Goal: Task Accomplishment & Management: Complete application form

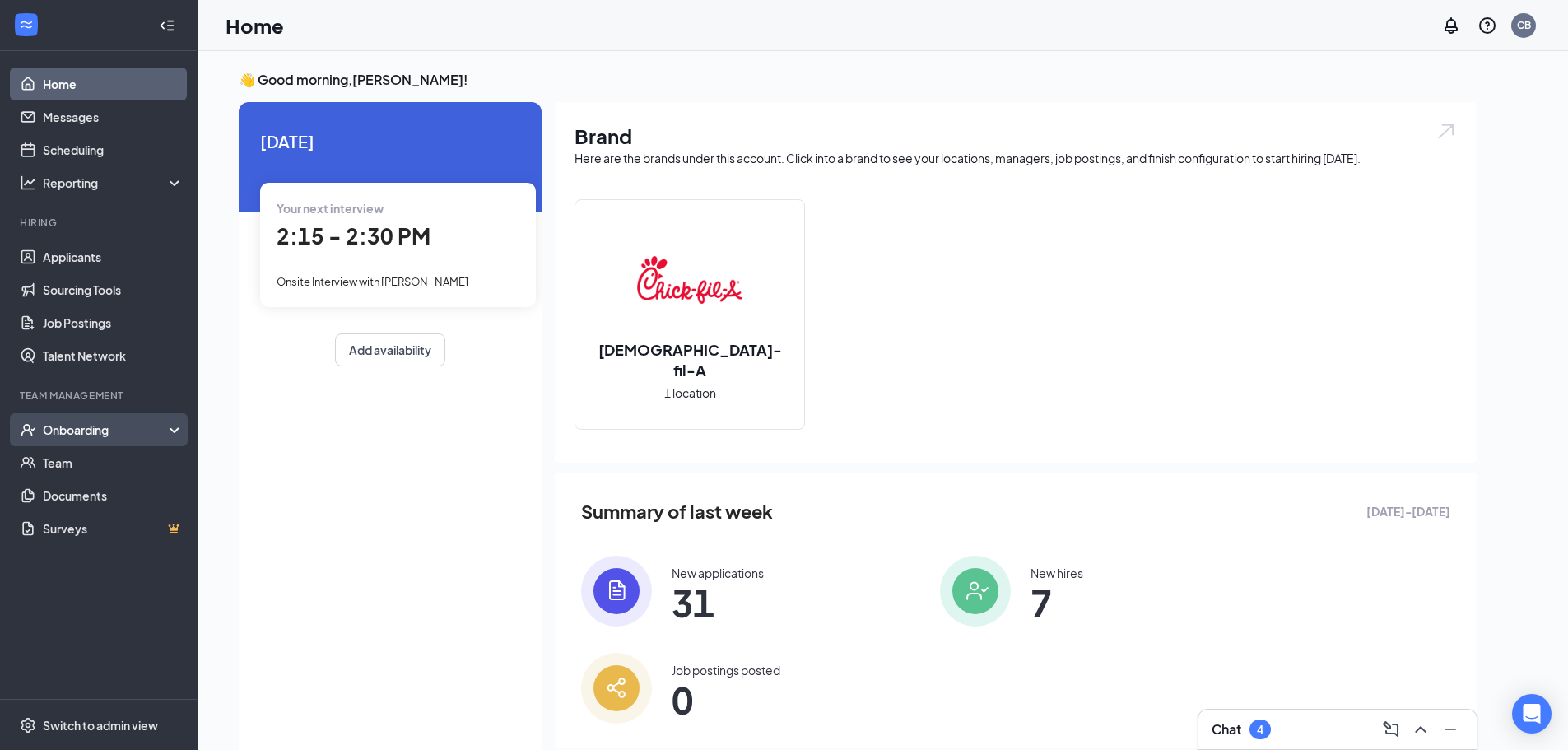
click at [57, 434] on div "Onboarding" at bounding box center [106, 429] width 127 height 16
drag, startPoint x: 60, startPoint y: 440, endPoint x: 68, endPoint y: 465, distance: 26.2
click at [65, 449] on li "Onboarding Overview E-Verify Onboarding Documents Activity log" at bounding box center [98, 495] width 197 height 165
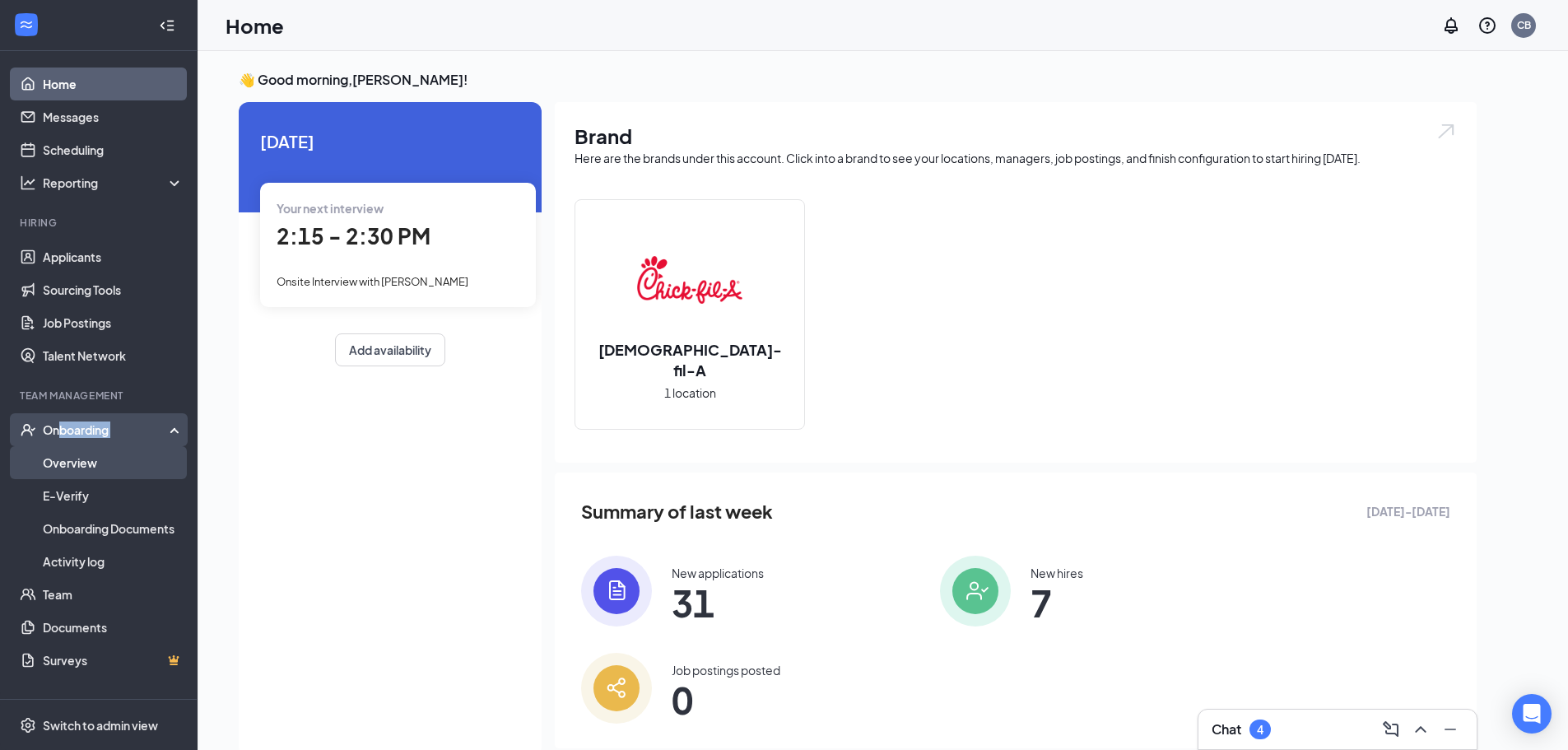
click at [73, 463] on link "Overview" at bounding box center [113, 462] width 141 height 33
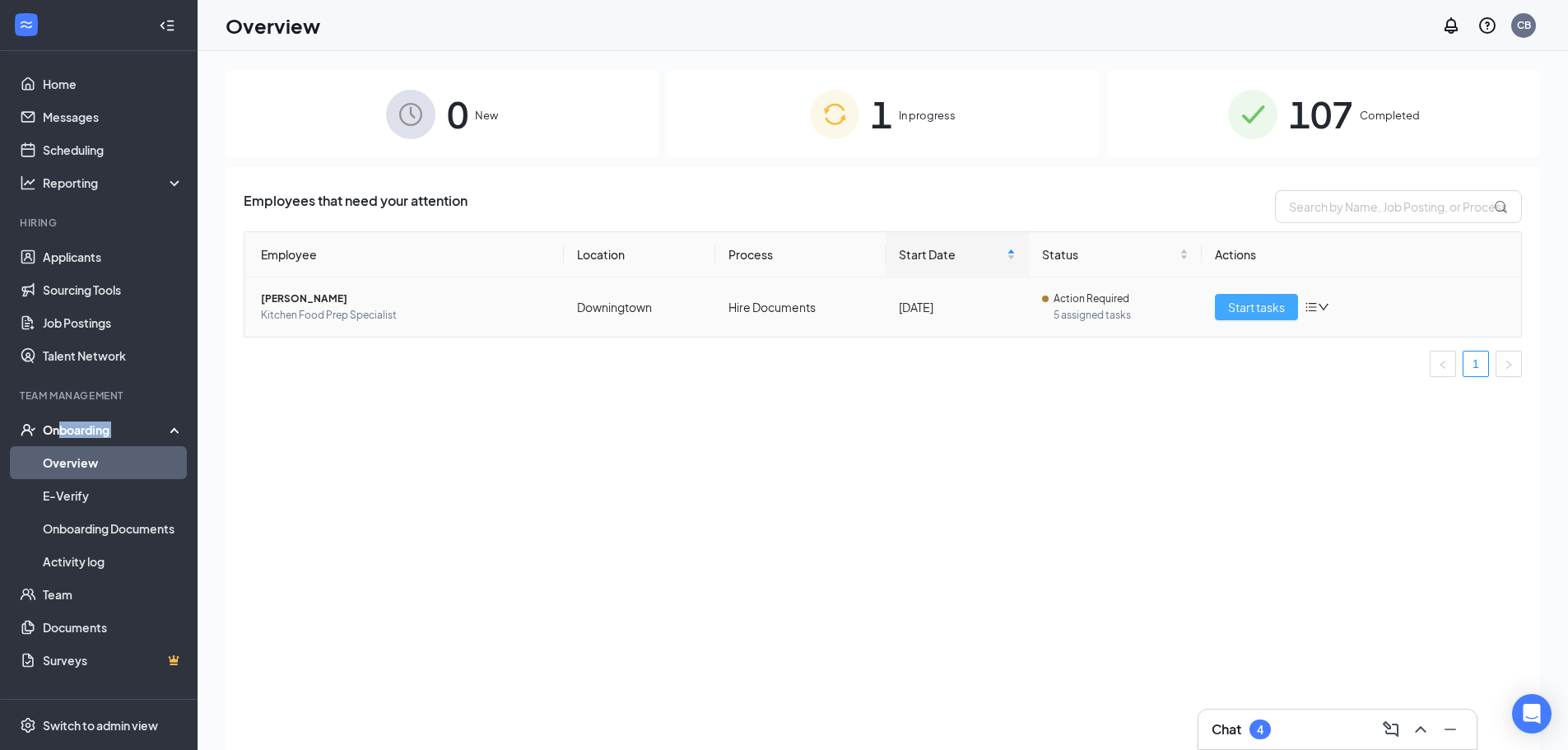
click at [1258, 310] on span "Start tasks" at bounding box center [1256, 307] width 57 height 18
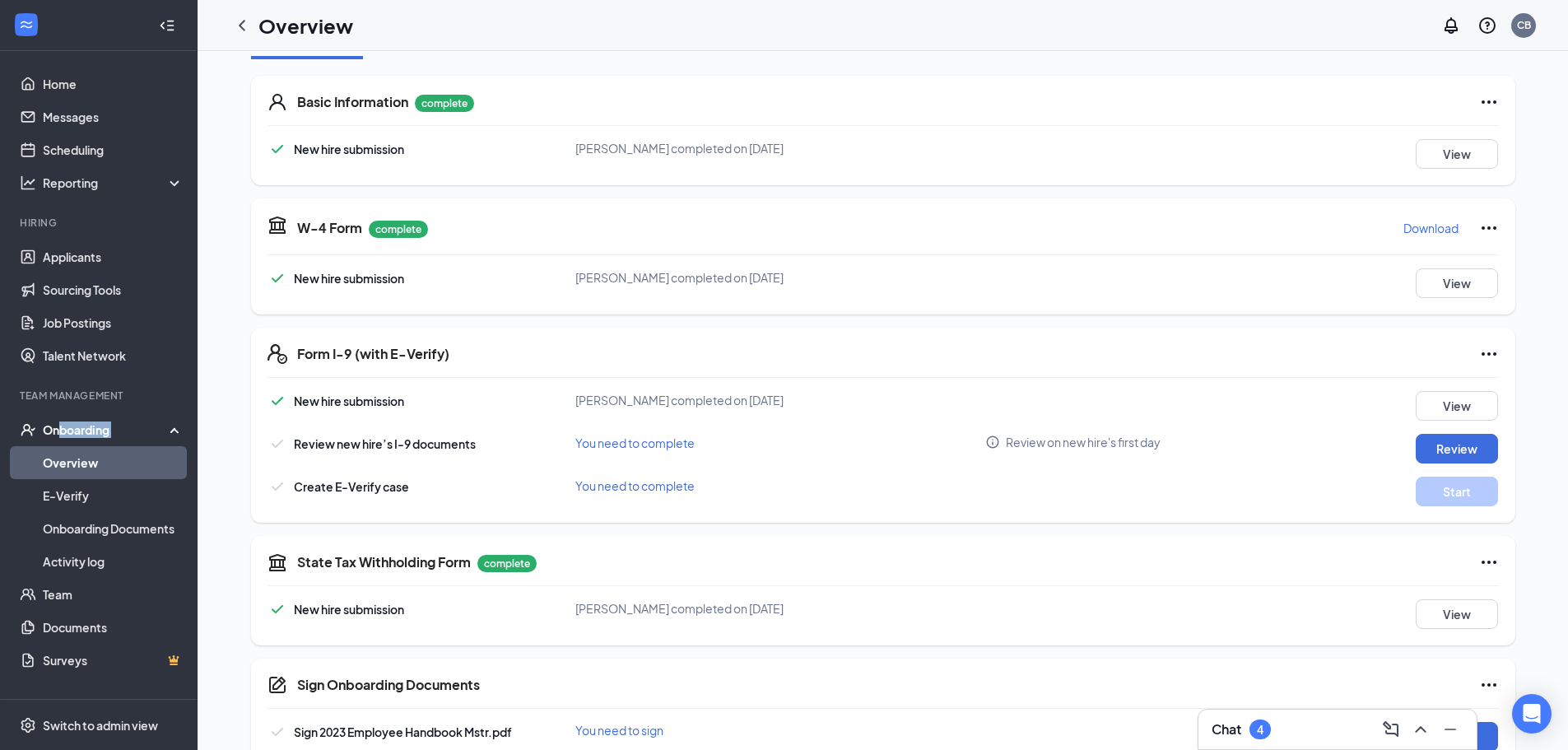
scroll to position [247, 0]
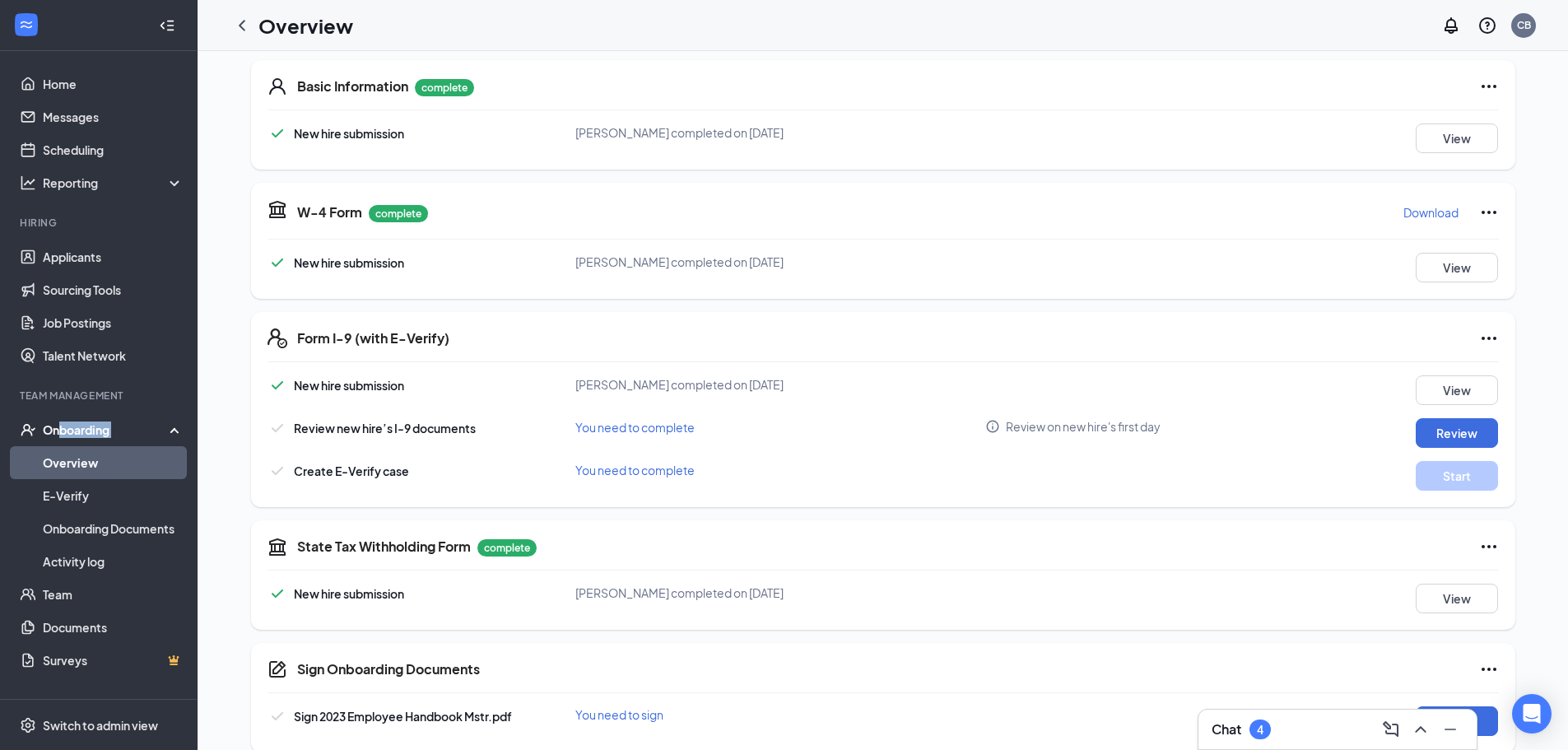
click at [1429, 210] on p "Download" at bounding box center [1430, 212] width 55 height 16
click at [1454, 425] on button "Review" at bounding box center [1456, 433] width 82 height 30
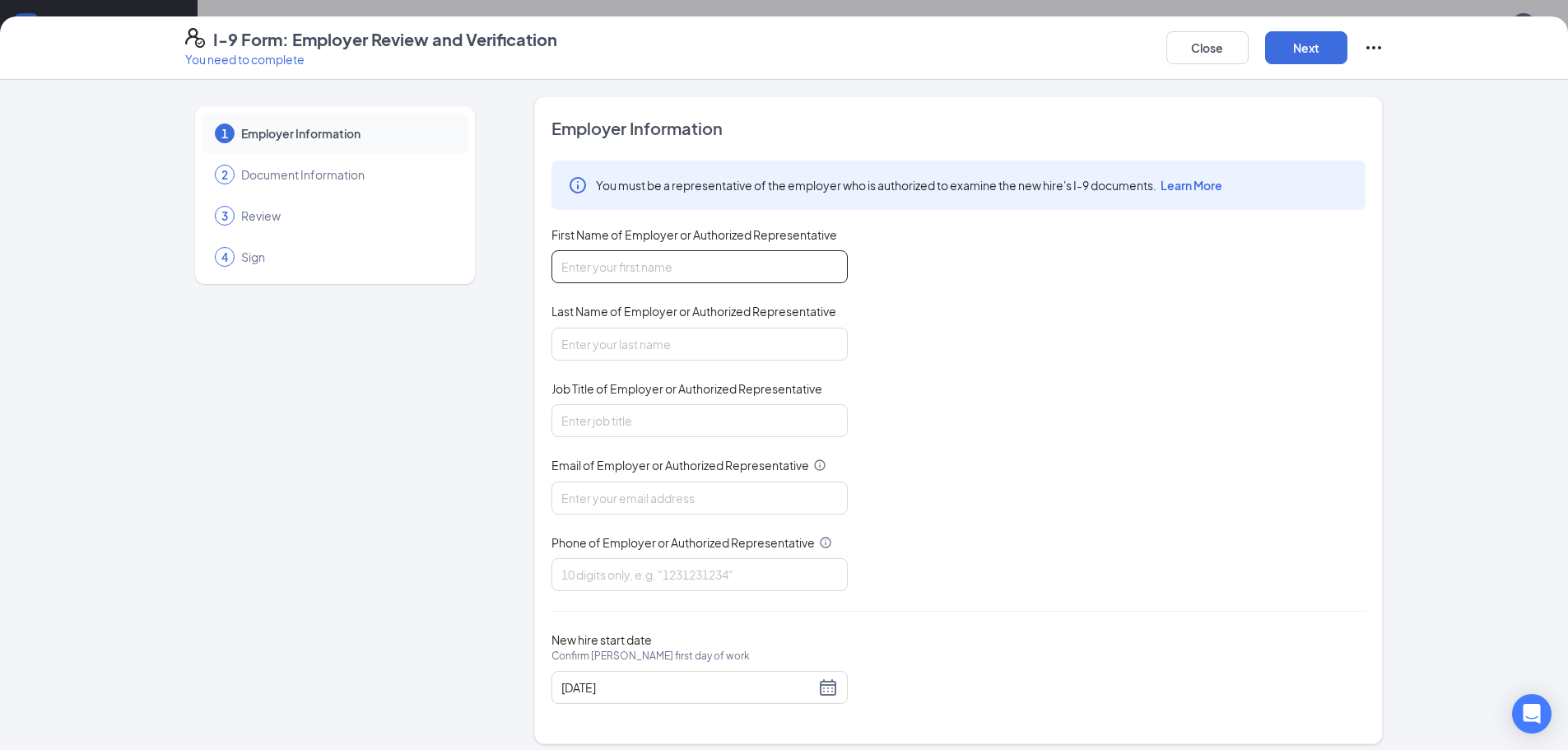
click at [646, 264] on input "First Name of Employer or Authorized Representative" at bounding box center [699, 267] width 296 height 33
click at [1201, 40] on button "Close" at bounding box center [1207, 47] width 82 height 33
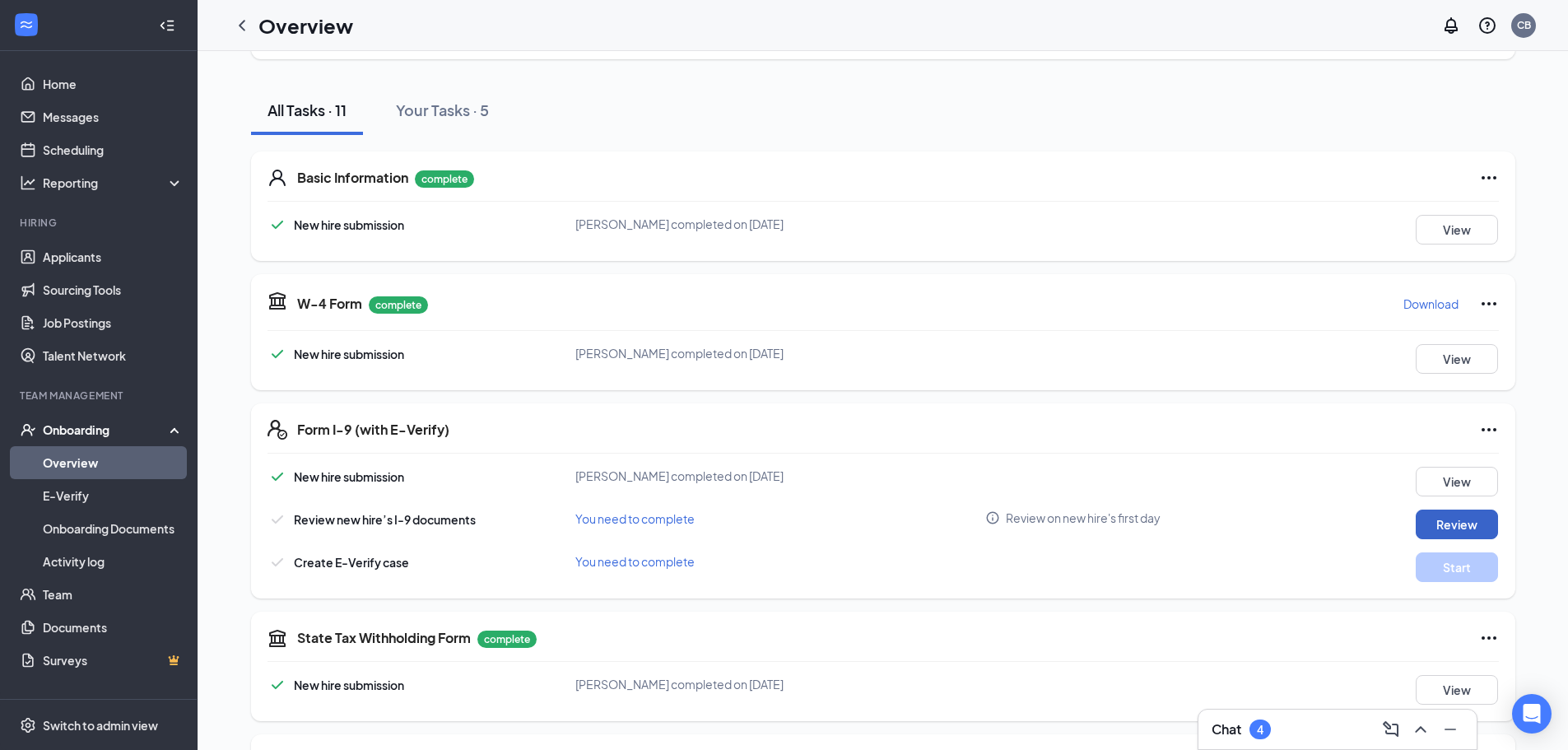
scroll to position [0, 0]
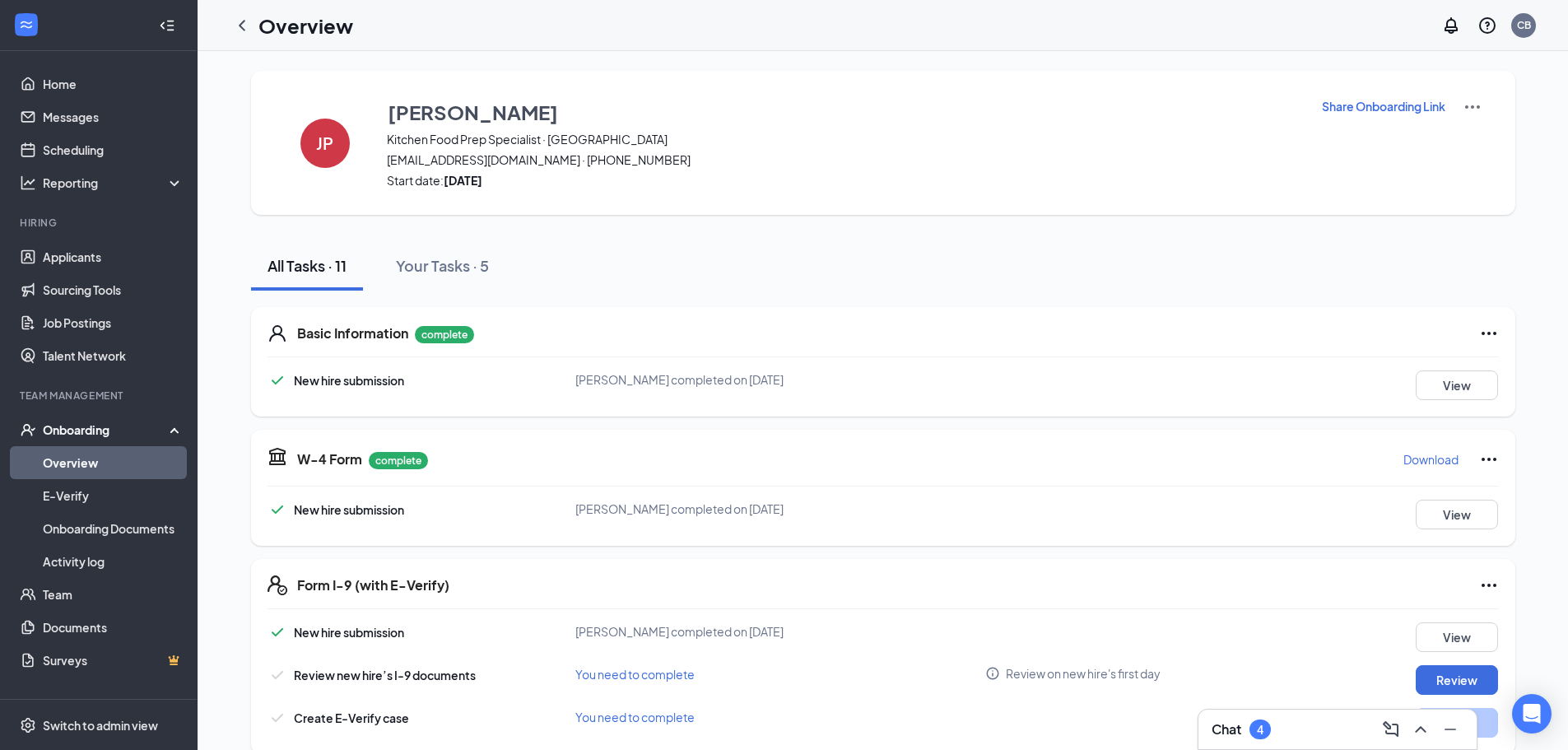
click at [82, 429] on div "Onboarding" at bounding box center [106, 429] width 127 height 16
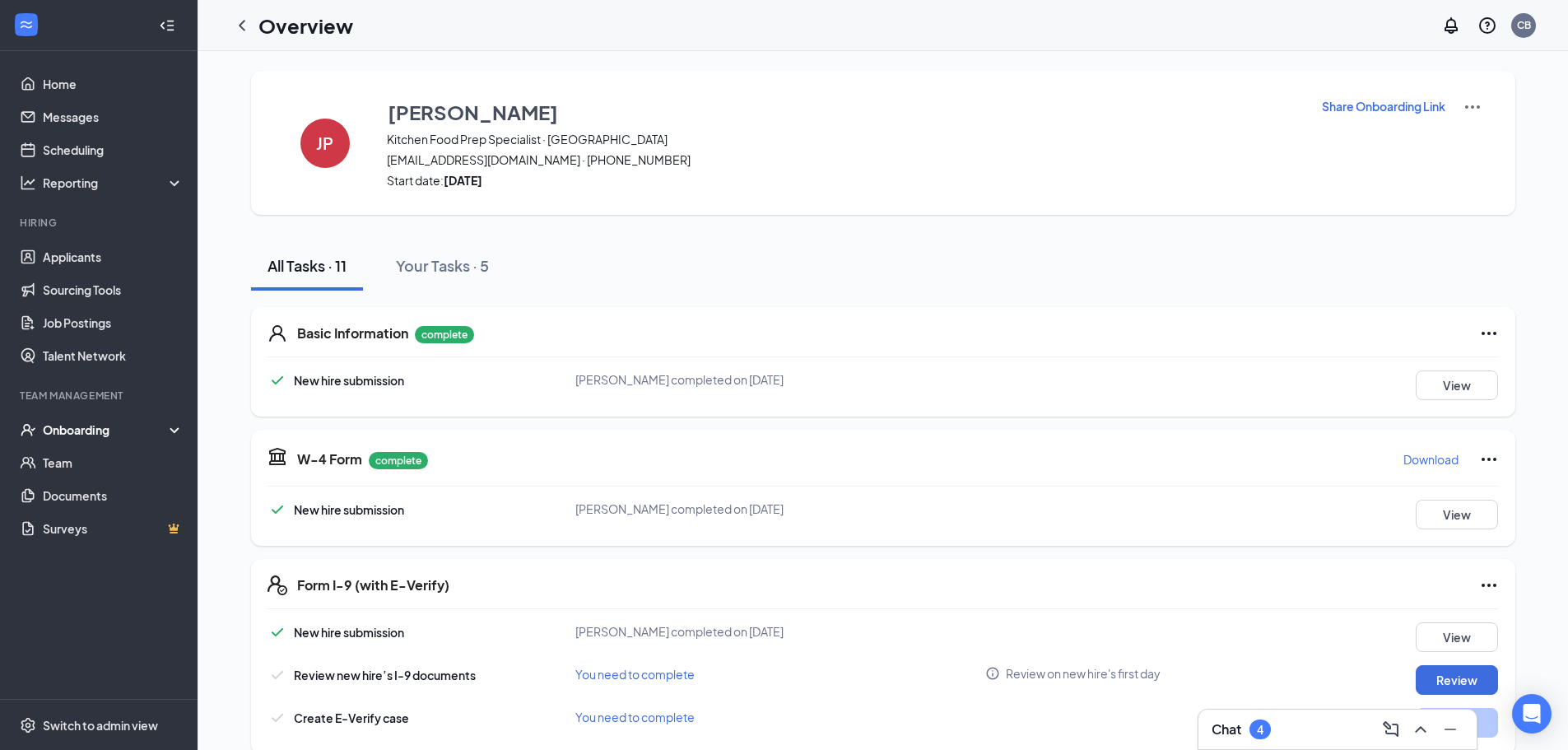
click at [91, 424] on div "Onboarding" at bounding box center [106, 429] width 127 height 16
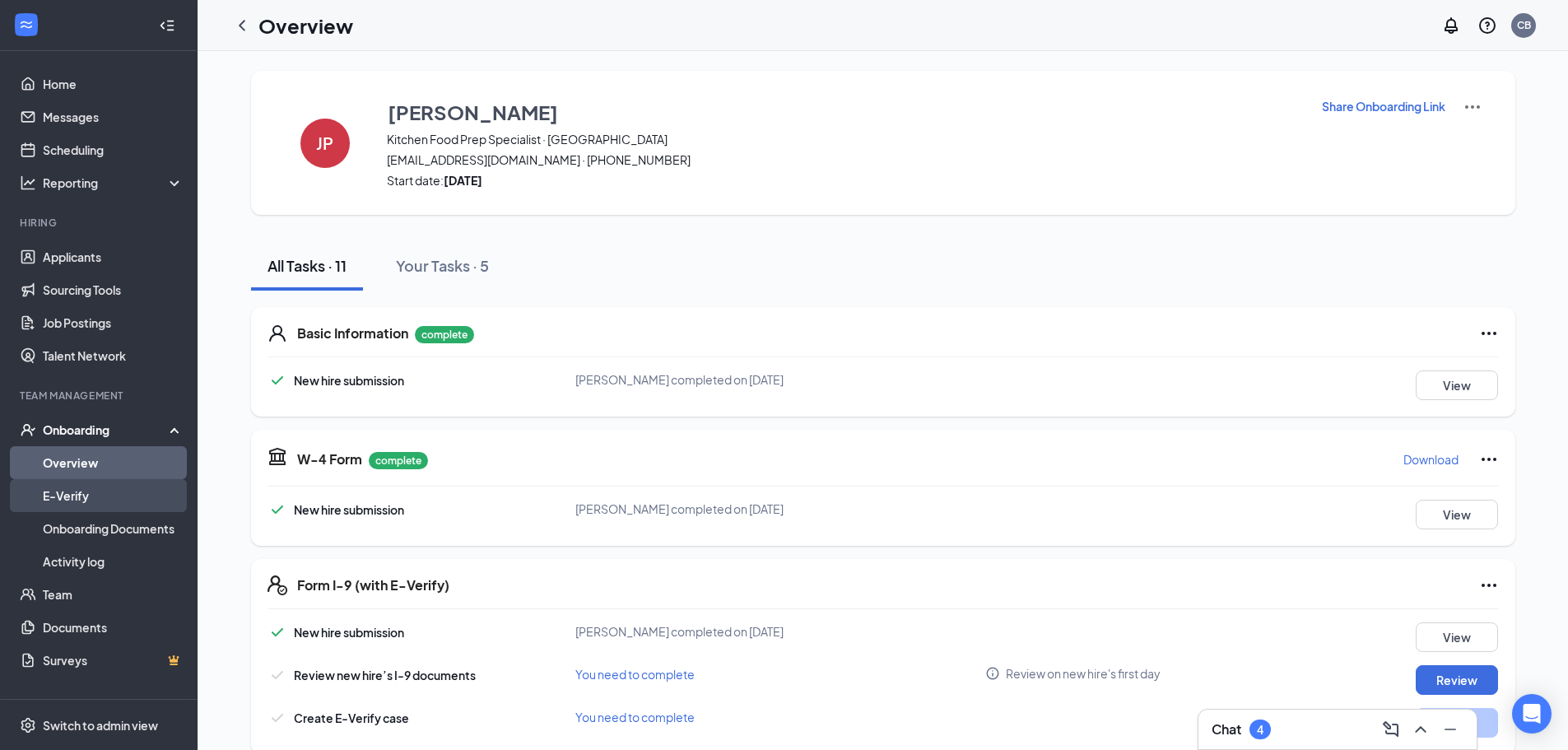
drag, startPoint x: 73, startPoint y: 457, endPoint x: 106, endPoint y: 484, distance: 42.6
click at [75, 457] on link "Overview" at bounding box center [113, 462] width 141 height 33
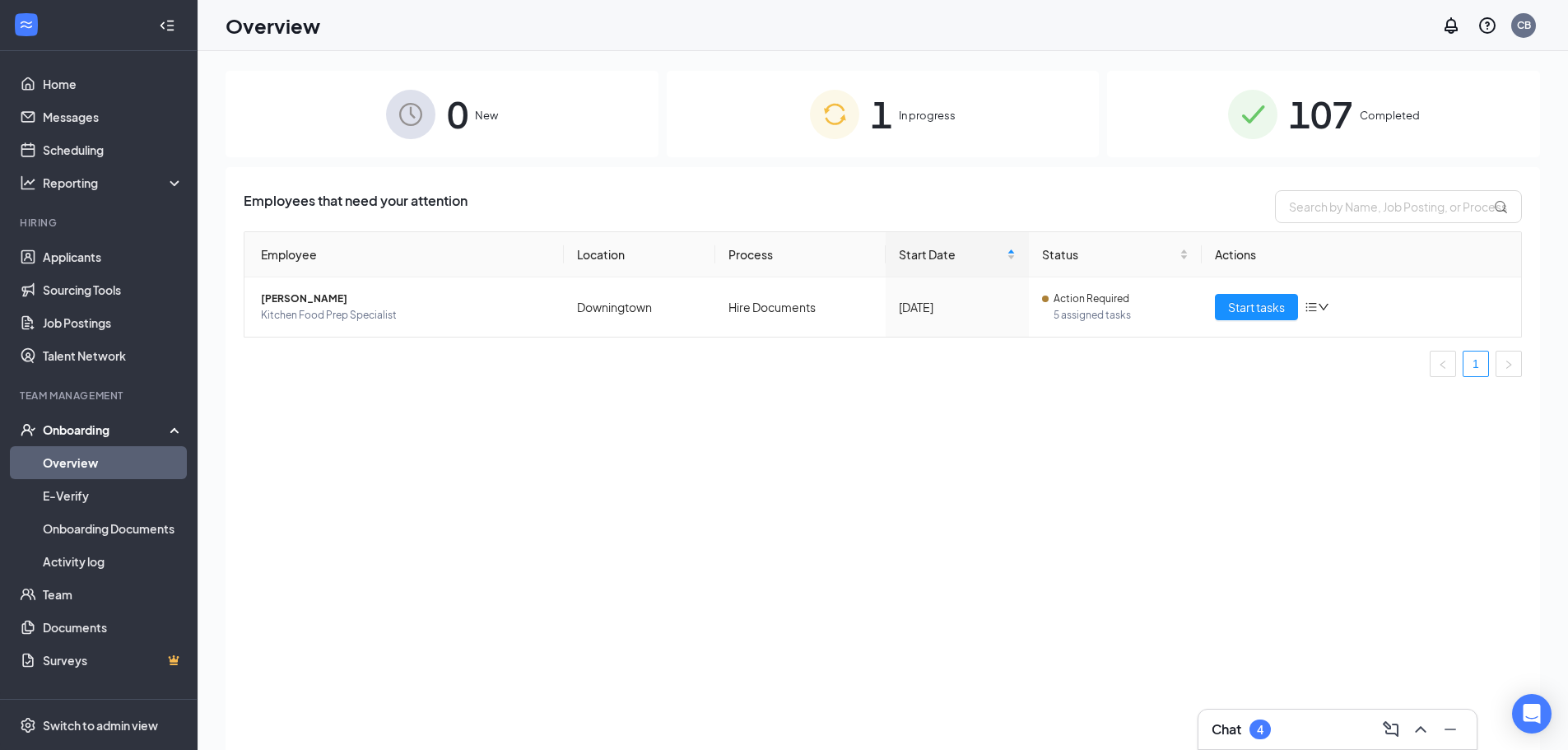
click at [927, 113] on span "In progress" at bounding box center [926, 115] width 57 height 16
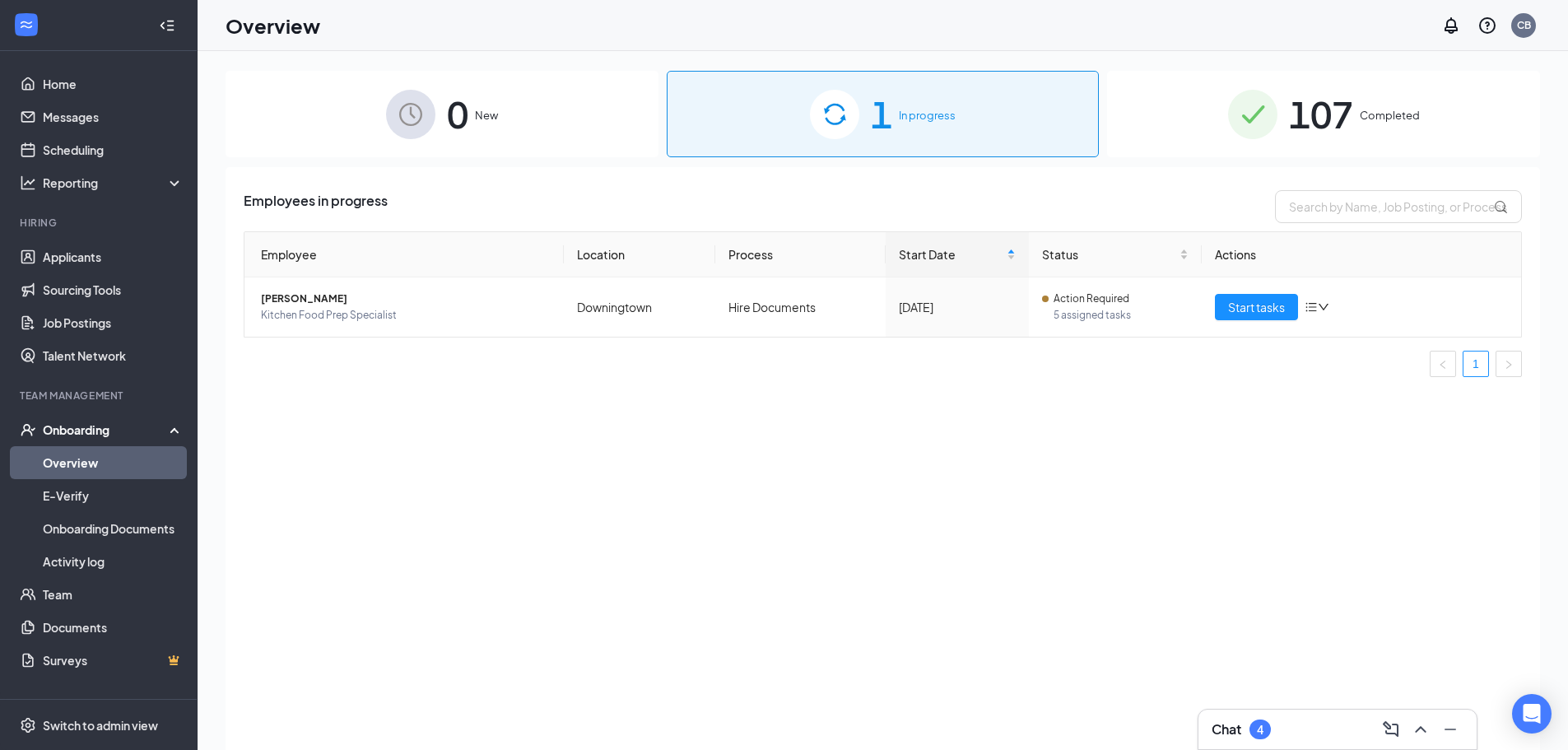
click at [1325, 116] on span "107" at bounding box center [1320, 114] width 64 height 57
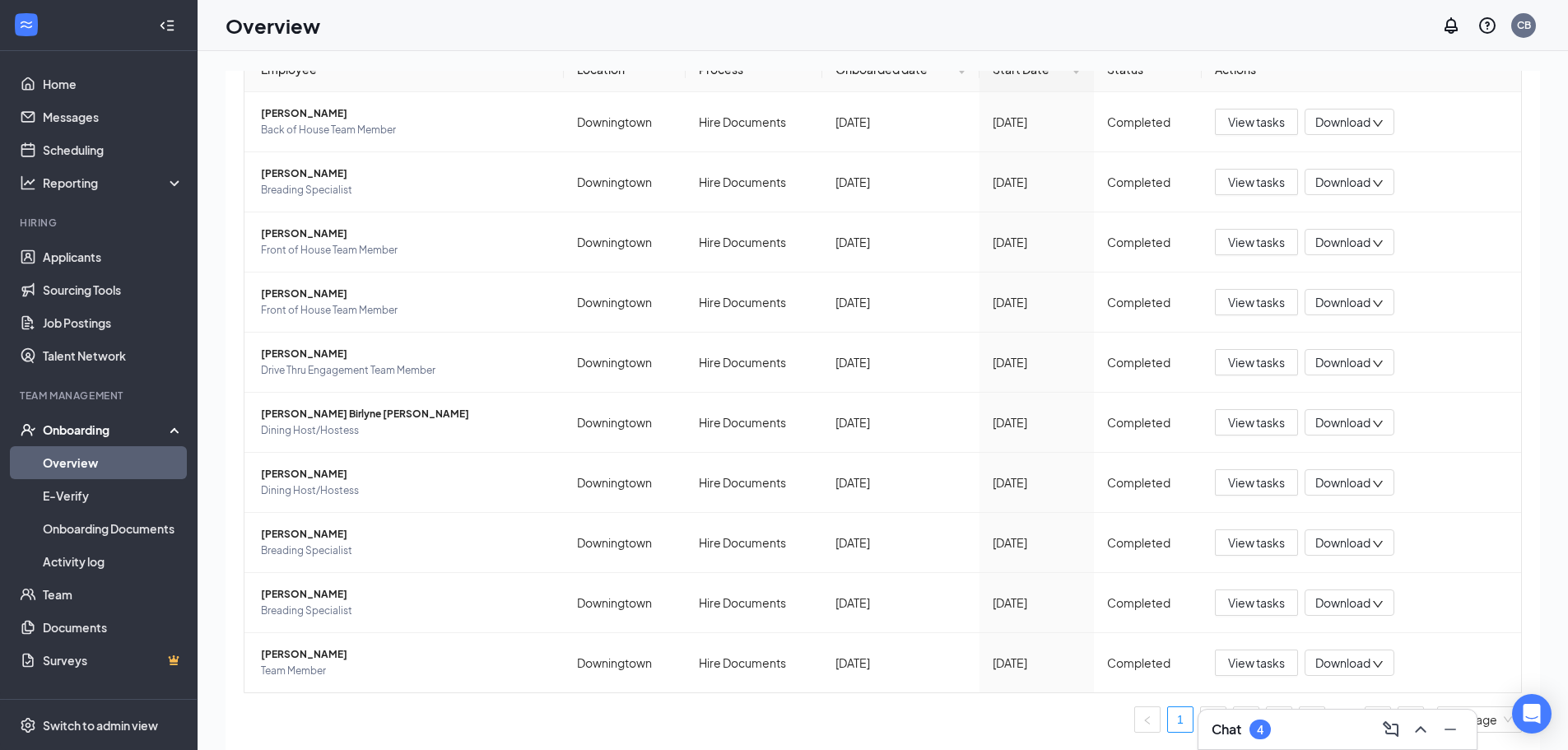
scroll to position [74, 0]
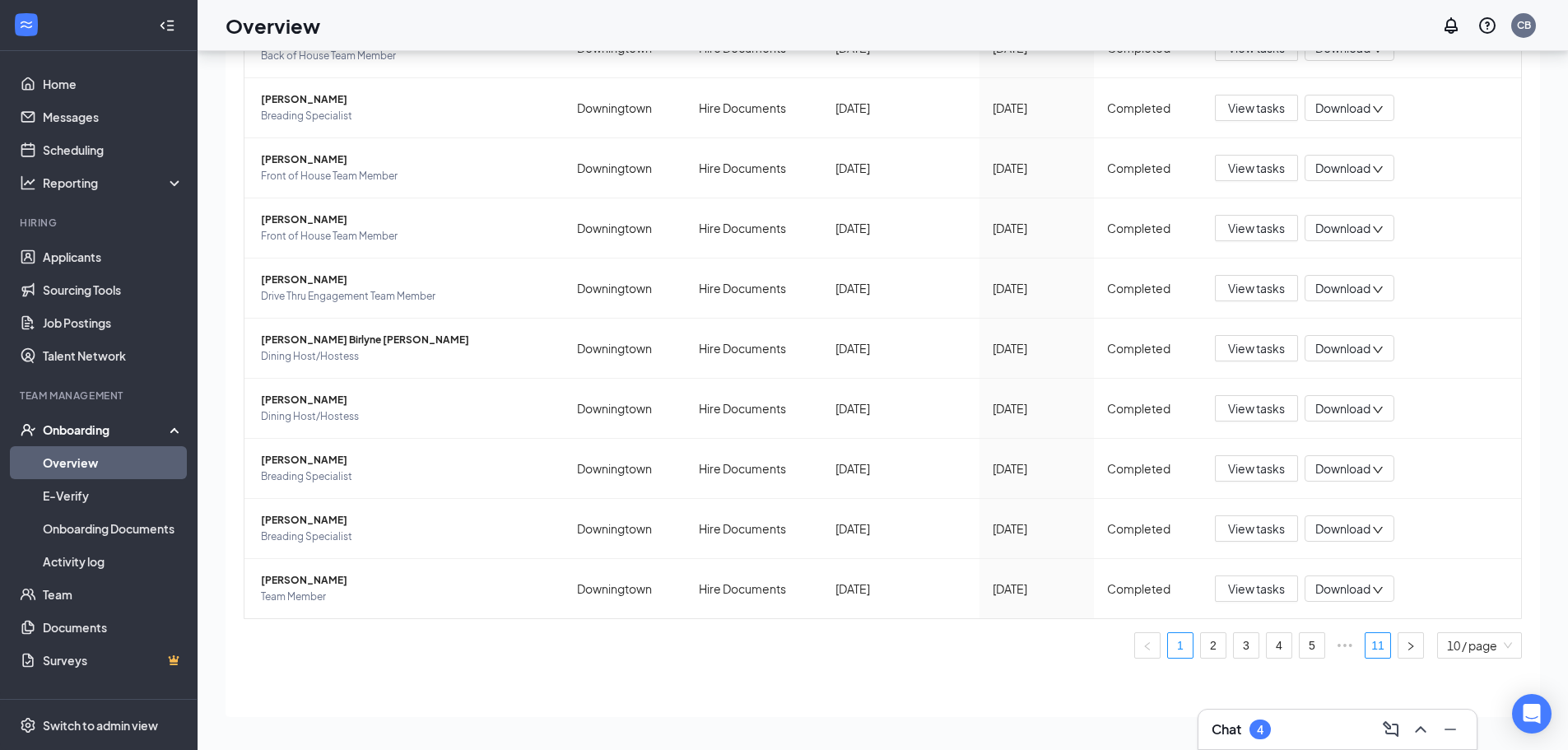
click at [1367, 650] on link "11" at bounding box center [1377, 645] width 25 height 25
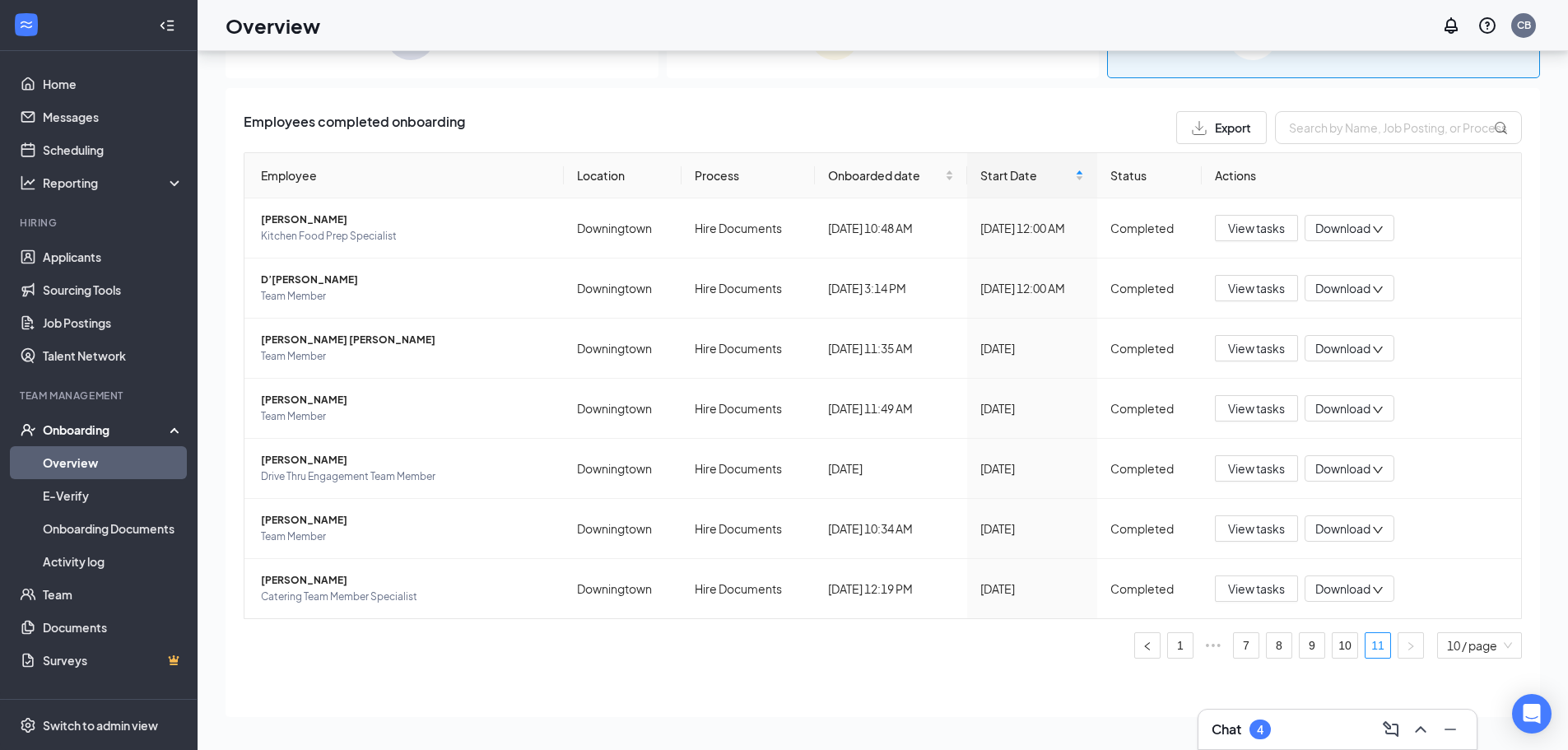
scroll to position [5, 0]
click at [284, 282] on span "D’[PERSON_NAME]" at bounding box center [405, 280] width 289 height 16
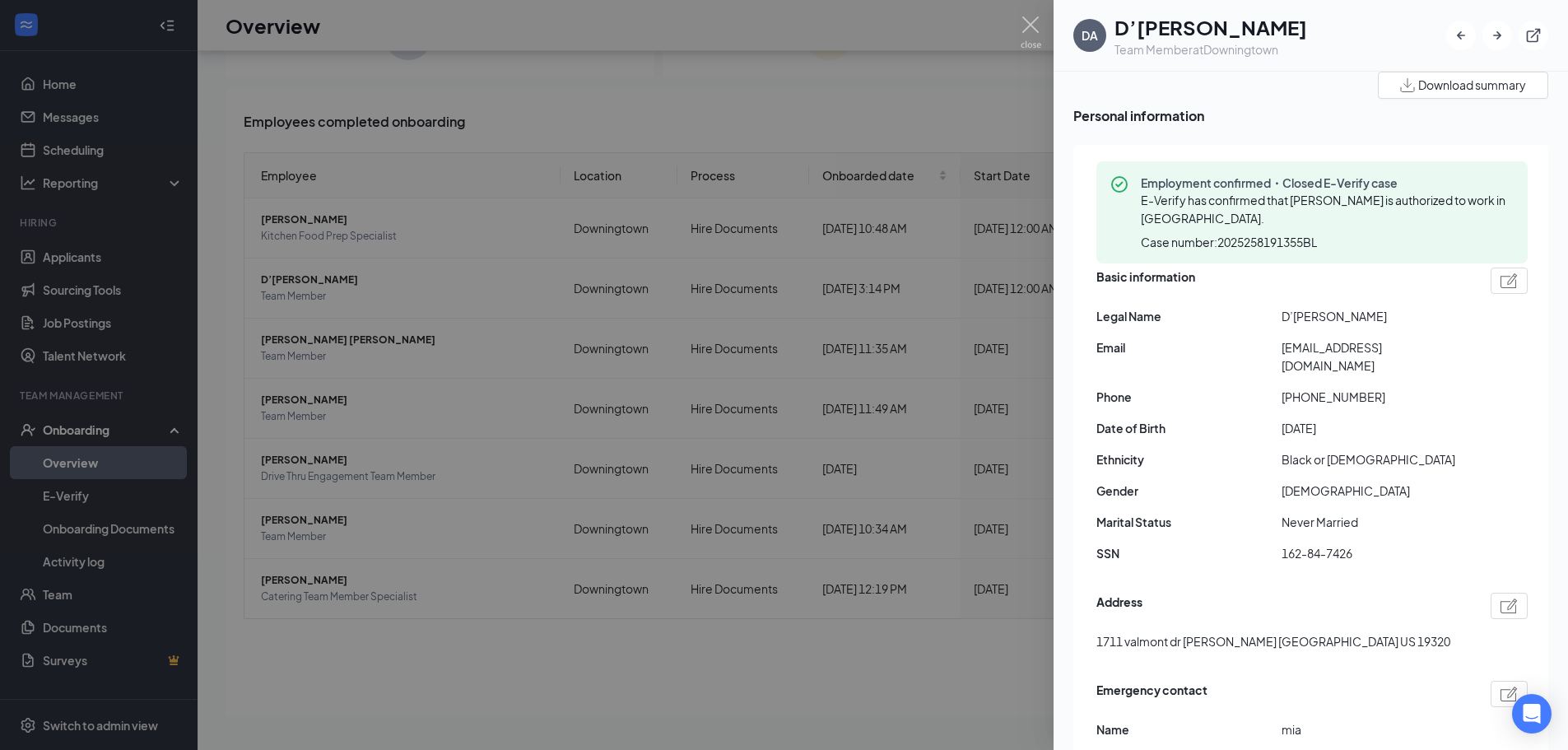
scroll to position [53, 0]
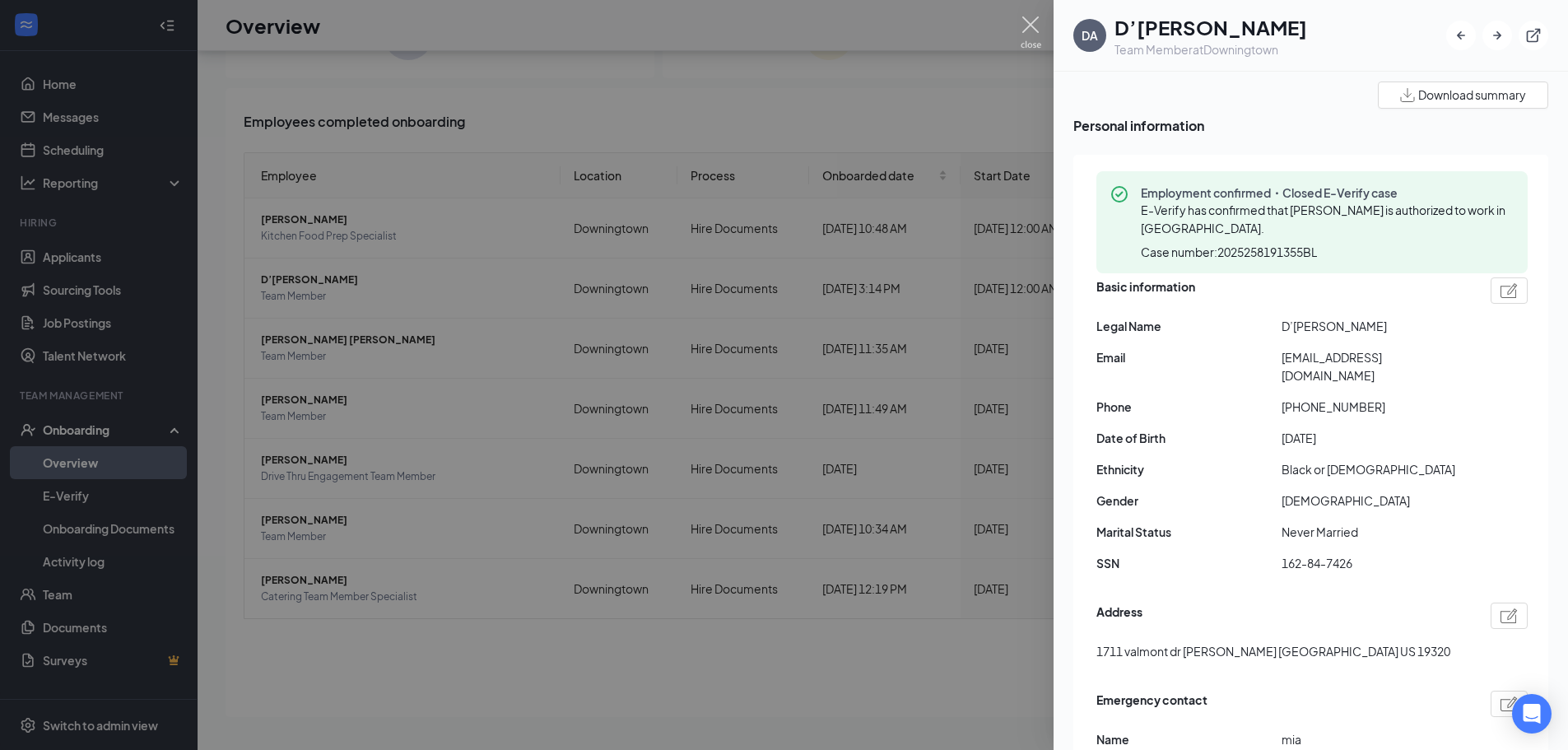
click at [1028, 24] on img at bounding box center [1030, 32] width 21 height 32
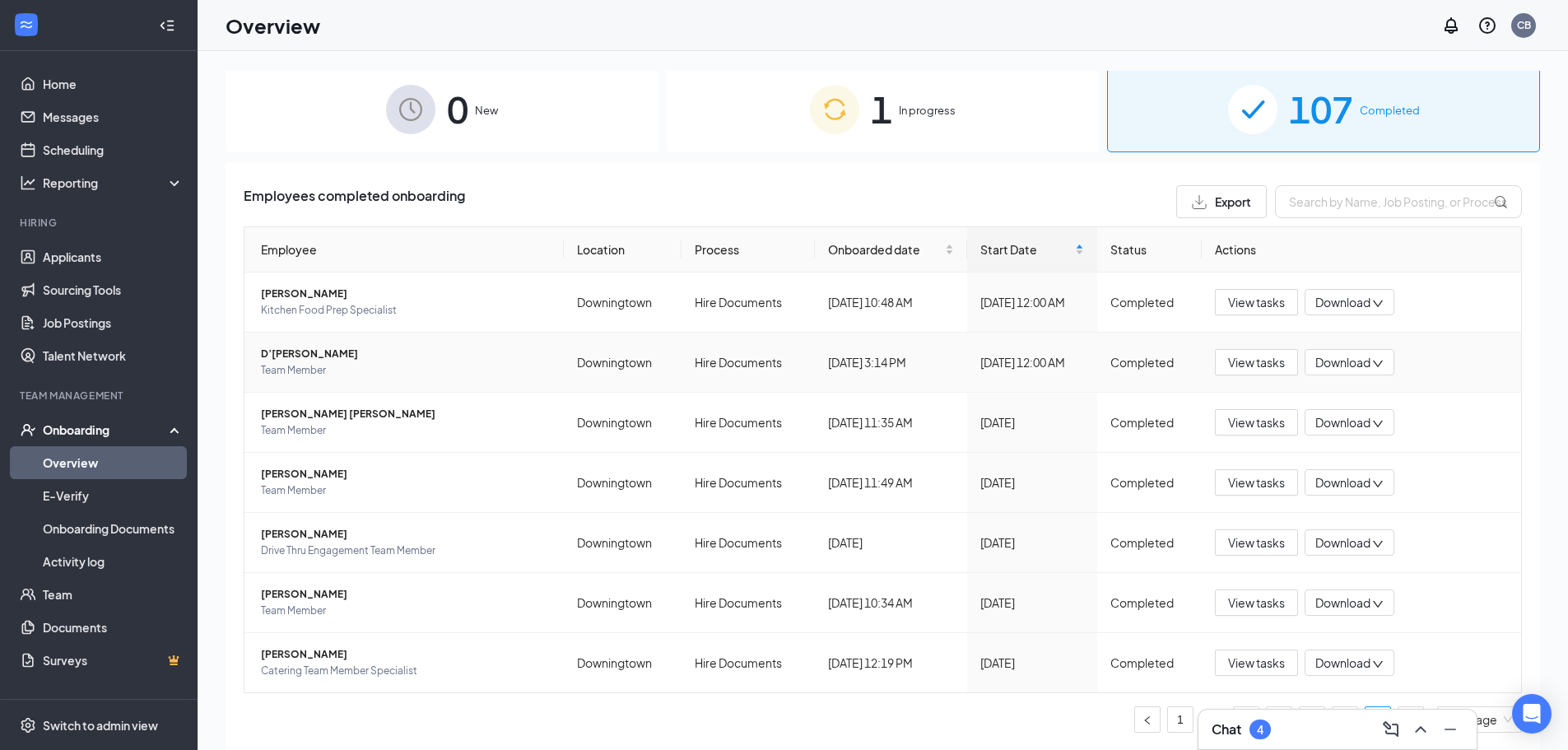
scroll to position [74, 0]
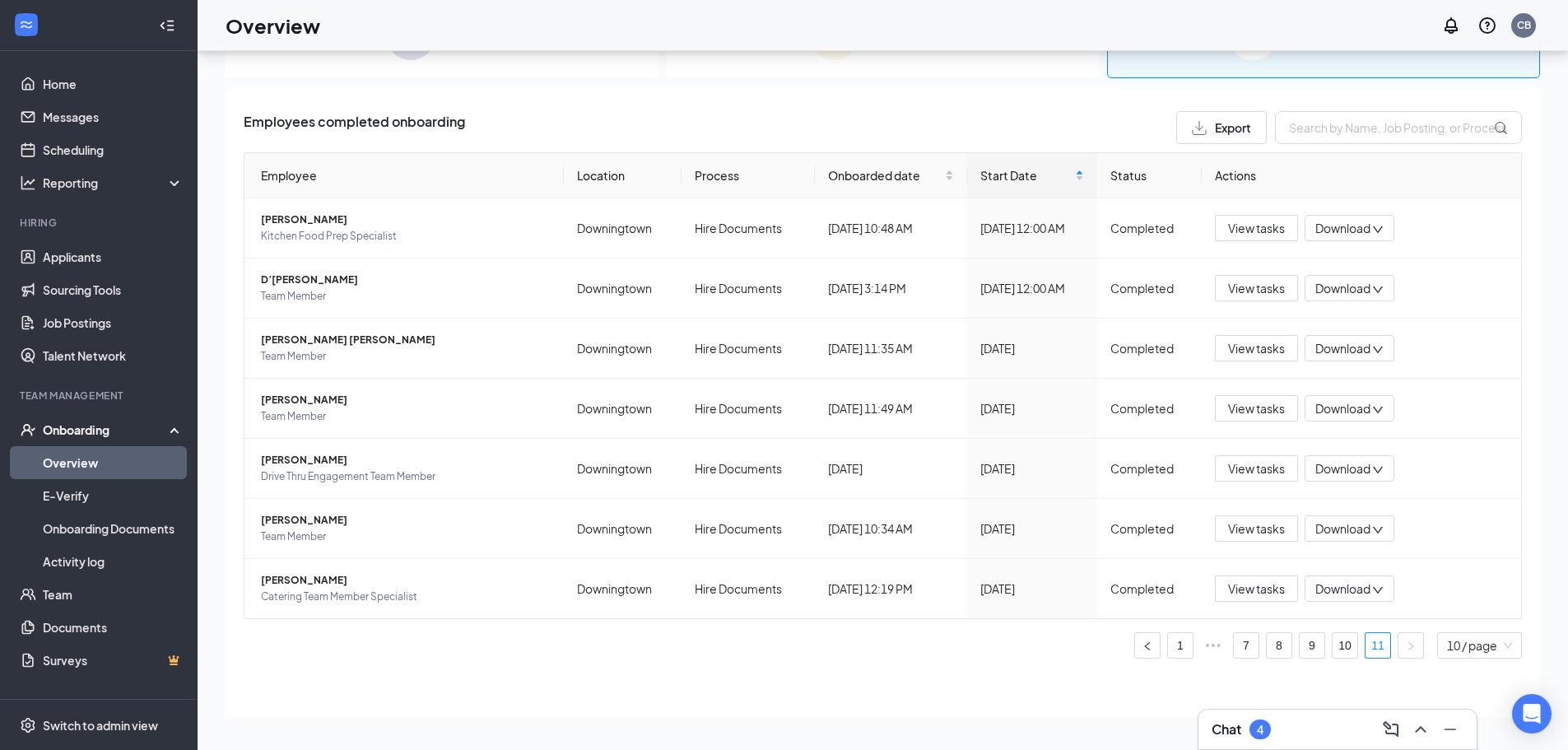
click at [817, 84] on div "0 New 1 In progress 107 Completed Employees completed onboarding Export Employe…" at bounding box center [882, 364] width 1314 height 734
click at [1365, 645] on link "11" at bounding box center [1377, 645] width 25 height 25
click at [1365, 641] on link "11" at bounding box center [1377, 645] width 25 height 25
click at [1365, 647] on link "11" at bounding box center [1377, 645] width 25 height 25
click at [313, 286] on span "D’[PERSON_NAME]" at bounding box center [405, 280] width 289 height 16
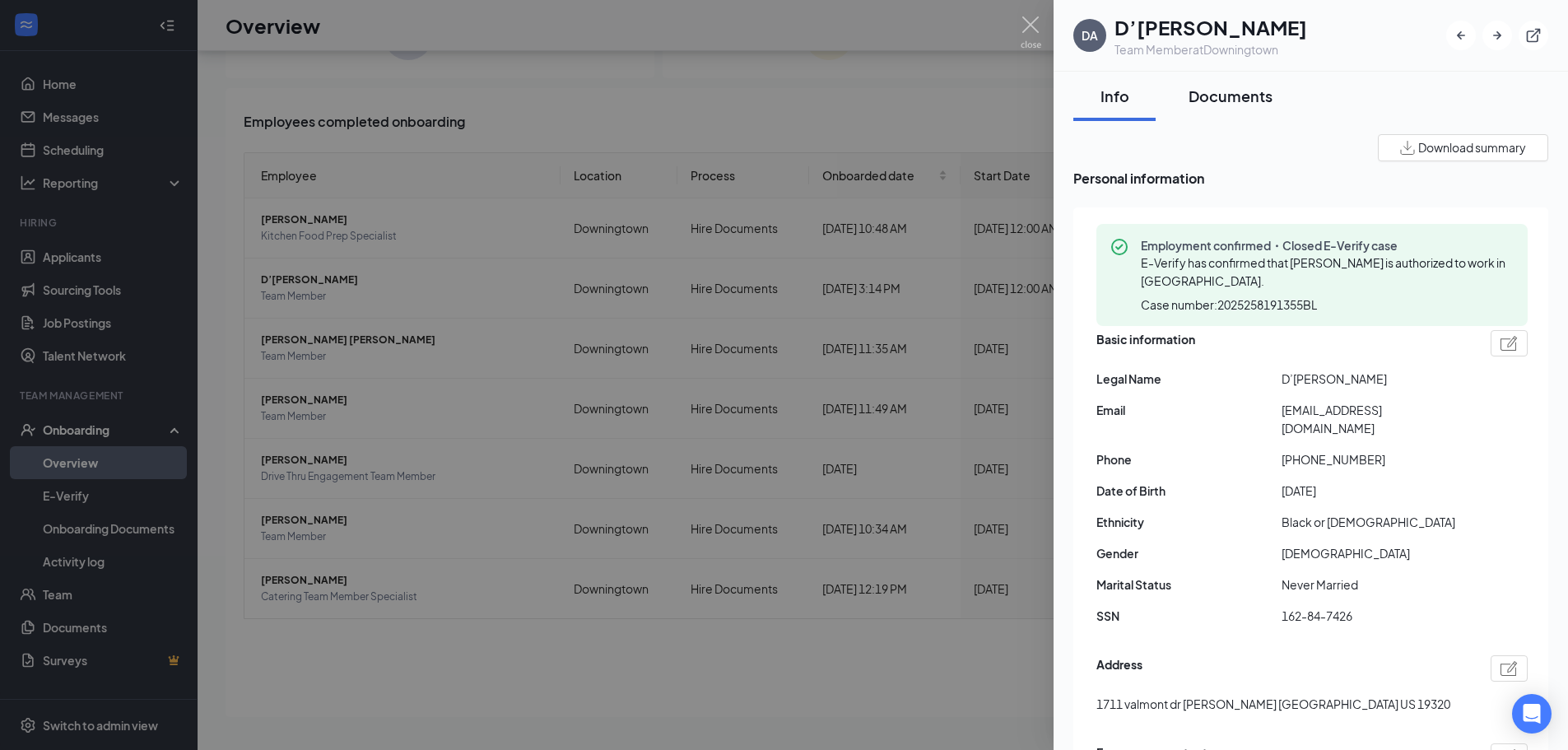
click at [1237, 96] on div "Documents" at bounding box center [1231, 96] width 84 height 21
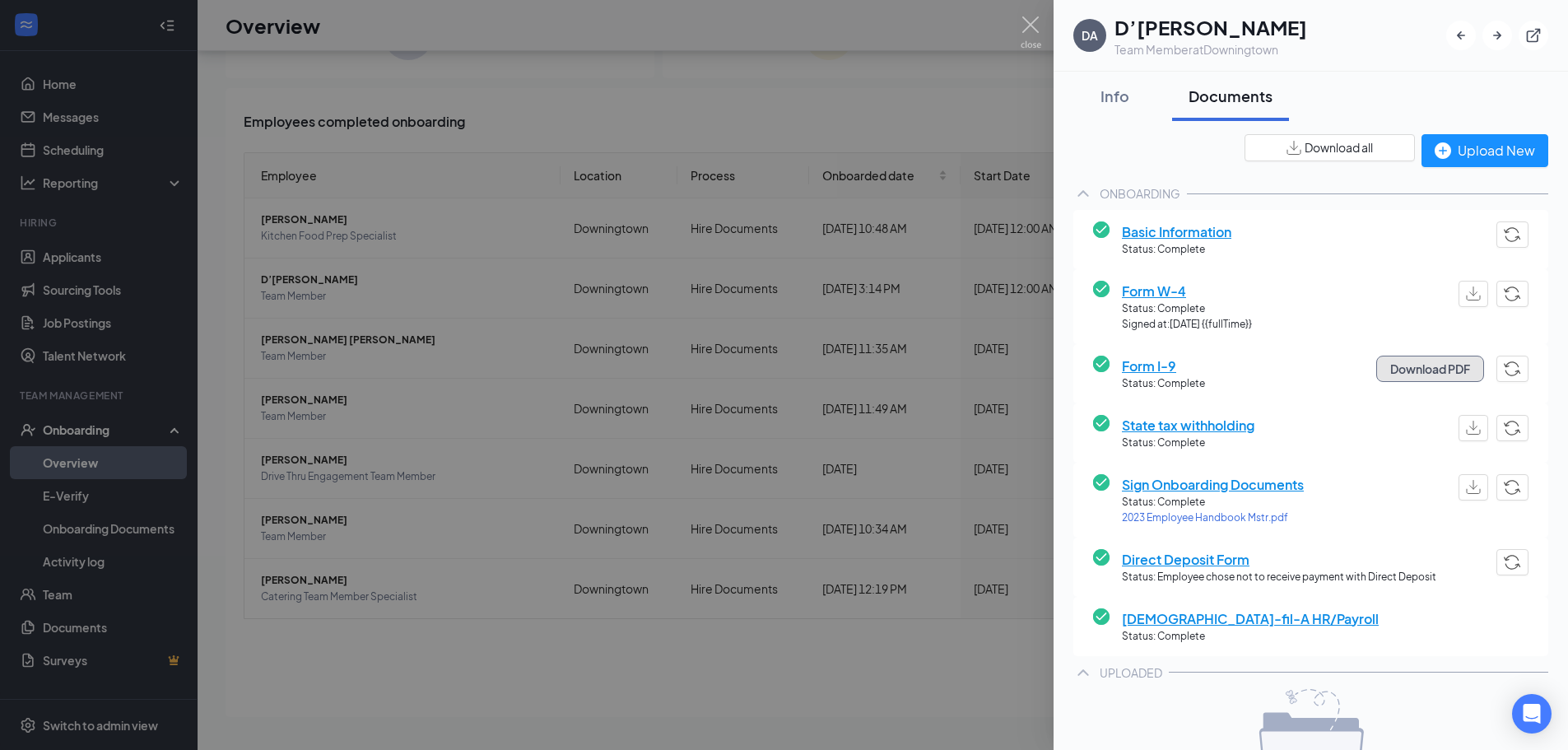
click at [1414, 371] on button "Download PDF" at bounding box center [1430, 369] width 108 height 26
click at [1024, 22] on img at bounding box center [1030, 32] width 21 height 32
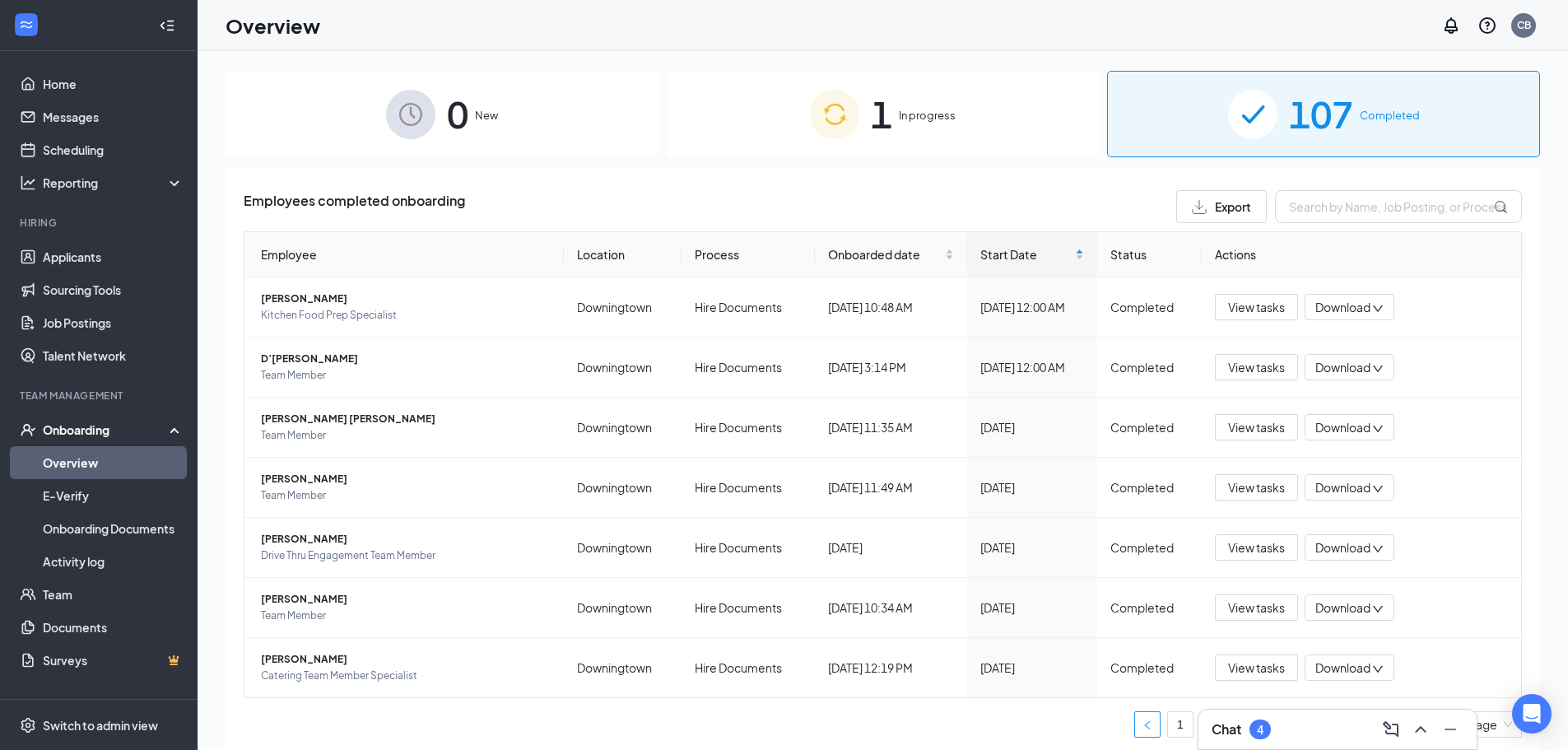
click at [1143, 725] on icon "left" at bounding box center [1148, 726] width 10 height 10
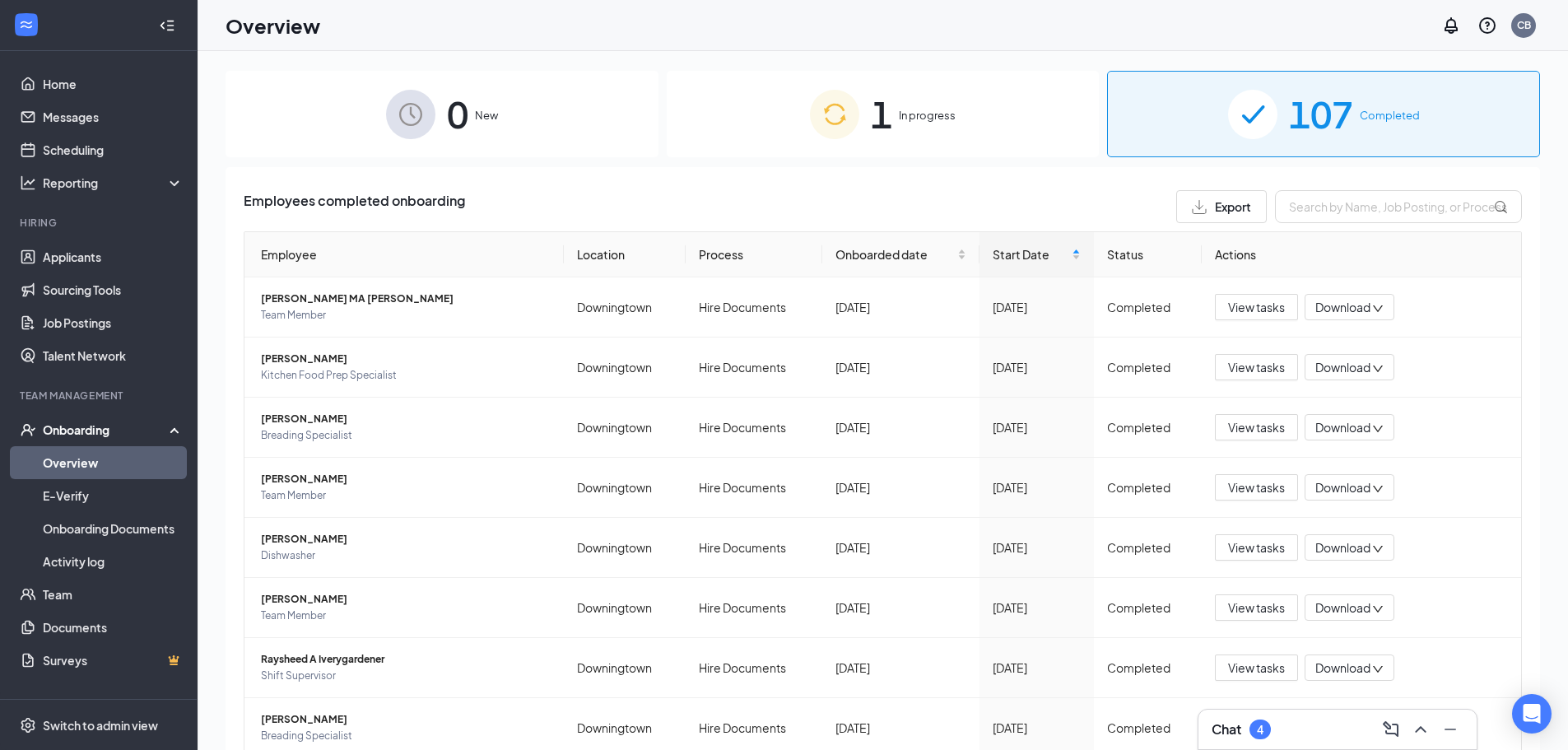
click at [74, 426] on div "Onboarding" at bounding box center [106, 429] width 127 height 16
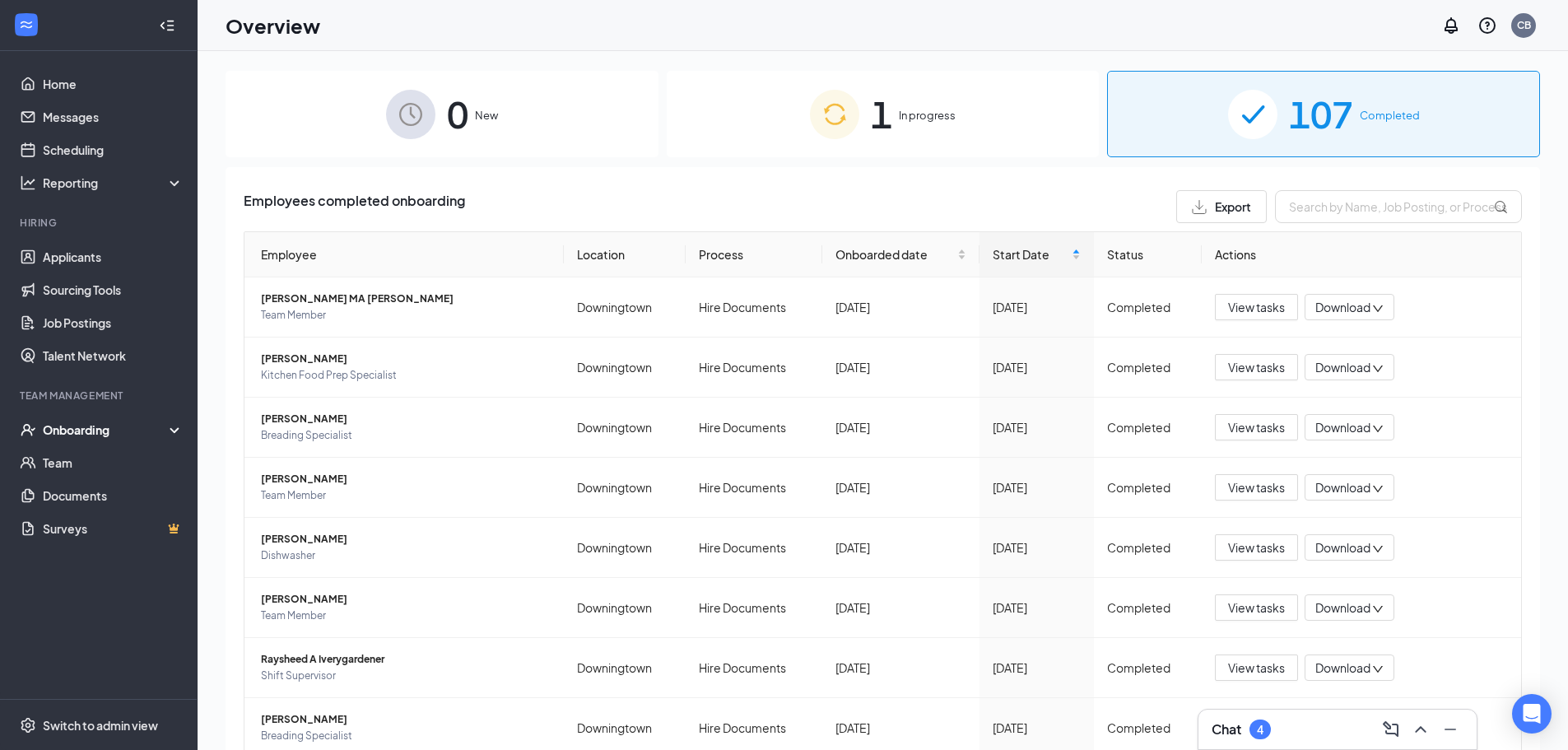
click at [75, 431] on div "Onboarding" at bounding box center [106, 429] width 127 height 16
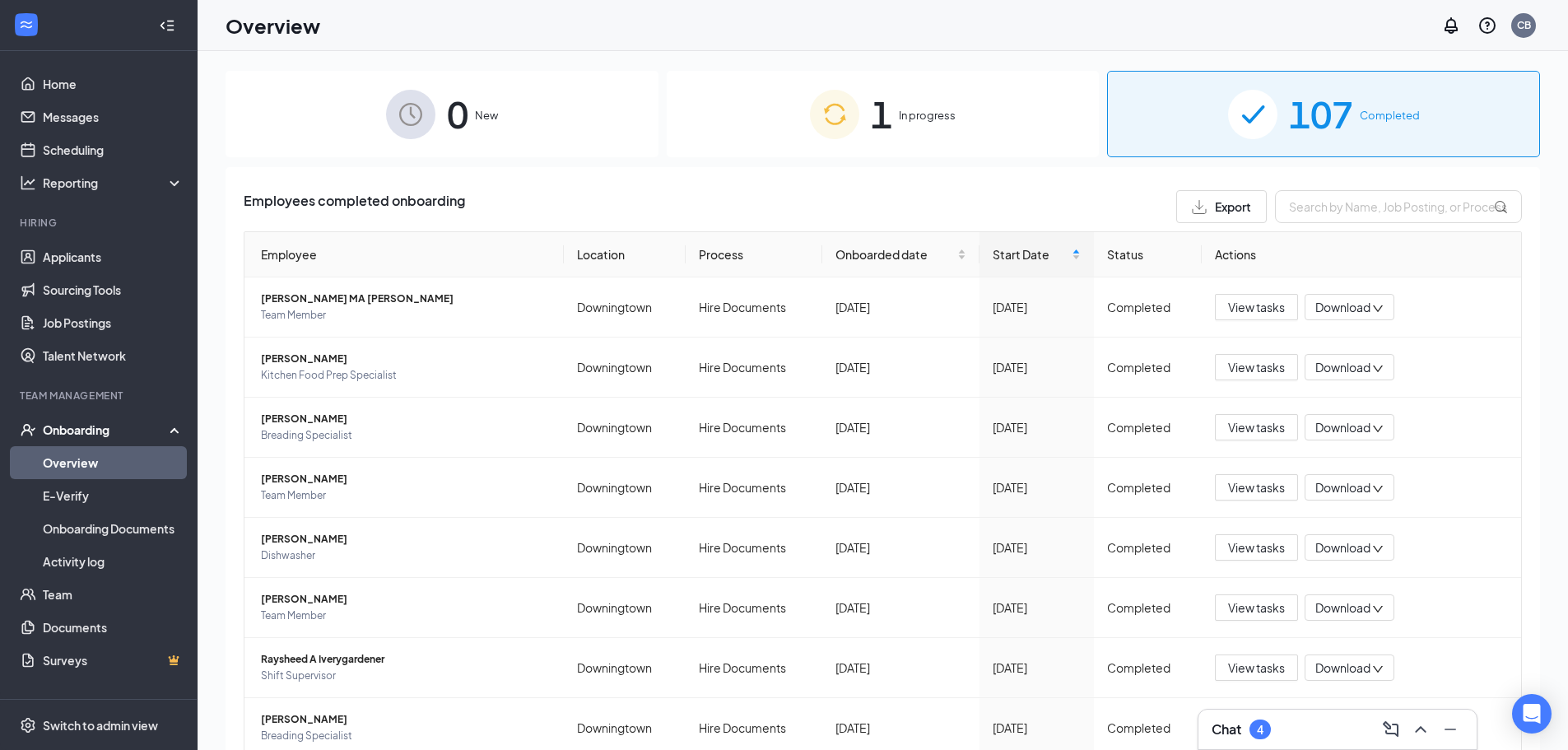
click at [65, 462] on link "Overview" at bounding box center [113, 462] width 141 height 33
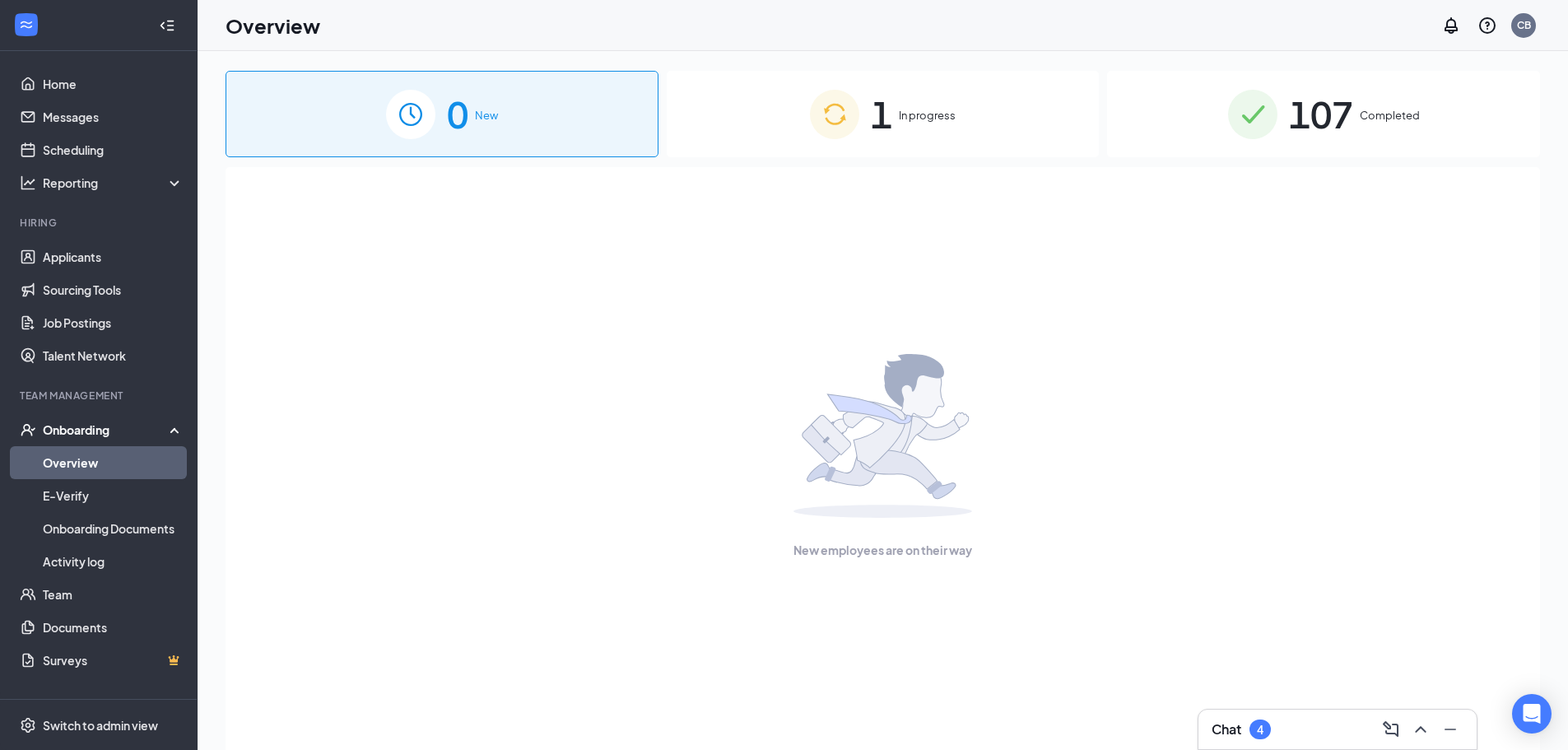
click at [922, 120] on span "In progress" at bounding box center [926, 115] width 57 height 16
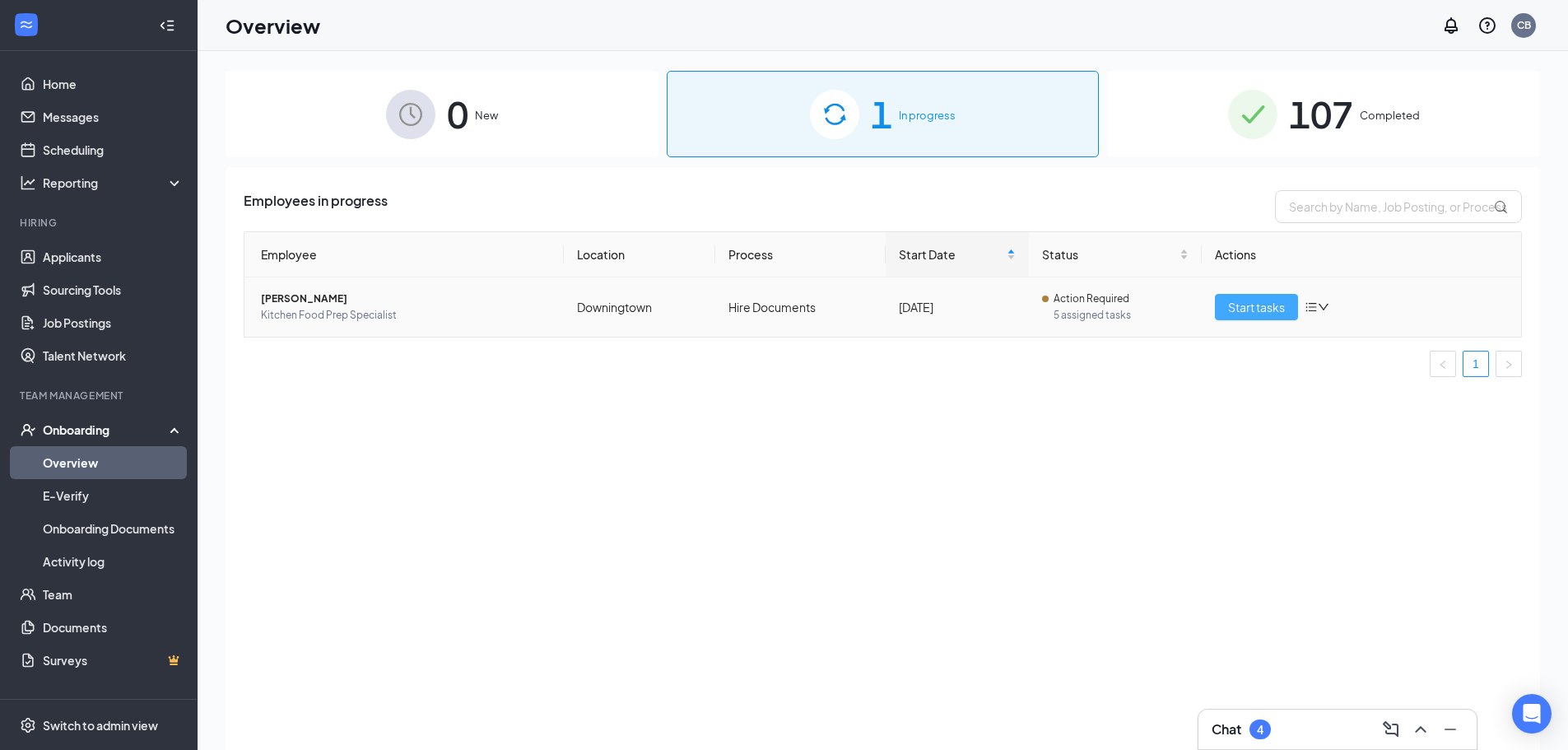
click at [1251, 303] on span "Start tasks" at bounding box center [1256, 307] width 57 height 18
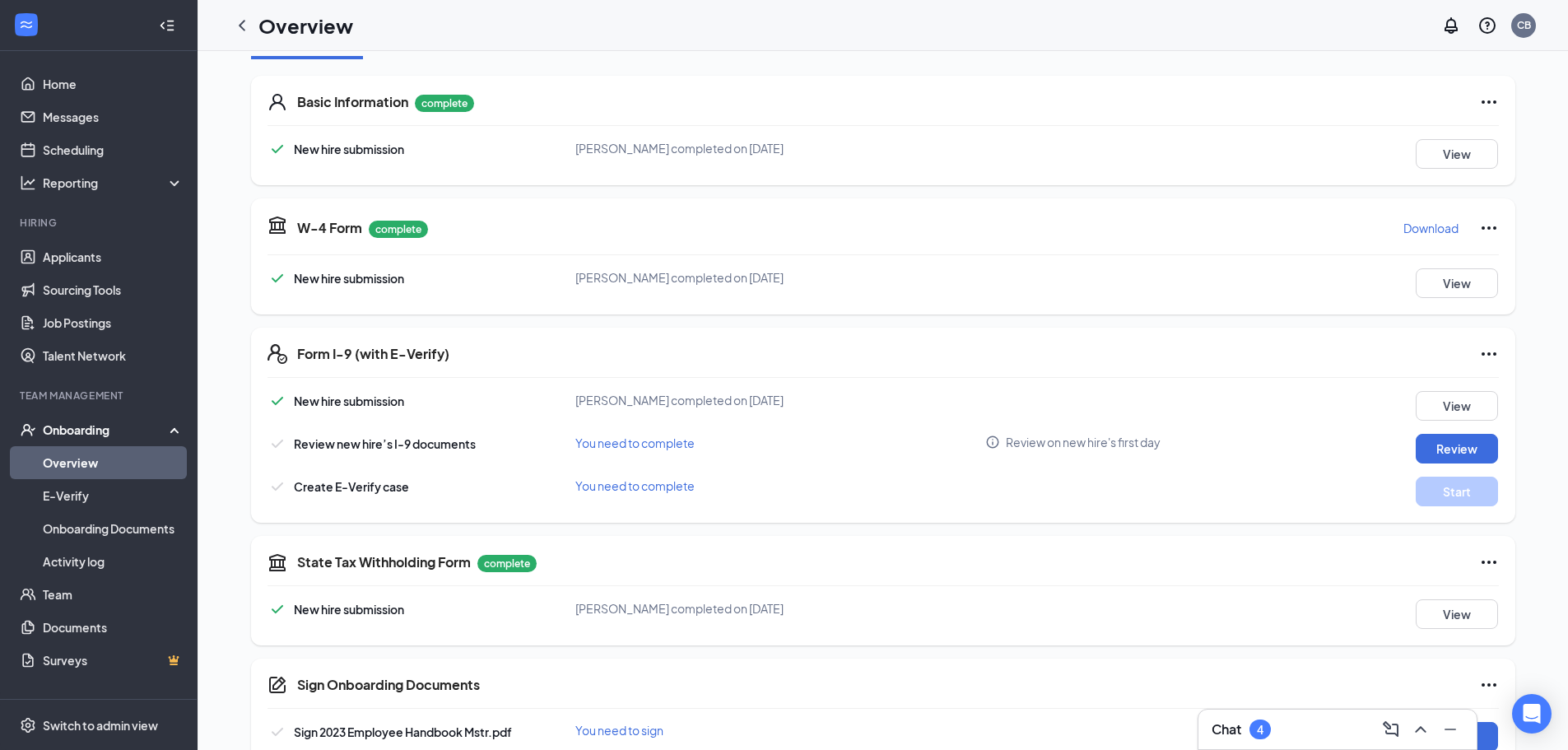
scroll to position [247, 0]
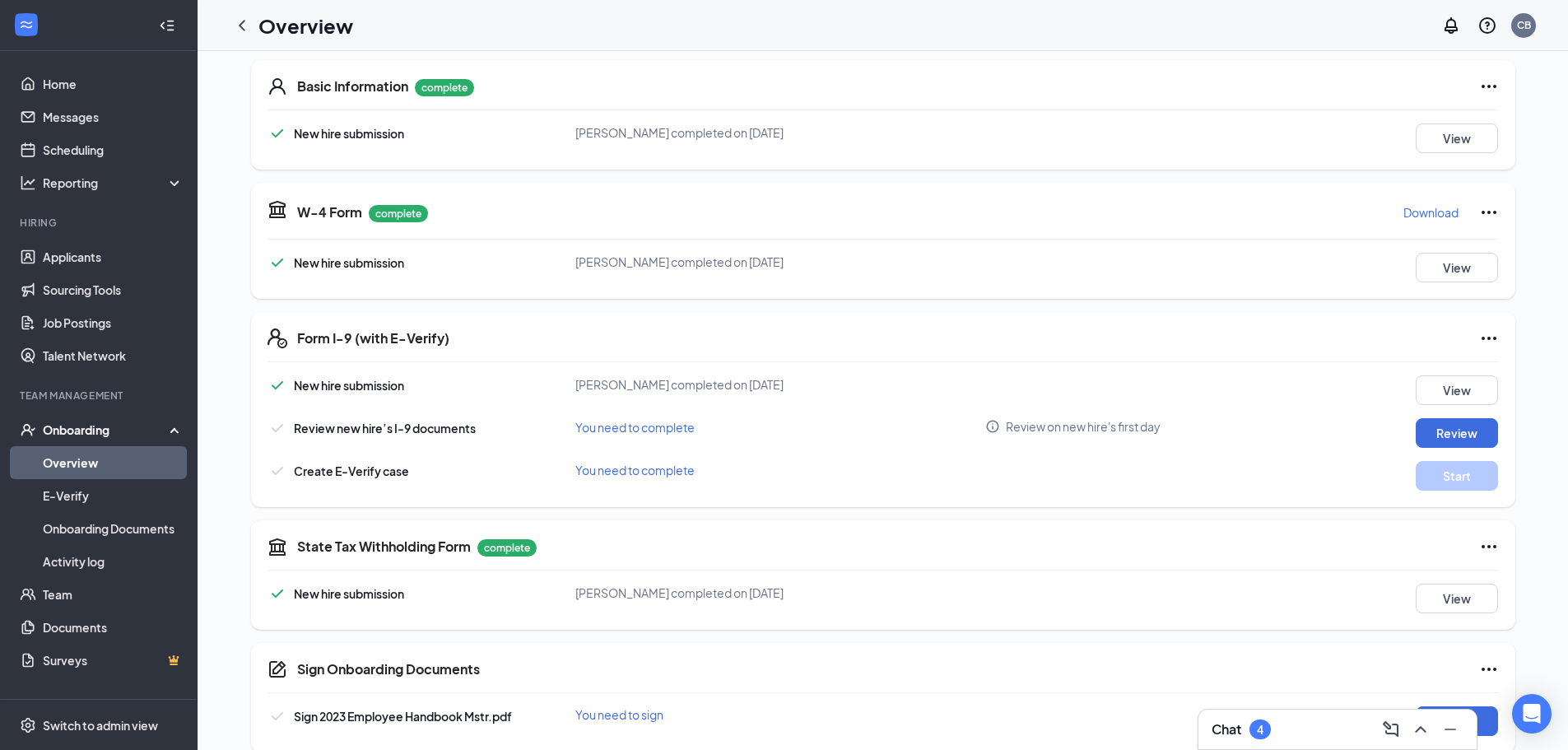
click at [1412, 215] on p "Download" at bounding box center [1430, 212] width 55 height 16
click at [1446, 423] on button "Review" at bounding box center [1456, 433] width 82 height 30
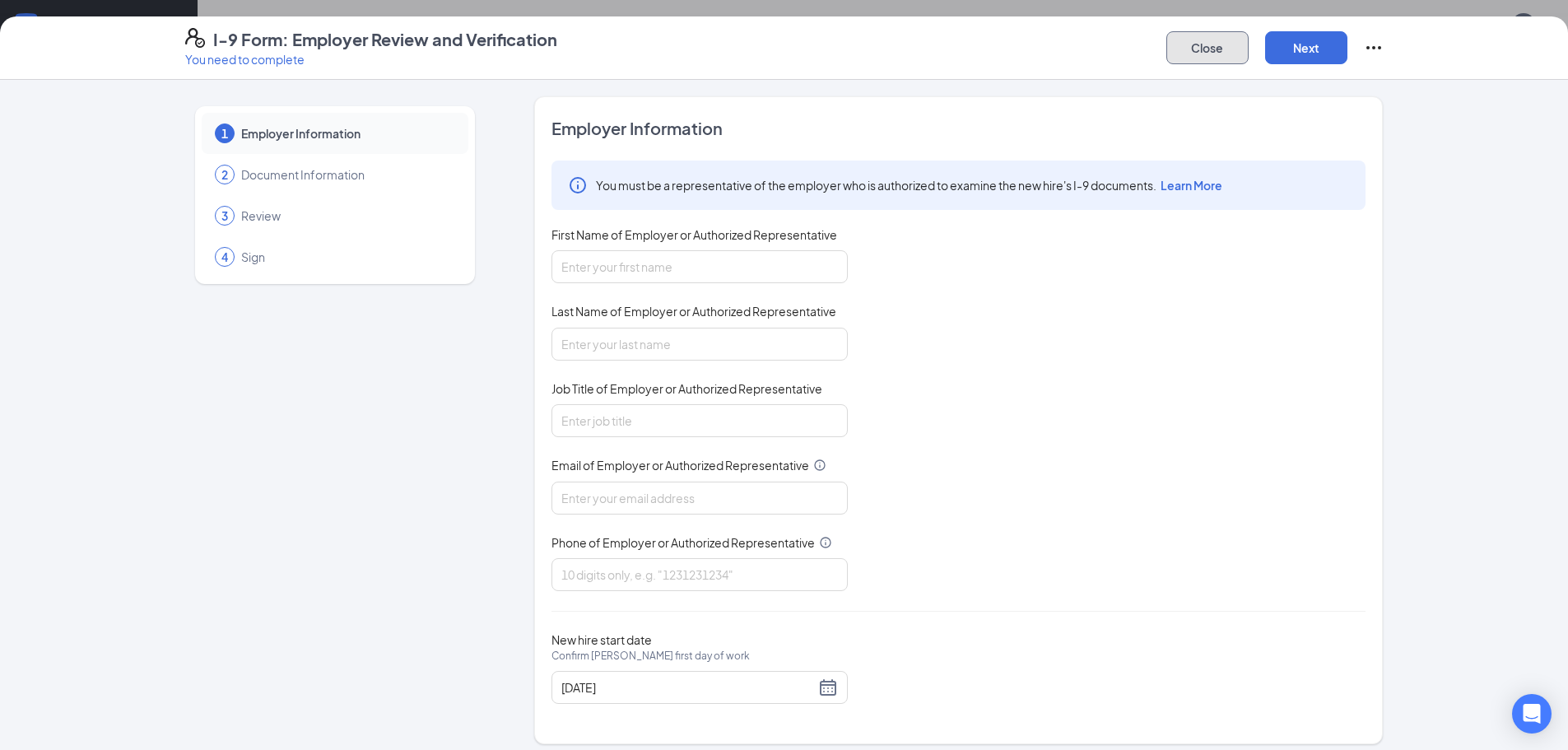
click at [1199, 38] on button "Close" at bounding box center [1207, 47] width 82 height 33
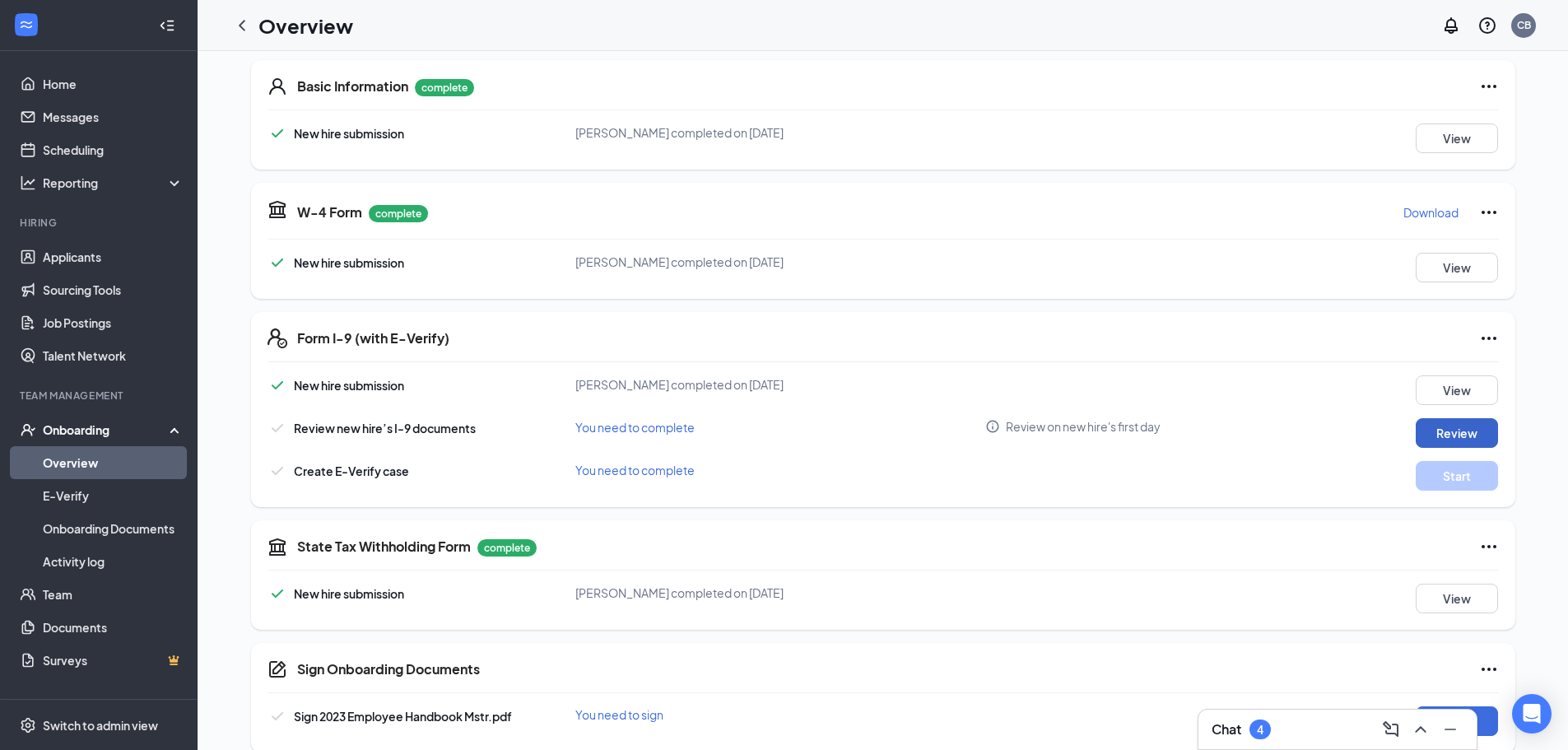
click at [1462, 428] on button "Review" at bounding box center [1456, 433] width 82 height 30
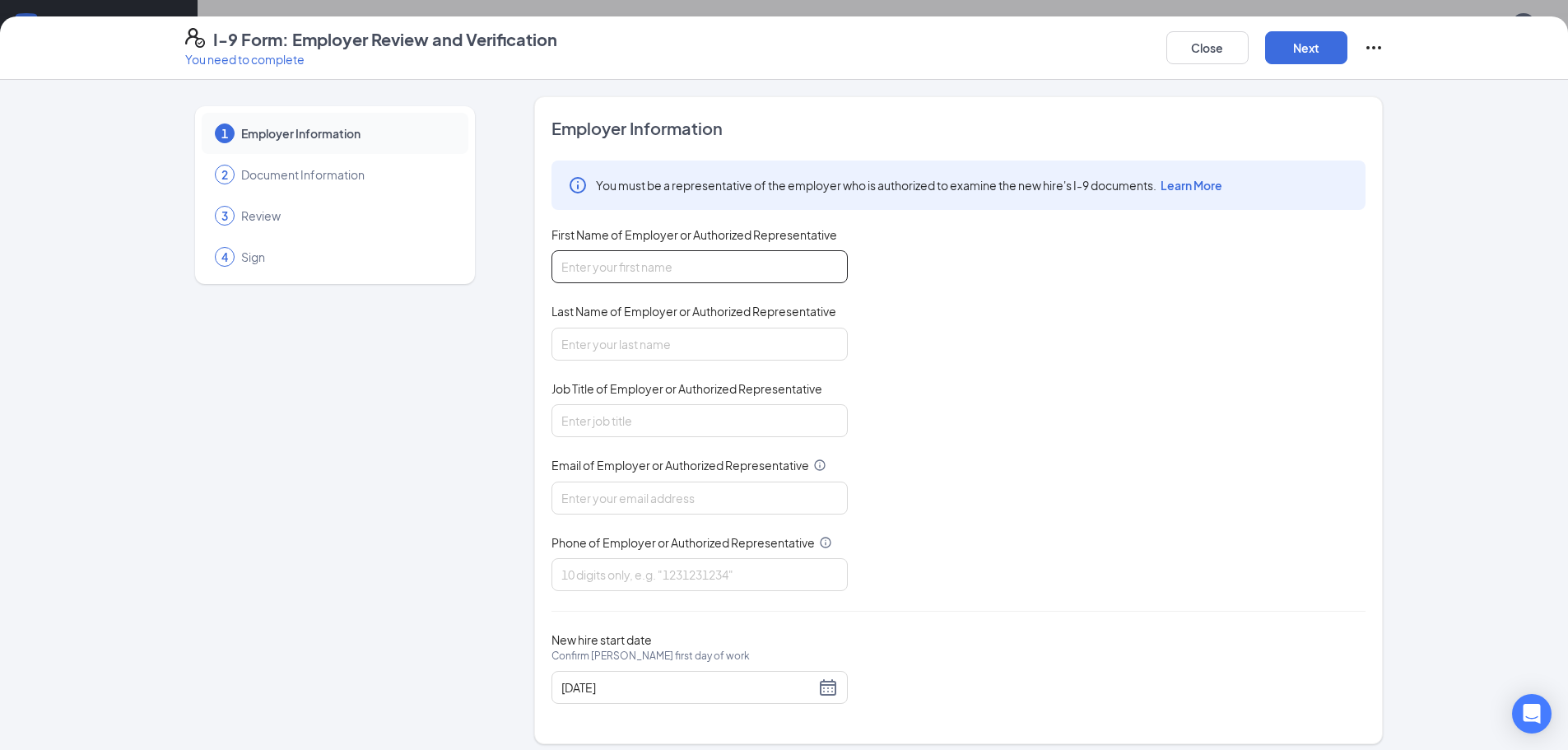
click at [775, 269] on input "First Name of Employer or Authorized Representative" at bounding box center [699, 267] width 296 height 33
type input "[PERSON_NAME]"
type input "D"
type input "H R Director"
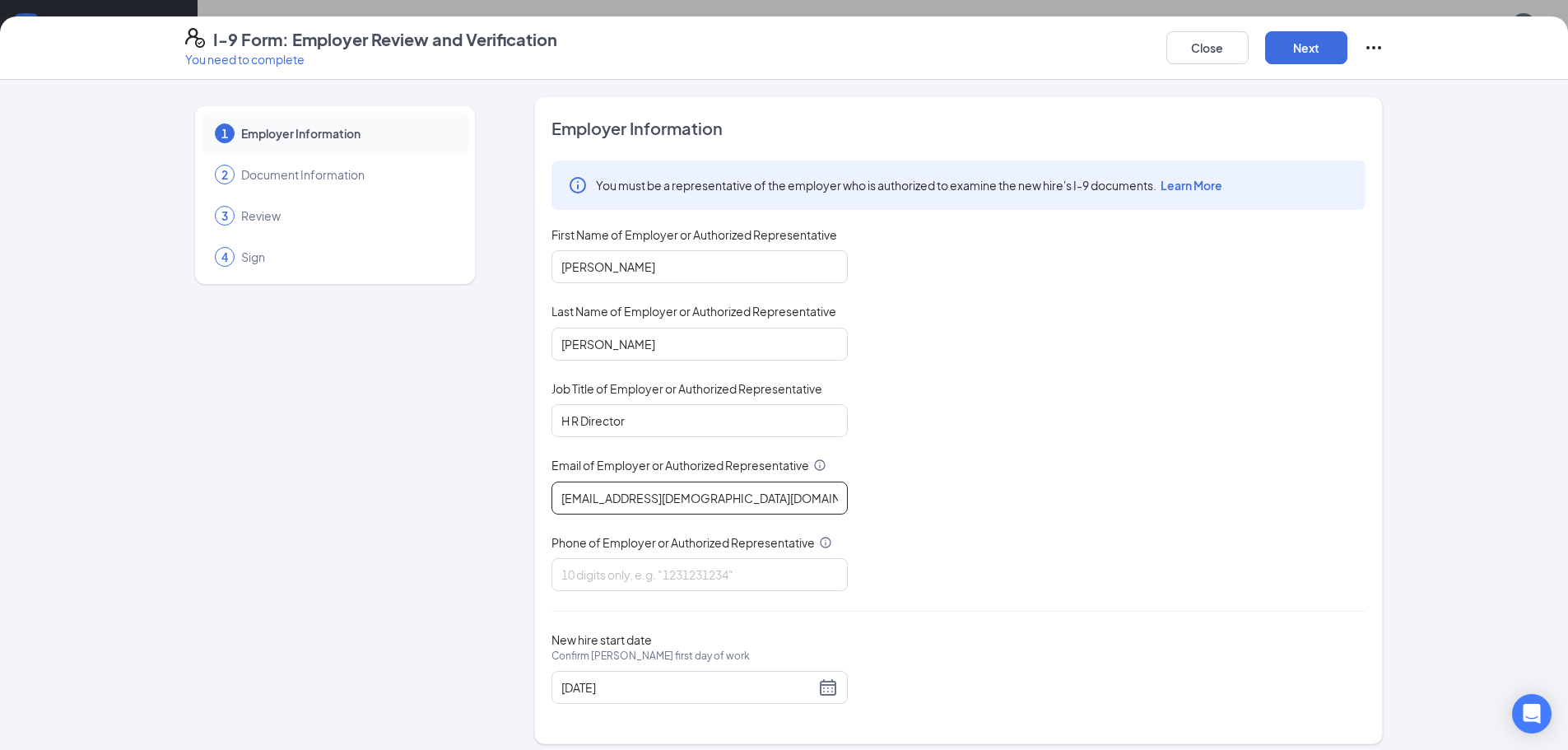
type input "[EMAIL_ADDRESS][DEMOGRAPHIC_DATA][DOMAIN_NAME]"
type input "6102697828"
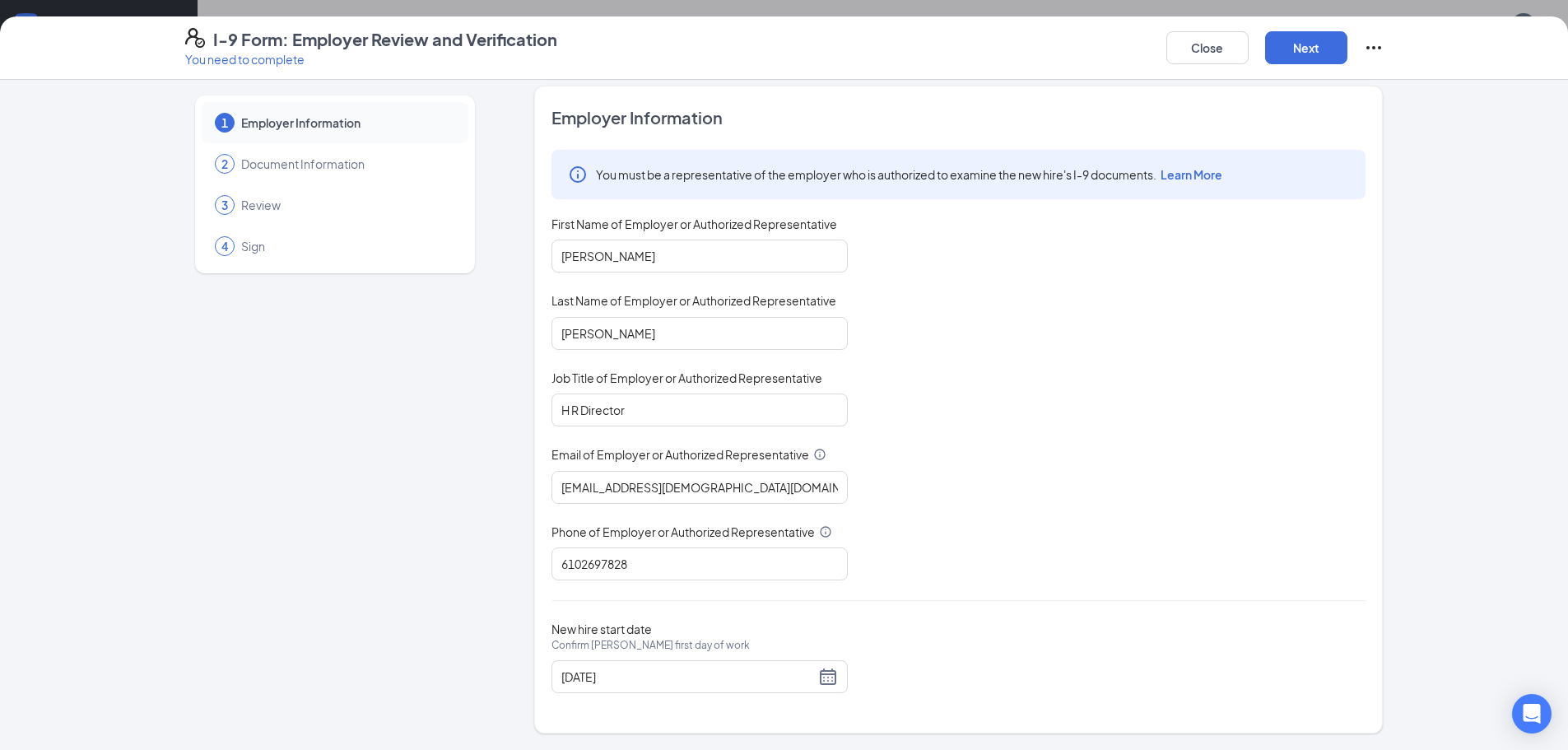
scroll to position [662, 0]
click at [1320, 50] on button "Next" at bounding box center [1306, 47] width 82 height 33
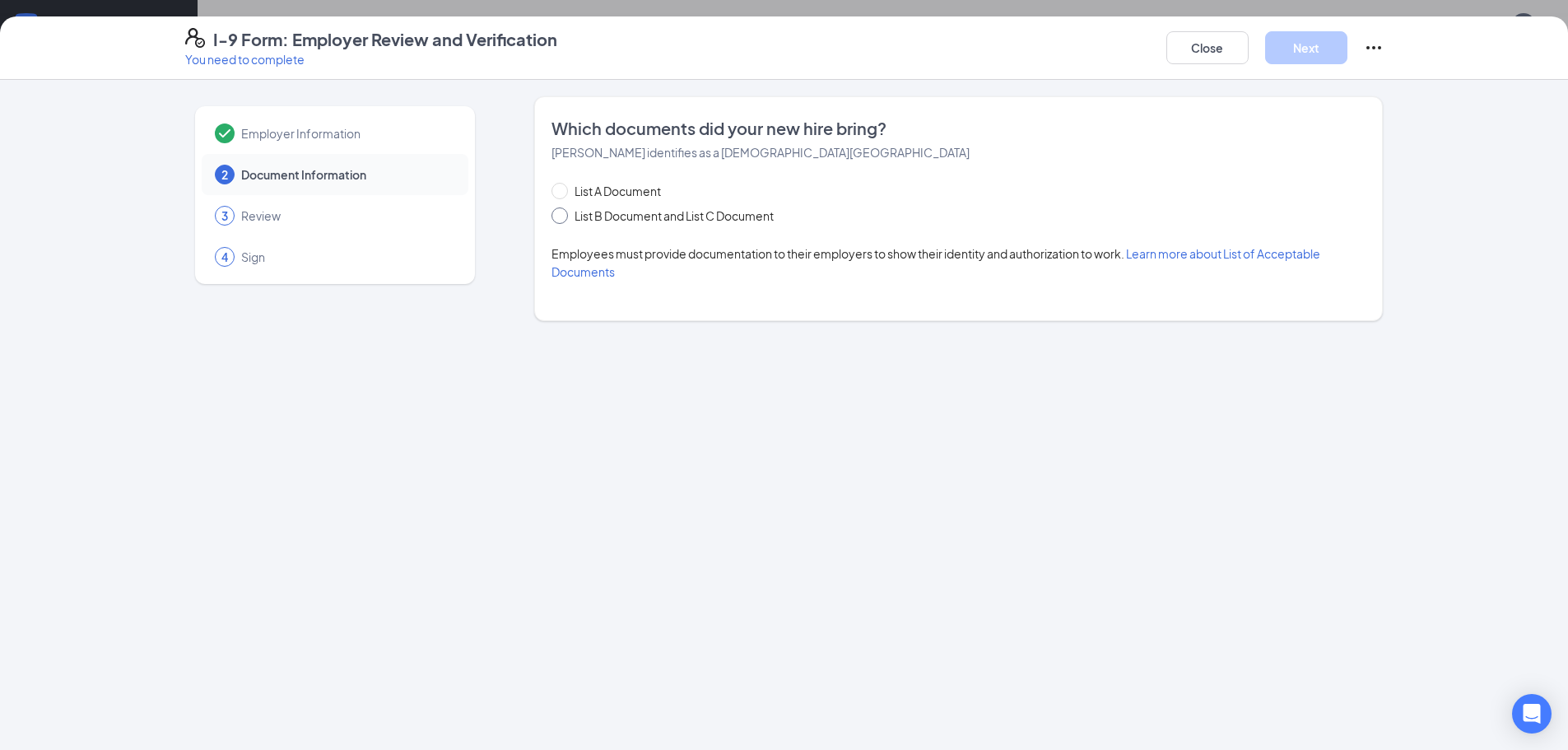
click at [563, 214] on input "List B Document and List C Document" at bounding box center [557, 214] width 12 height 12
radio input "true"
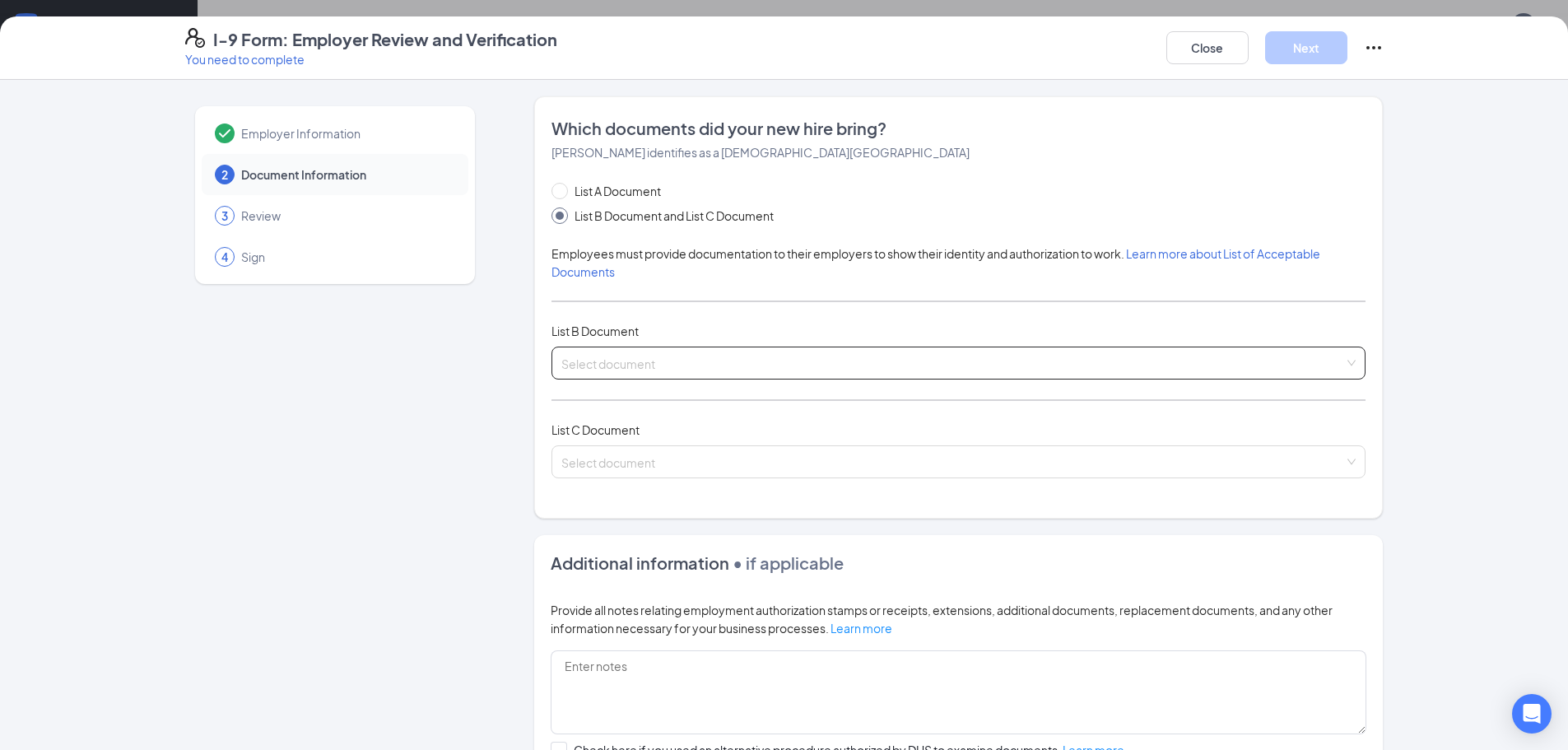
click at [575, 373] on span at bounding box center [952, 363] width 783 height 31
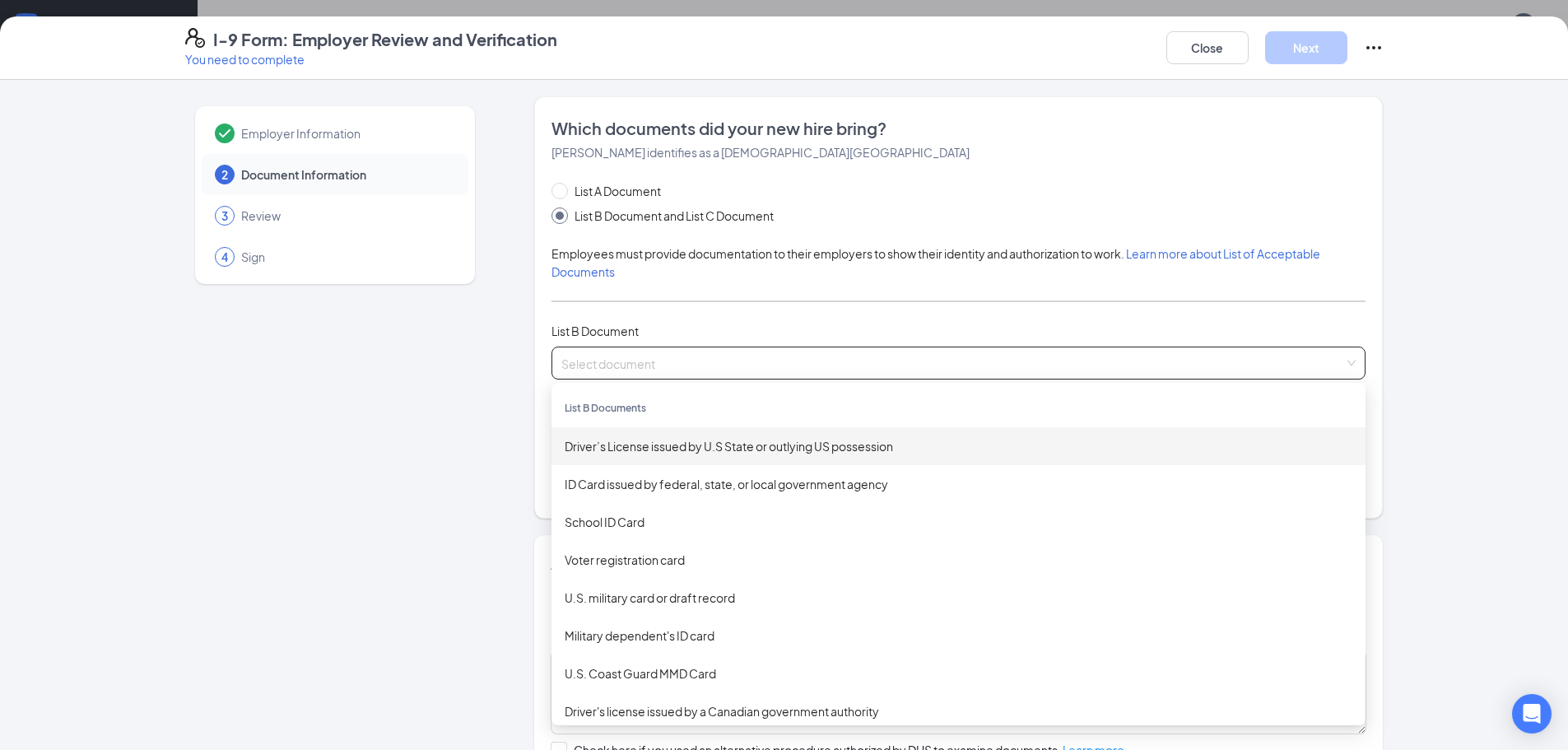
click at [615, 449] on div "Driver’s License issued by U.S State or outlying US possession" at bounding box center [958, 446] width 787 height 18
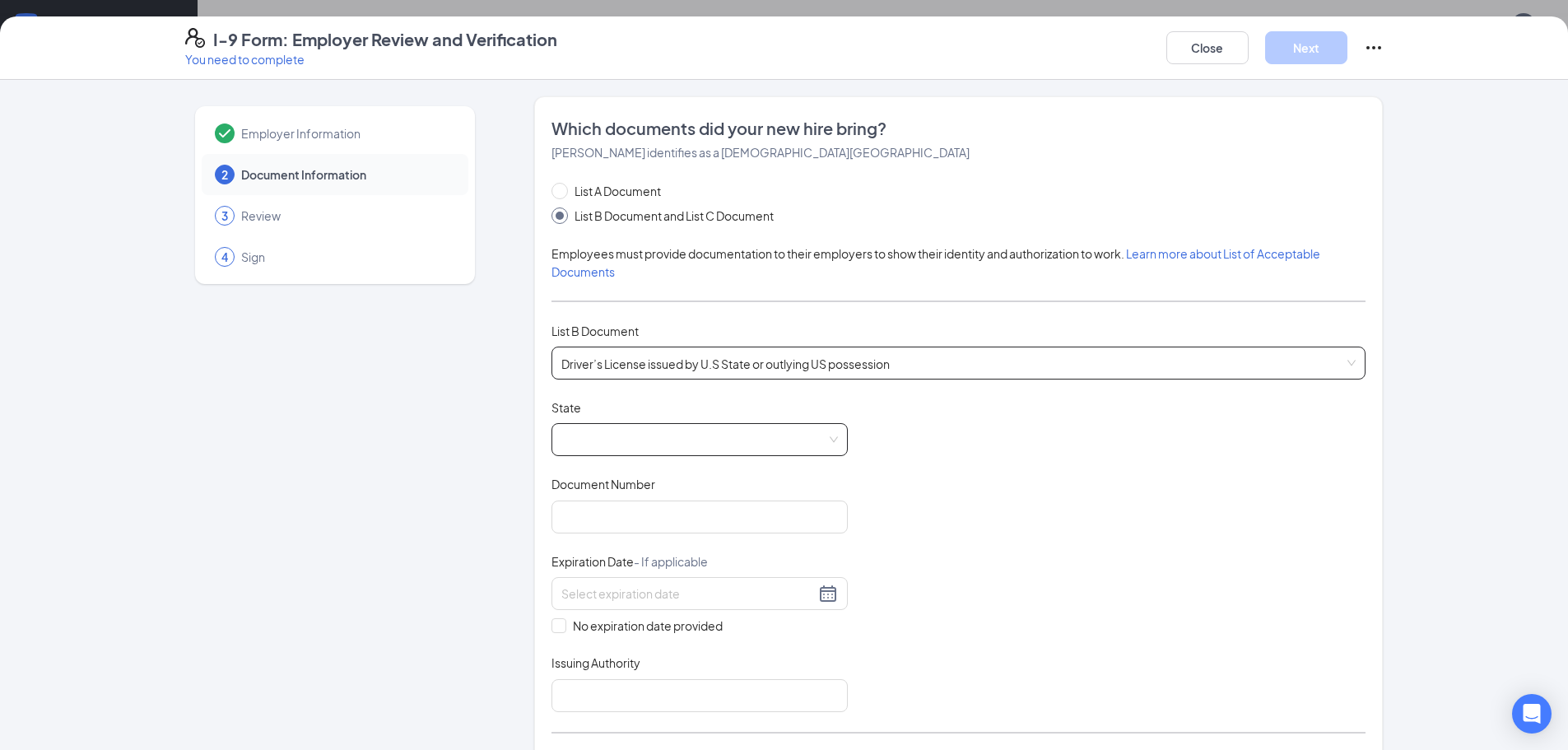
click at [825, 439] on span at bounding box center [699, 439] width 276 height 31
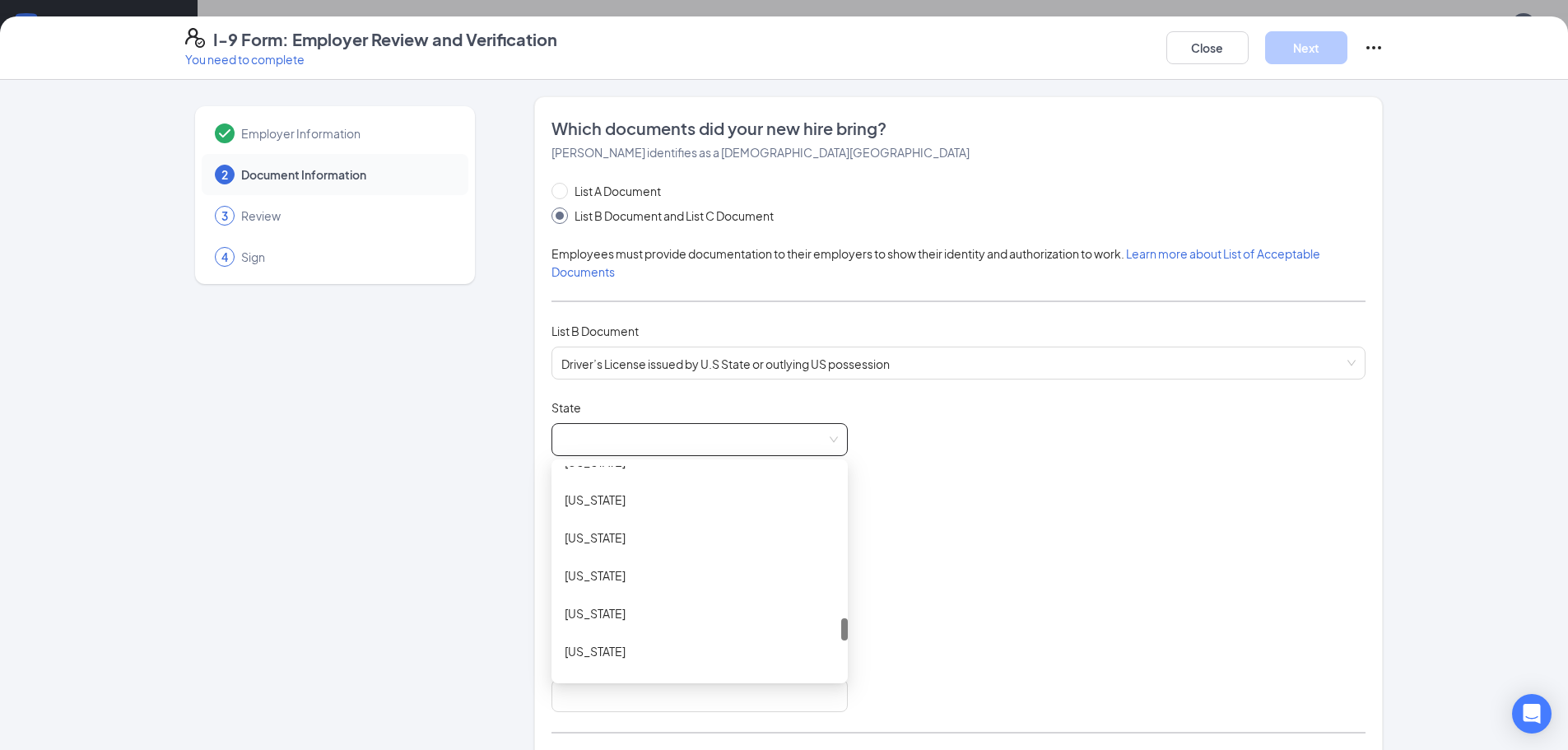
scroll to position [1441, 0]
drag, startPoint x: 837, startPoint y: 480, endPoint x: 814, endPoint y: 632, distance: 153.7
click at [812, 632] on div "[US_STATE] [US_STATE] [US_STATE] [US_STATE] [US_STATE] [US_STATE] [US_STATE] [U…" at bounding box center [699, 571] width 296 height 211
click at [611, 594] on div "[US_STATE]" at bounding box center [700, 597] width 269 height 18
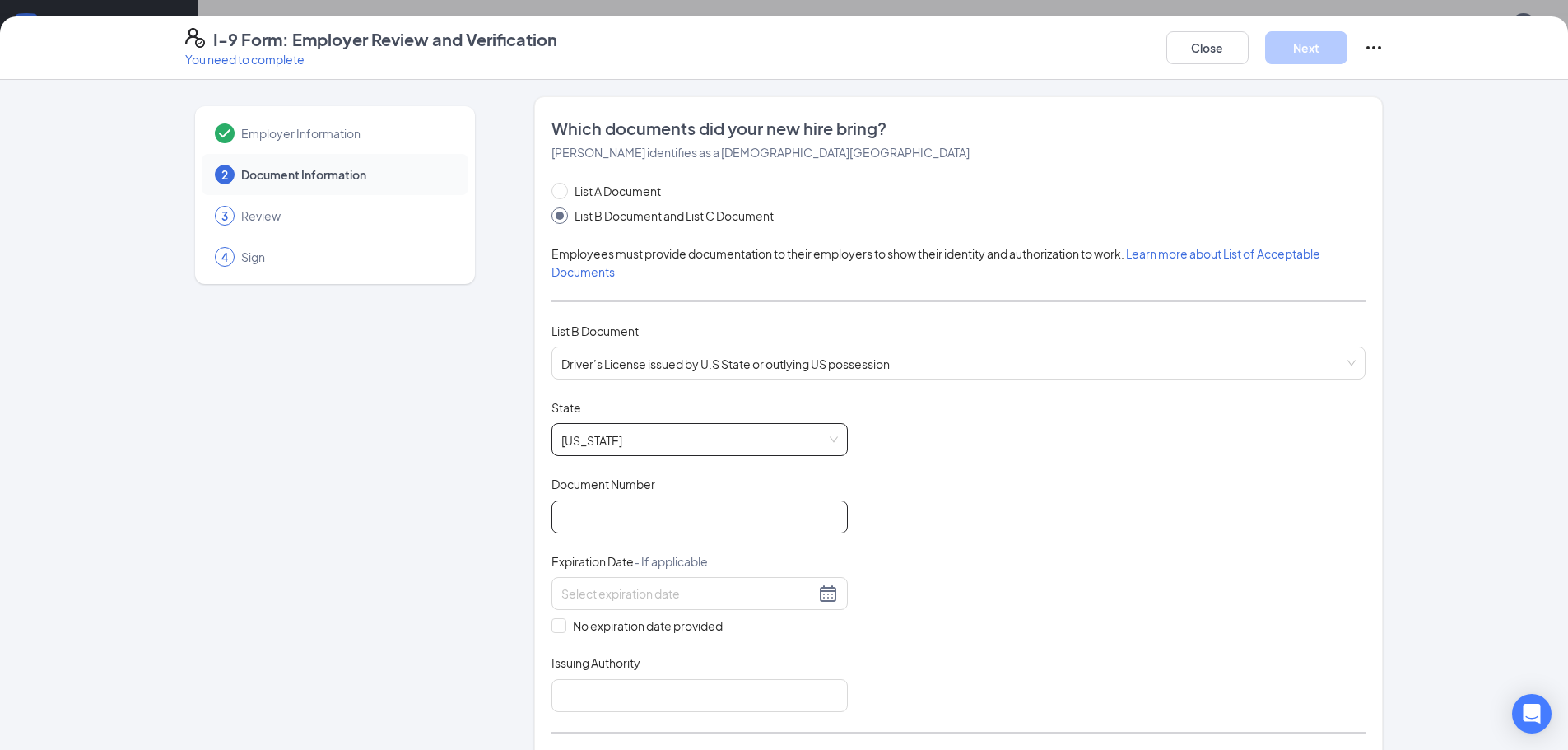
click at [567, 530] on input "Document Number" at bounding box center [699, 516] width 296 height 33
type input "32381319"
click at [815, 594] on div at bounding box center [699, 594] width 276 height 20
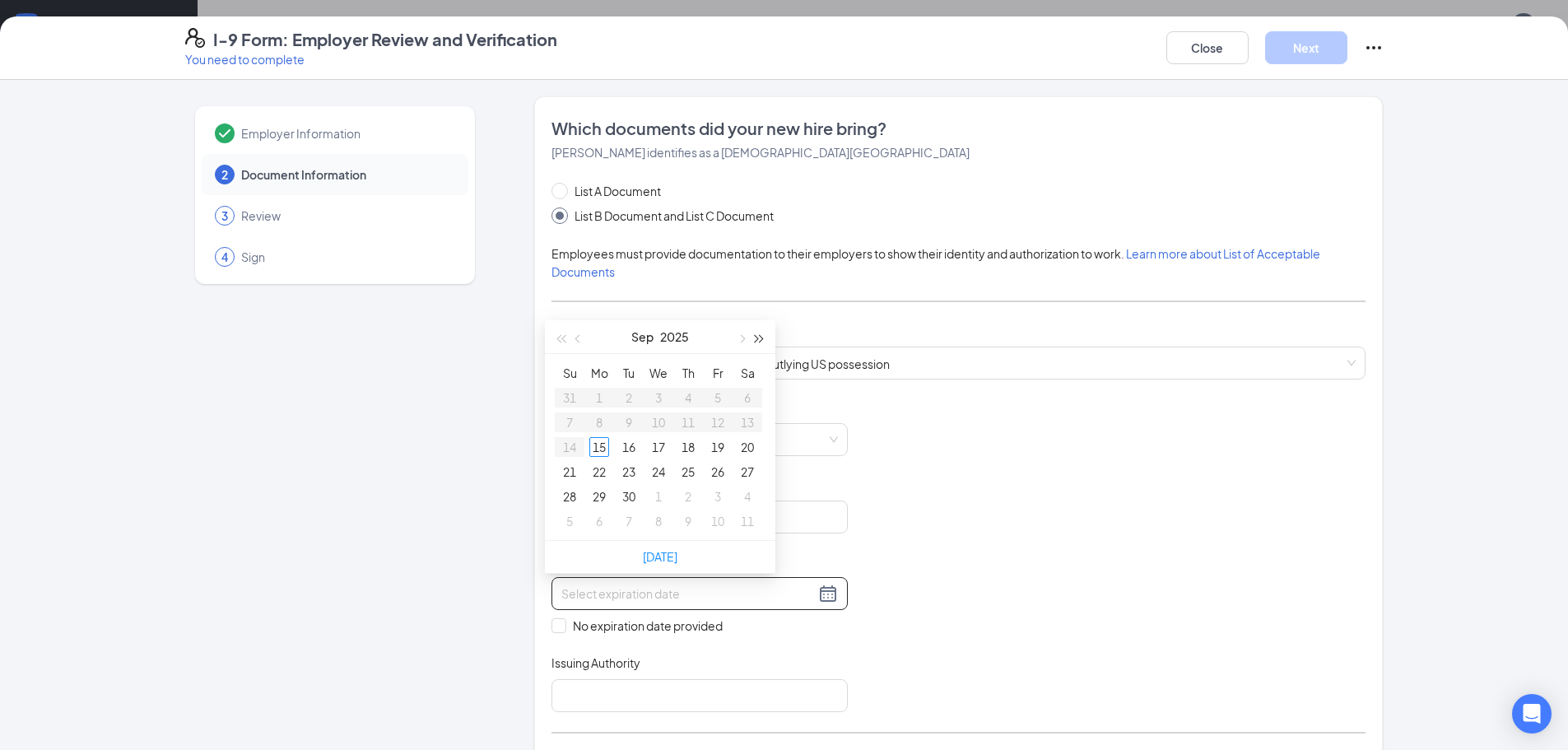
click at [758, 333] on button "button" at bounding box center [760, 337] width 18 height 33
click at [753, 333] on button "button" at bounding box center [760, 337] width 18 height 33
click at [749, 331] on div "[DATE]" at bounding box center [660, 338] width 231 height 34
click at [756, 336] on span "button" at bounding box center [760, 340] width 8 height 8
type input "[DATE]"
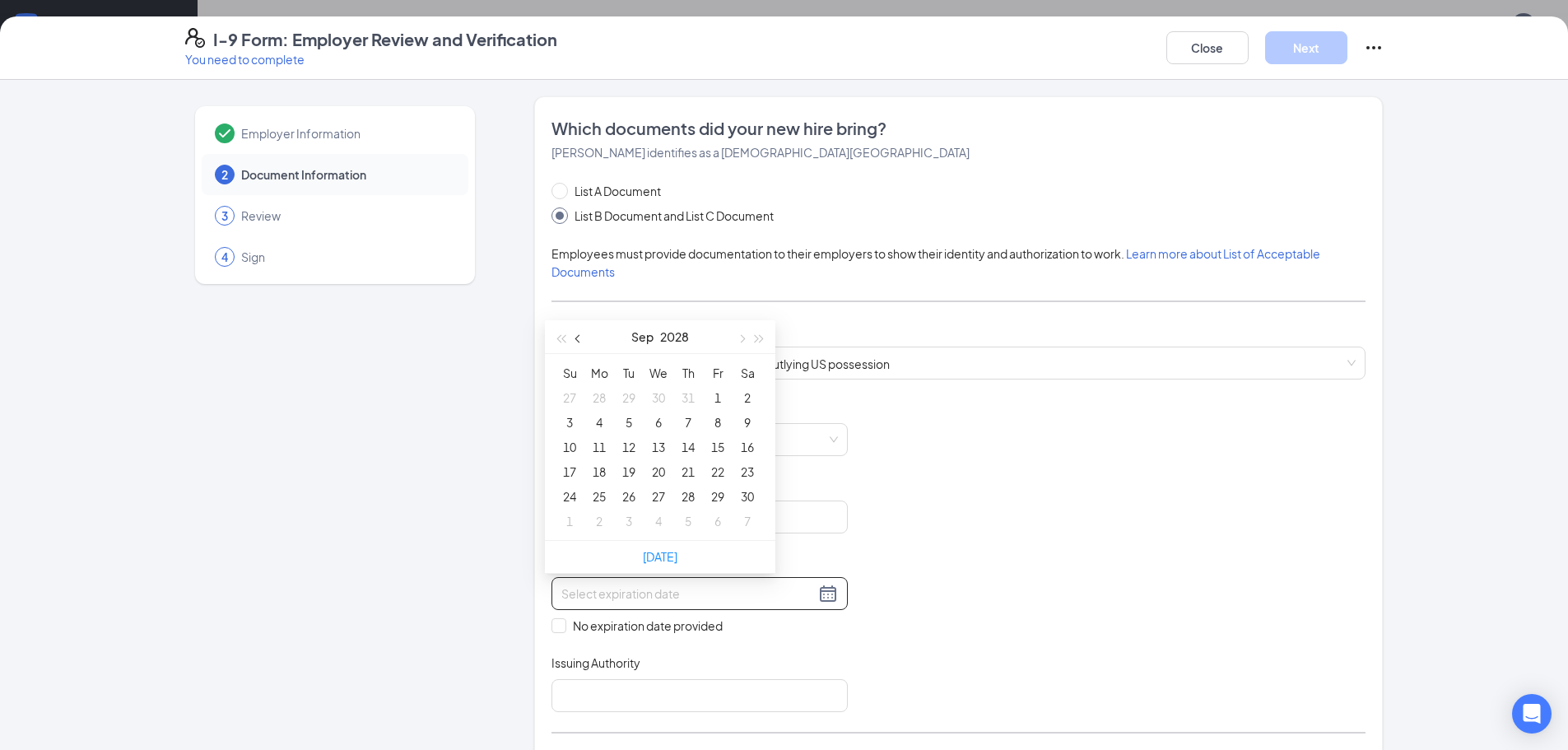
click at [581, 340] on span "button" at bounding box center [579, 340] width 8 height 8
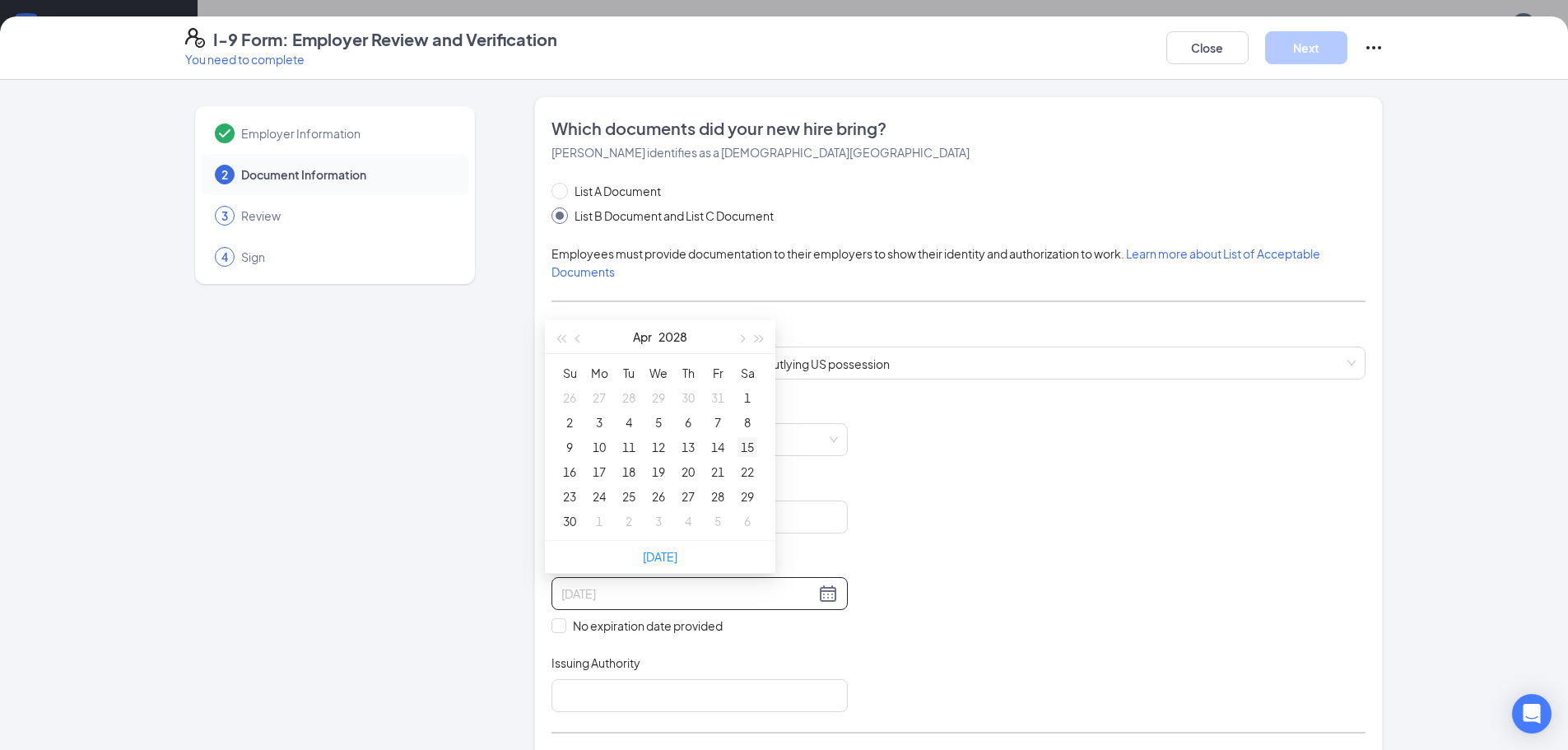
type input "[DATE]"
click at [570, 448] on div "9" at bounding box center [570, 447] width 20 height 20
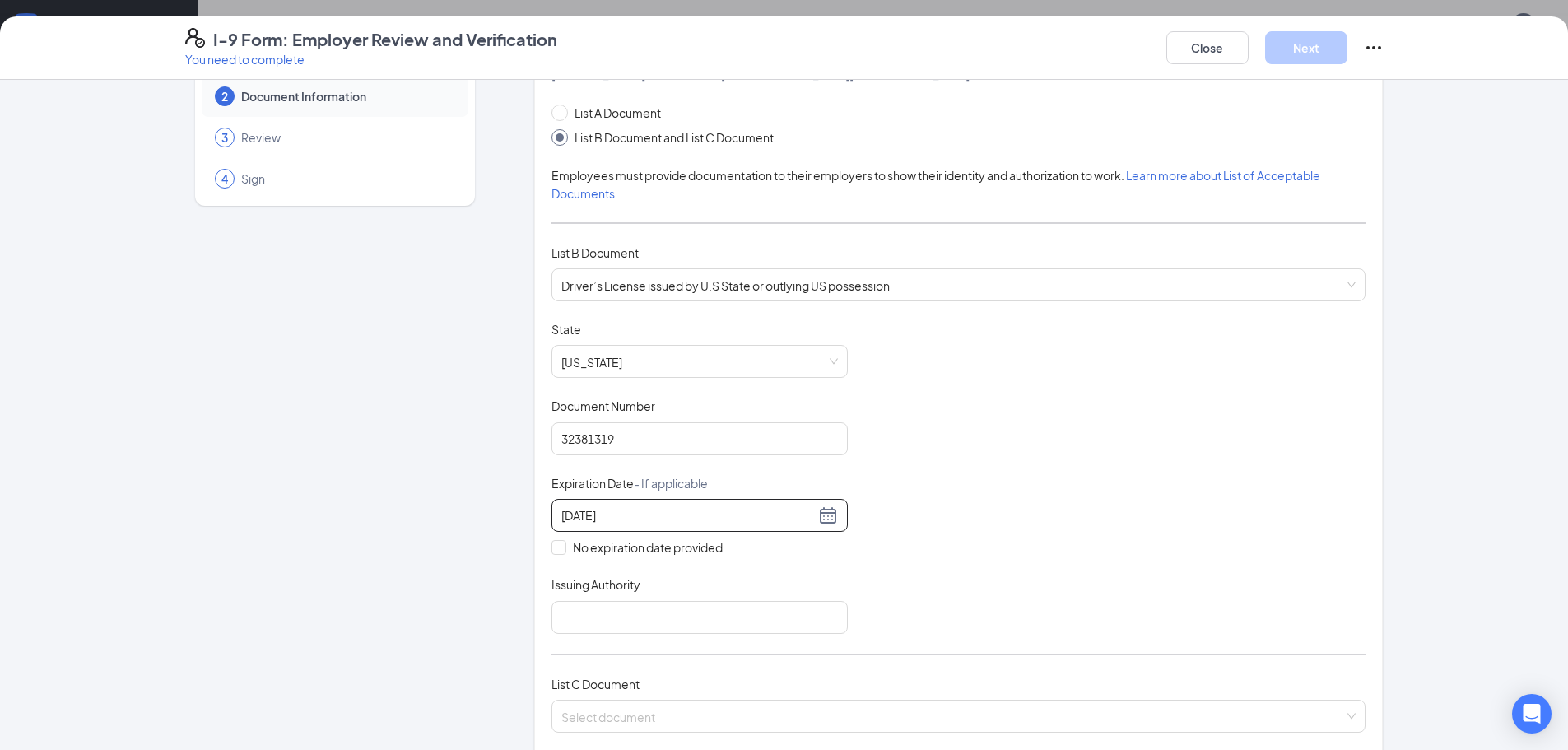
scroll to position [330, 0]
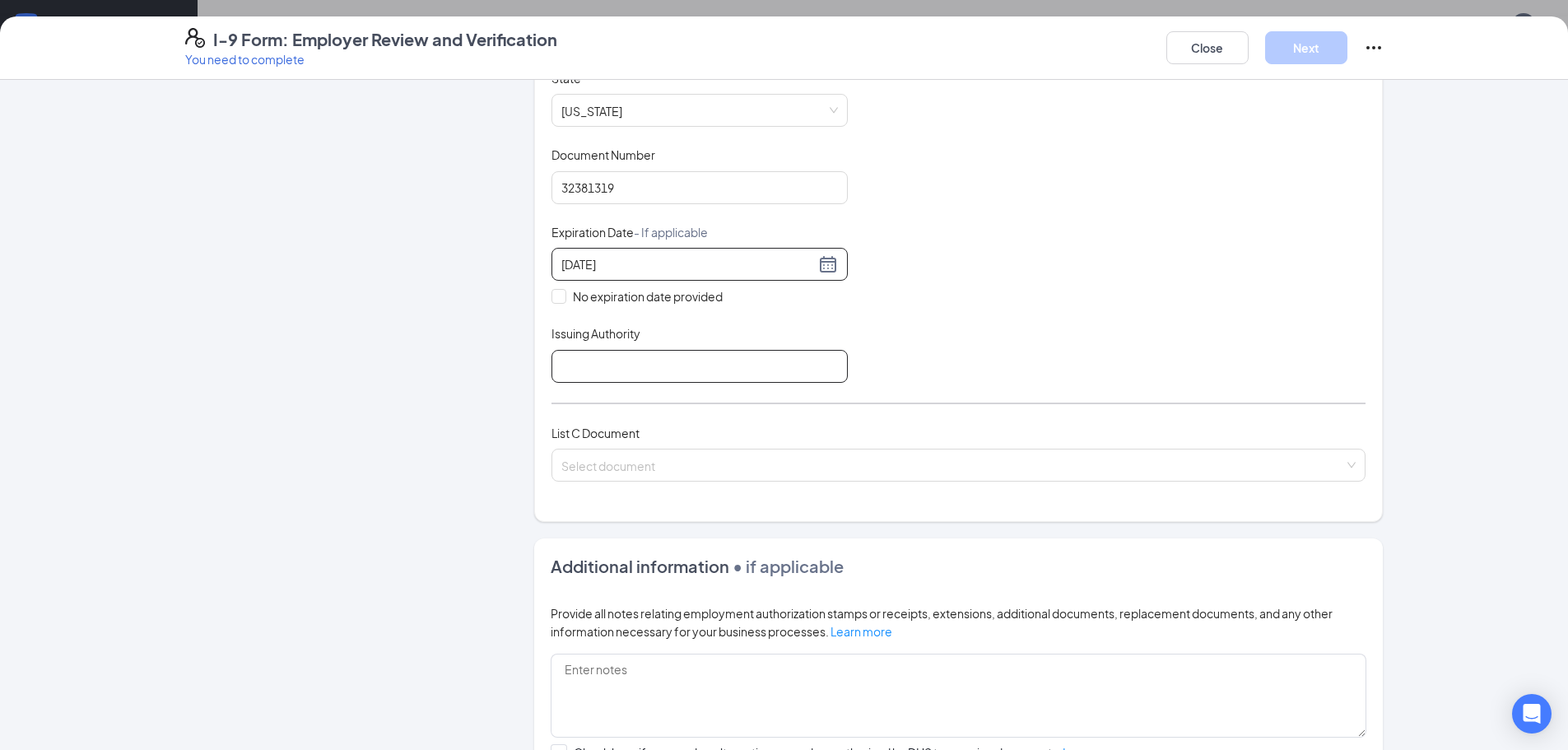
drag, startPoint x: 564, startPoint y: 359, endPoint x: 574, endPoint y: 359, distance: 10.0
click at [565, 359] on input "Issuing Authority" at bounding box center [699, 366] width 296 height 33
type input "[US_STATE]"
click at [821, 460] on input "search" at bounding box center [952, 461] width 783 height 25
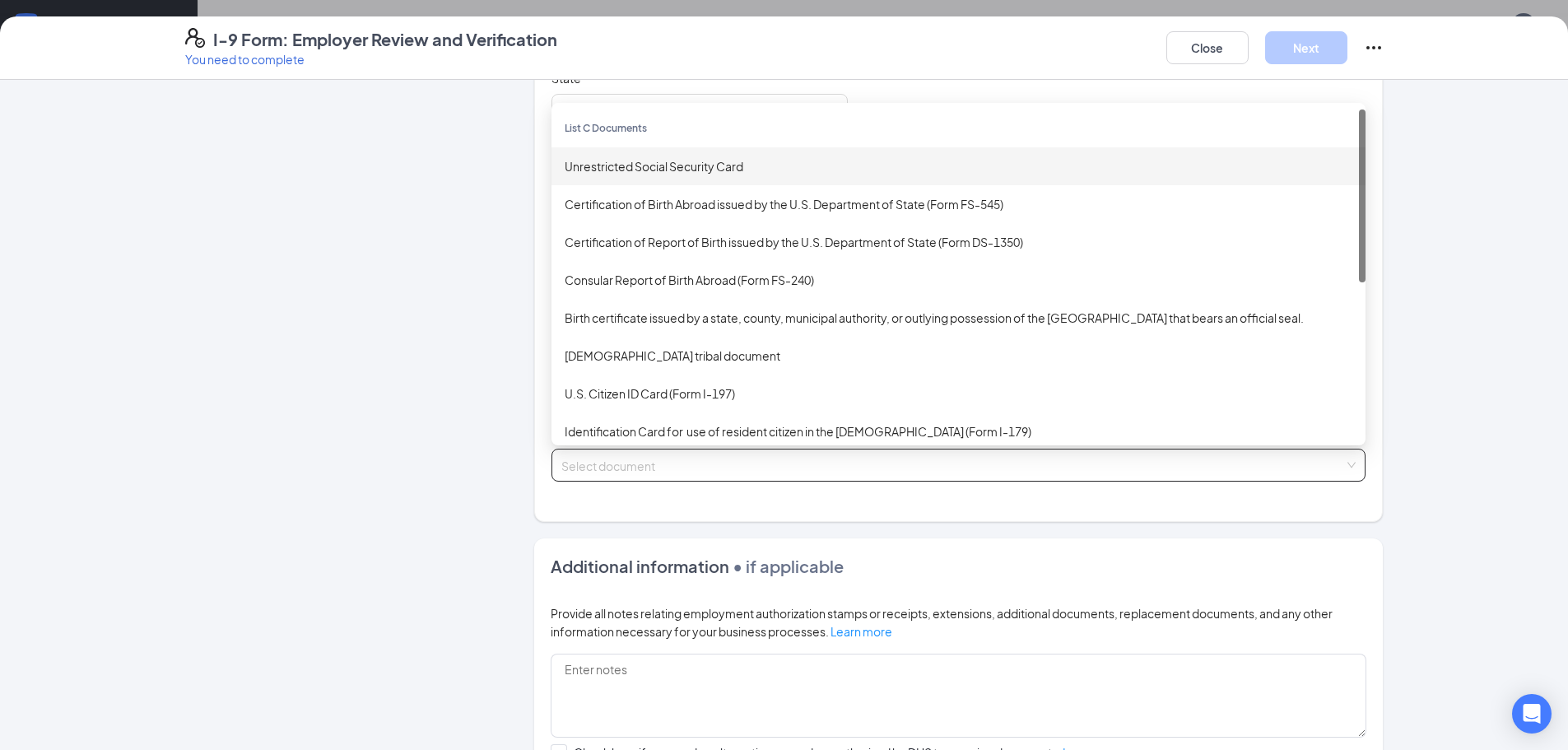
click at [598, 172] on div "Unrestricted Social Security Card" at bounding box center [958, 166] width 787 height 18
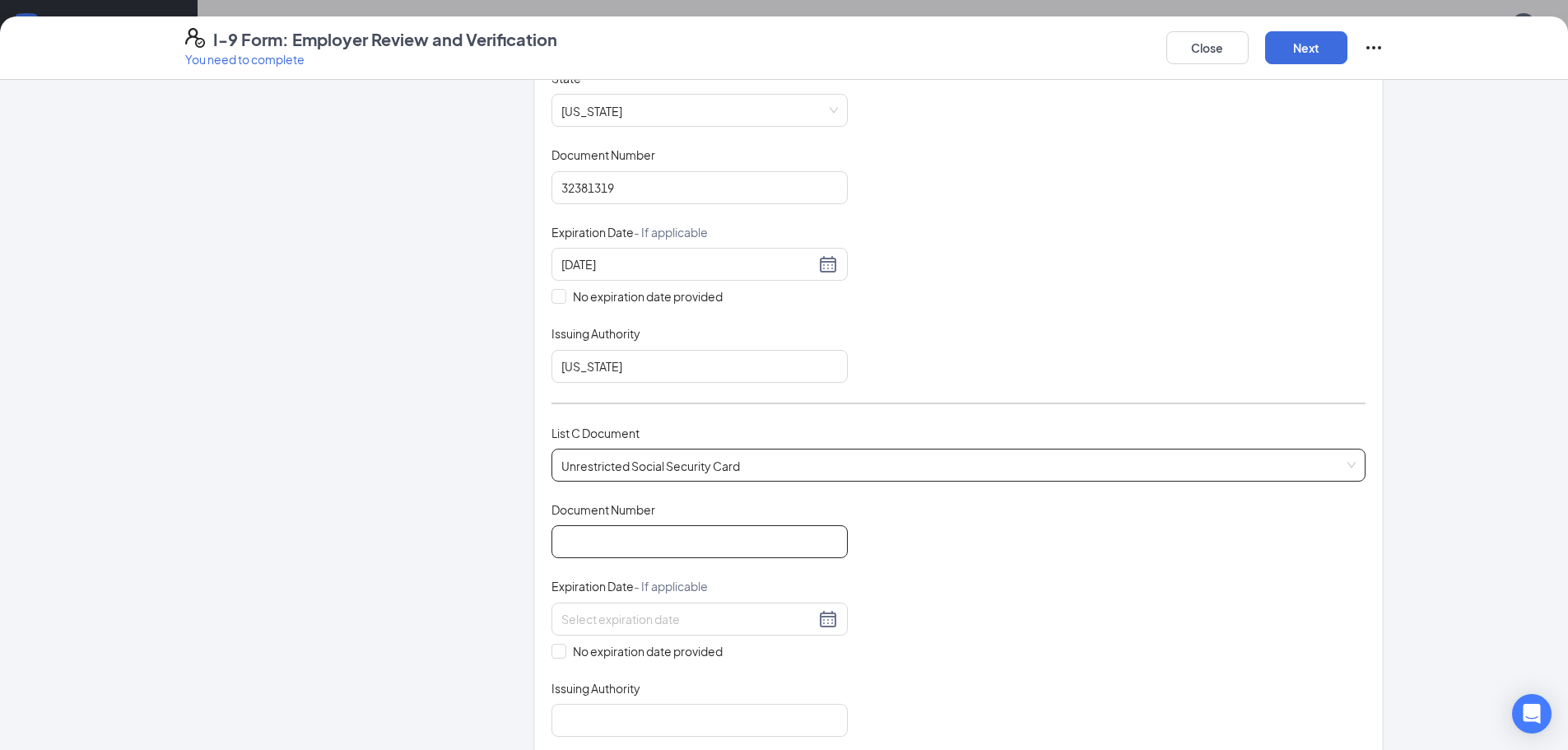
click at [557, 543] on input "Document Number" at bounding box center [699, 541] width 296 height 33
type input "205785285"
click at [552, 650] on input "No expiration date provided" at bounding box center [557, 650] width 12 height 12
checkbox input "true"
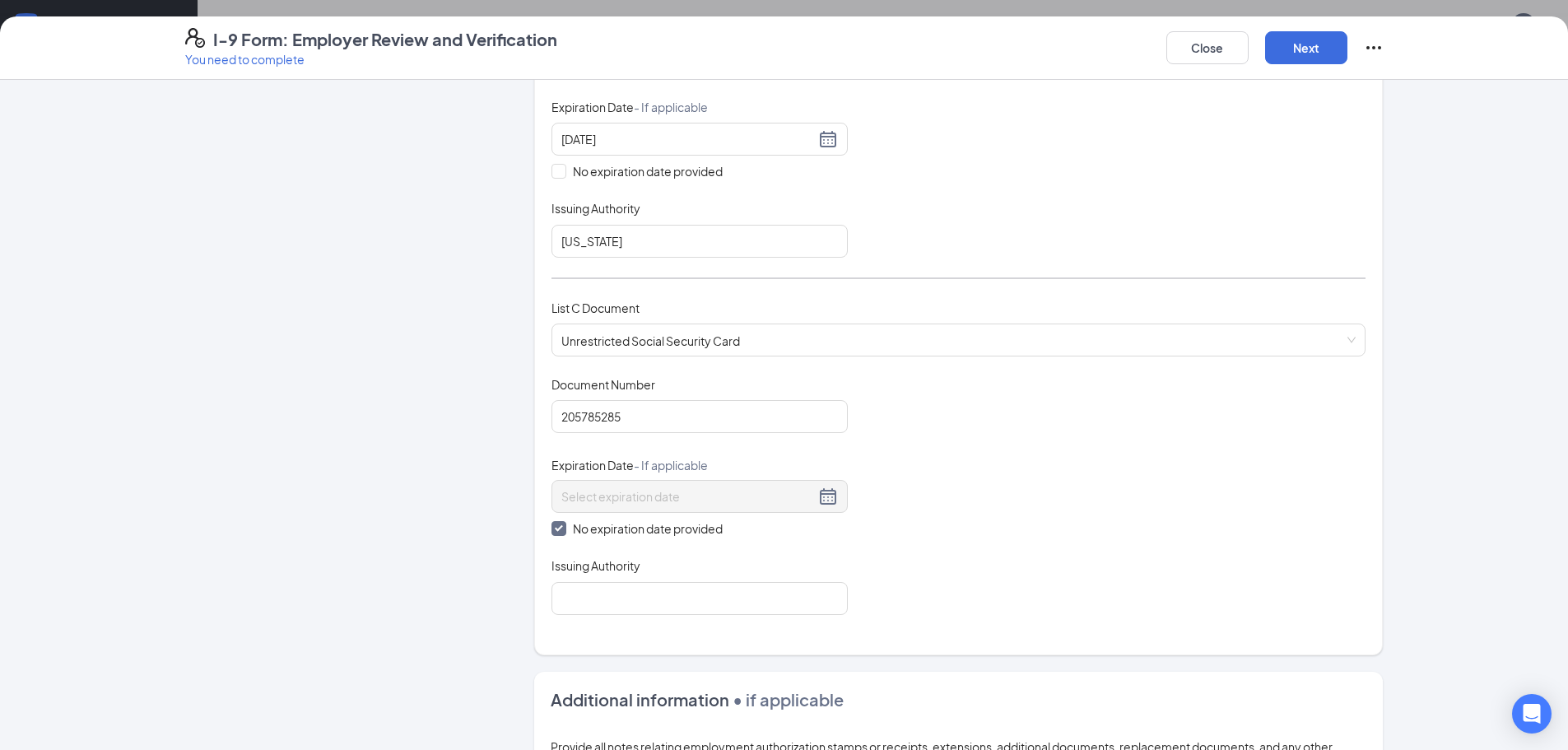
scroll to position [576, 0]
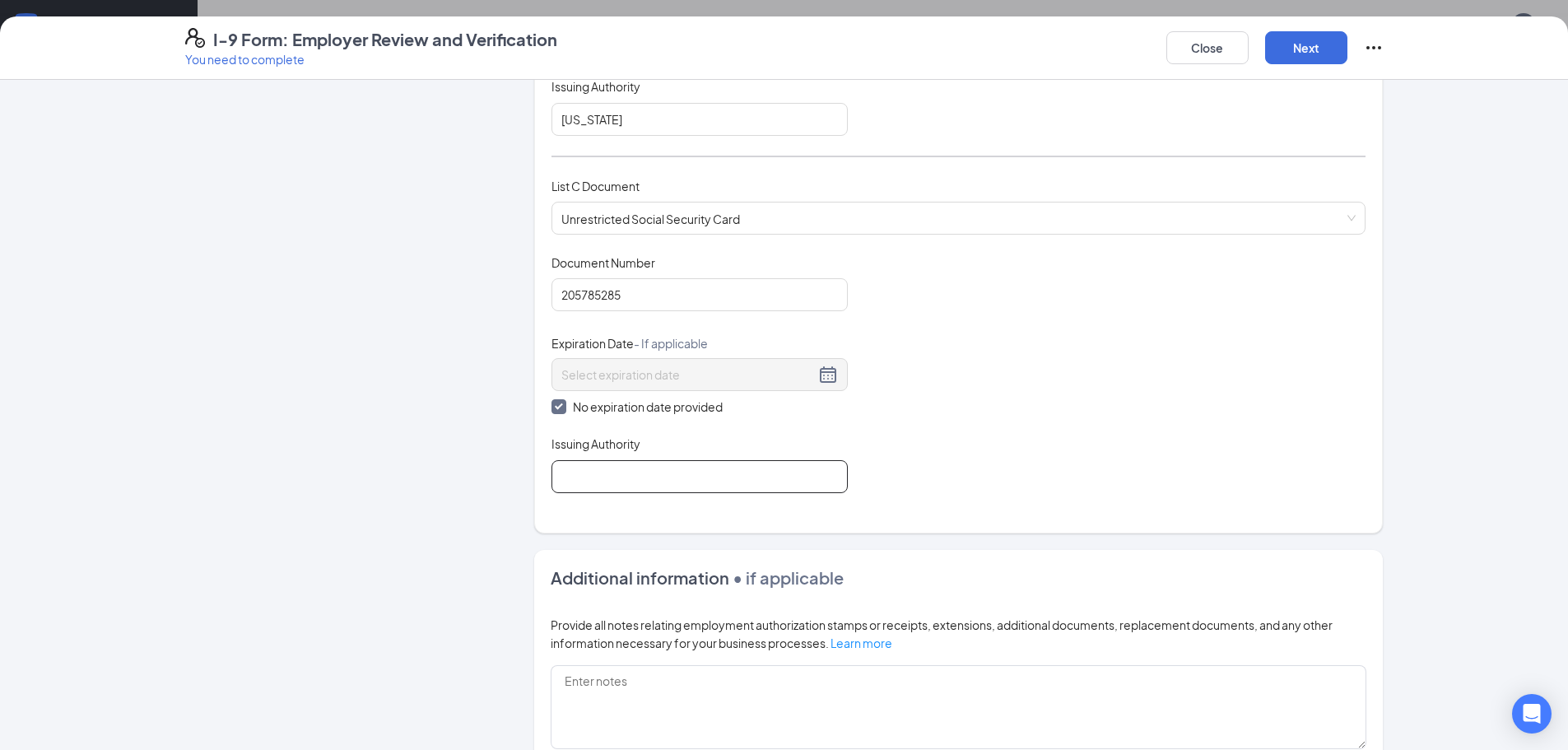
drag, startPoint x: 656, startPoint y: 478, endPoint x: 678, endPoint y: 476, distance: 22.1
click at [656, 478] on input "Issuing Authority" at bounding box center [699, 476] width 296 height 33
type input "Social Security Administration"
click at [1320, 41] on button "Next" at bounding box center [1306, 47] width 82 height 33
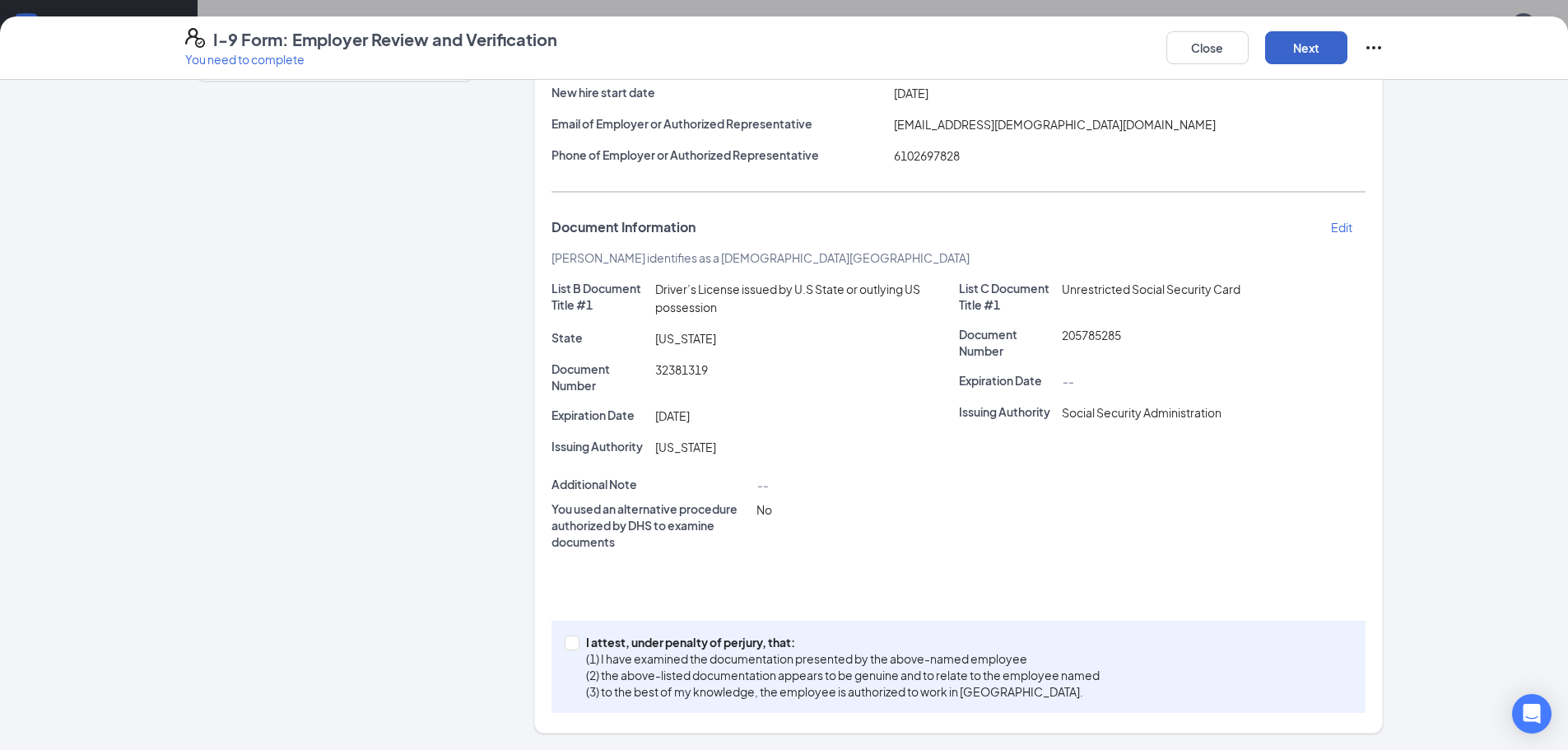
scroll to position [204, 0]
click at [556, 638] on div "I attest, under penalty of [PERSON_NAME], that: (1) I have examined the documen…" at bounding box center [958, 667] width 814 height 92
click at [565, 644] on input "I attest, under penalty of [PERSON_NAME], that: (1) I have examined the documen…" at bounding box center [571, 642] width 12 height 12
checkbox input "true"
drag, startPoint x: 1301, startPoint y: 45, endPoint x: 1293, endPoint y: 72, distance: 28.2
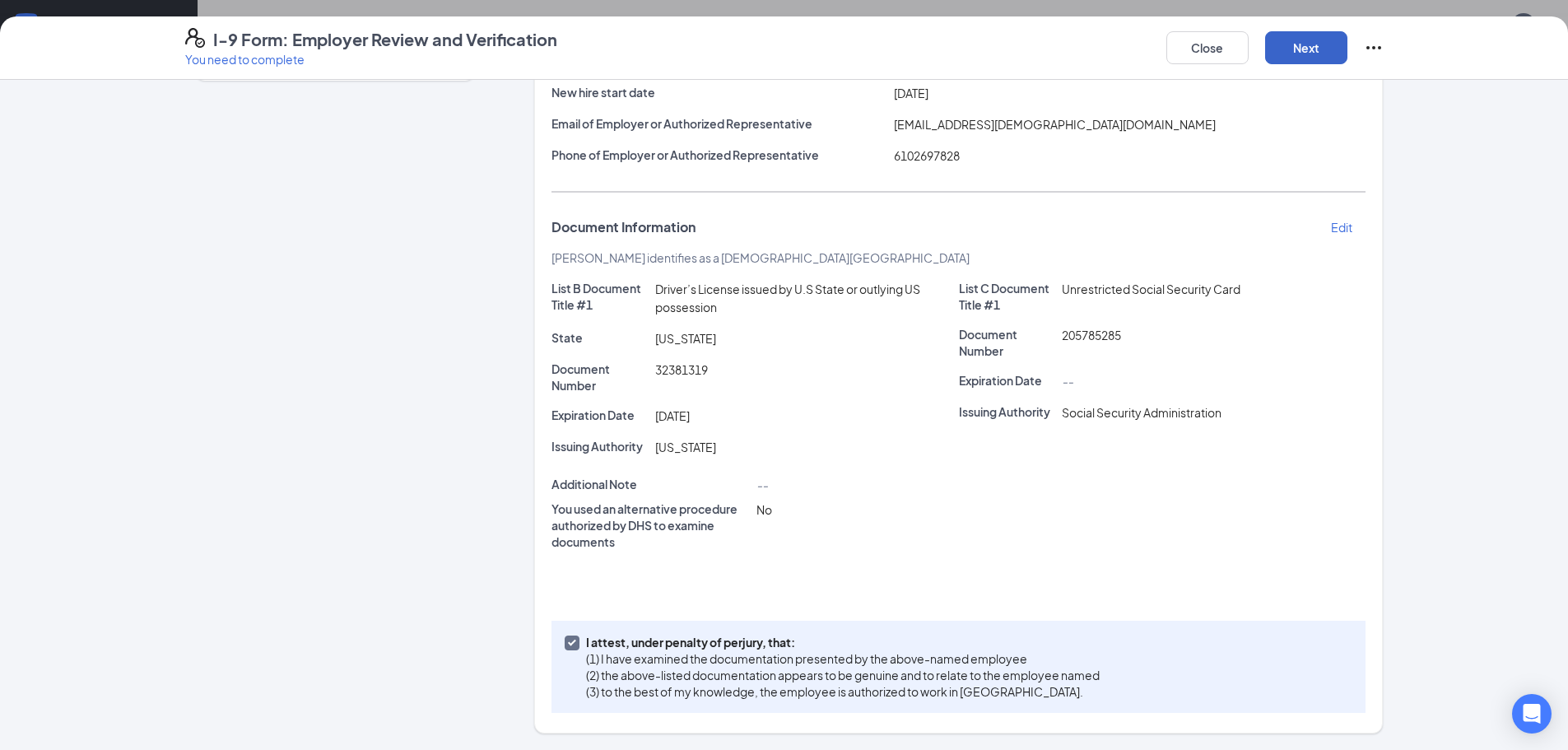
click at [1299, 48] on button "Next" at bounding box center [1306, 47] width 82 height 33
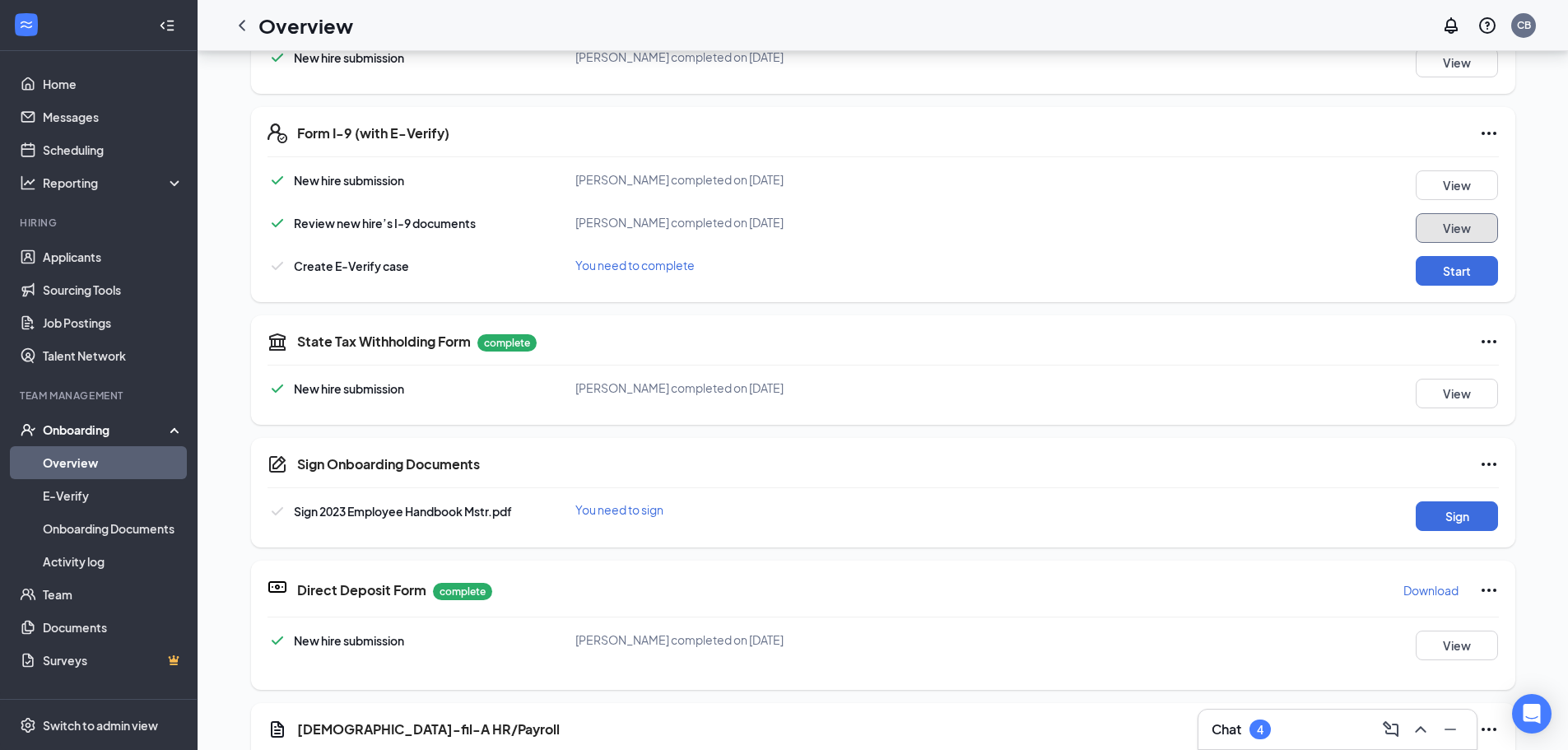
scroll to position [494, 0]
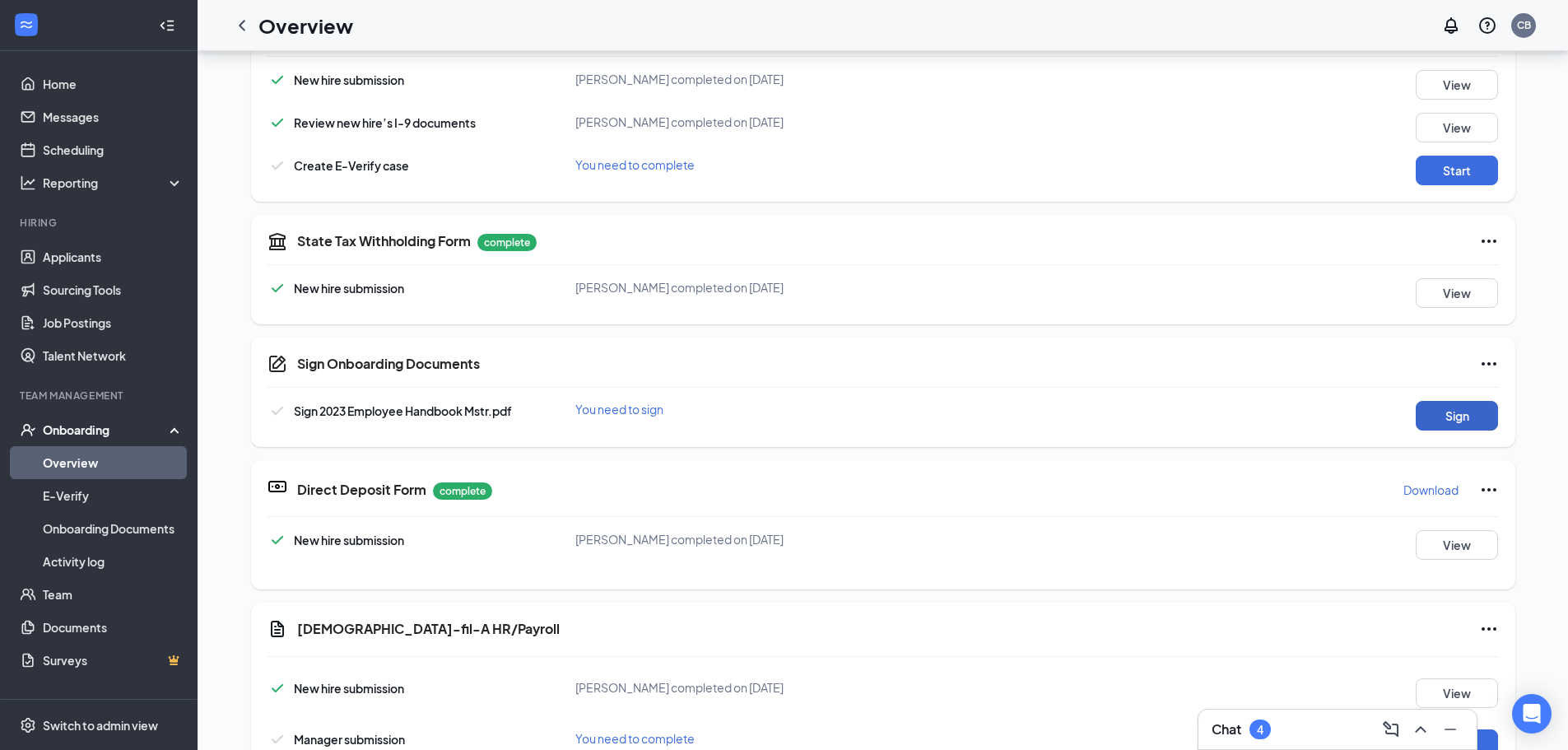
click at [1455, 416] on button "Sign" at bounding box center [1456, 416] width 82 height 30
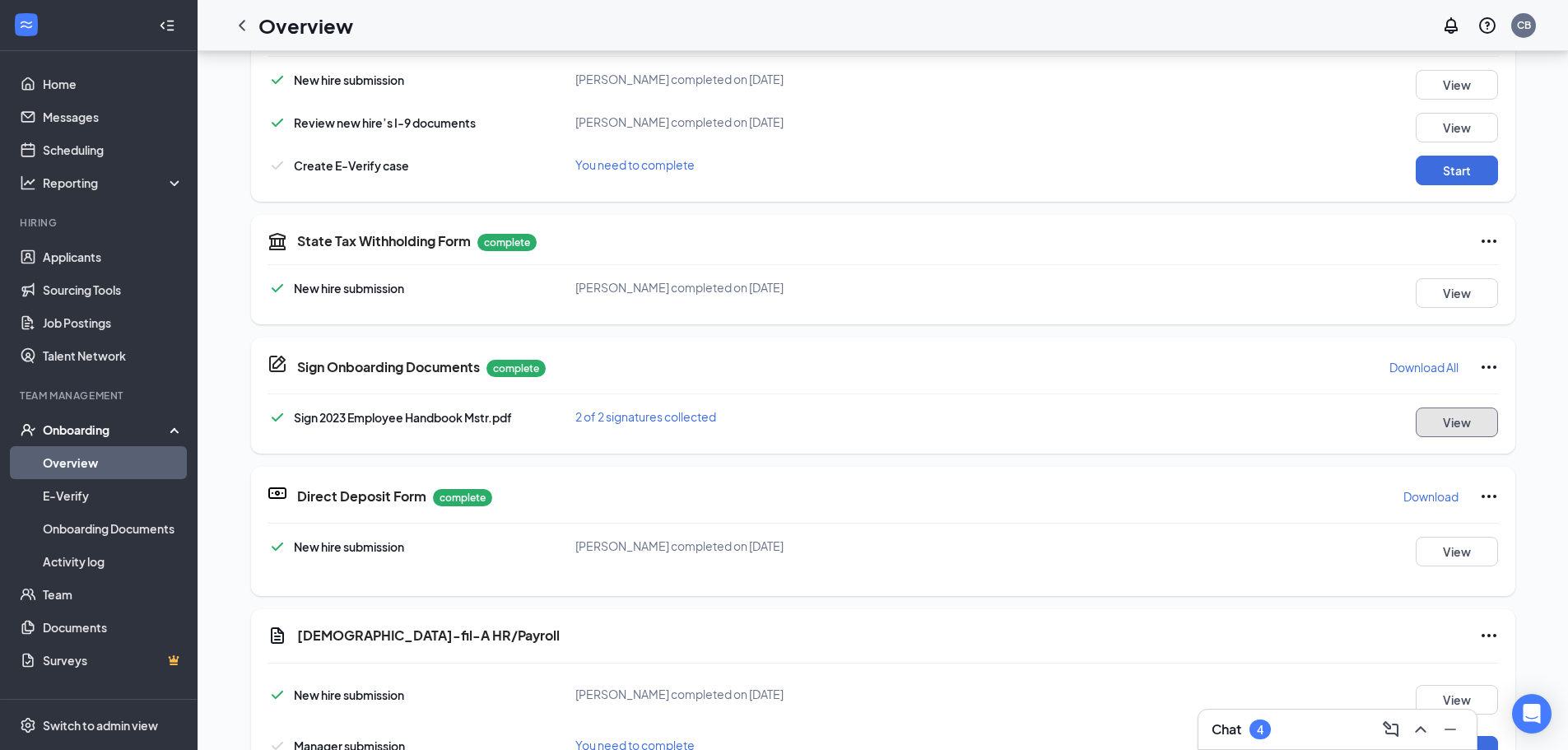
scroll to position [411, 0]
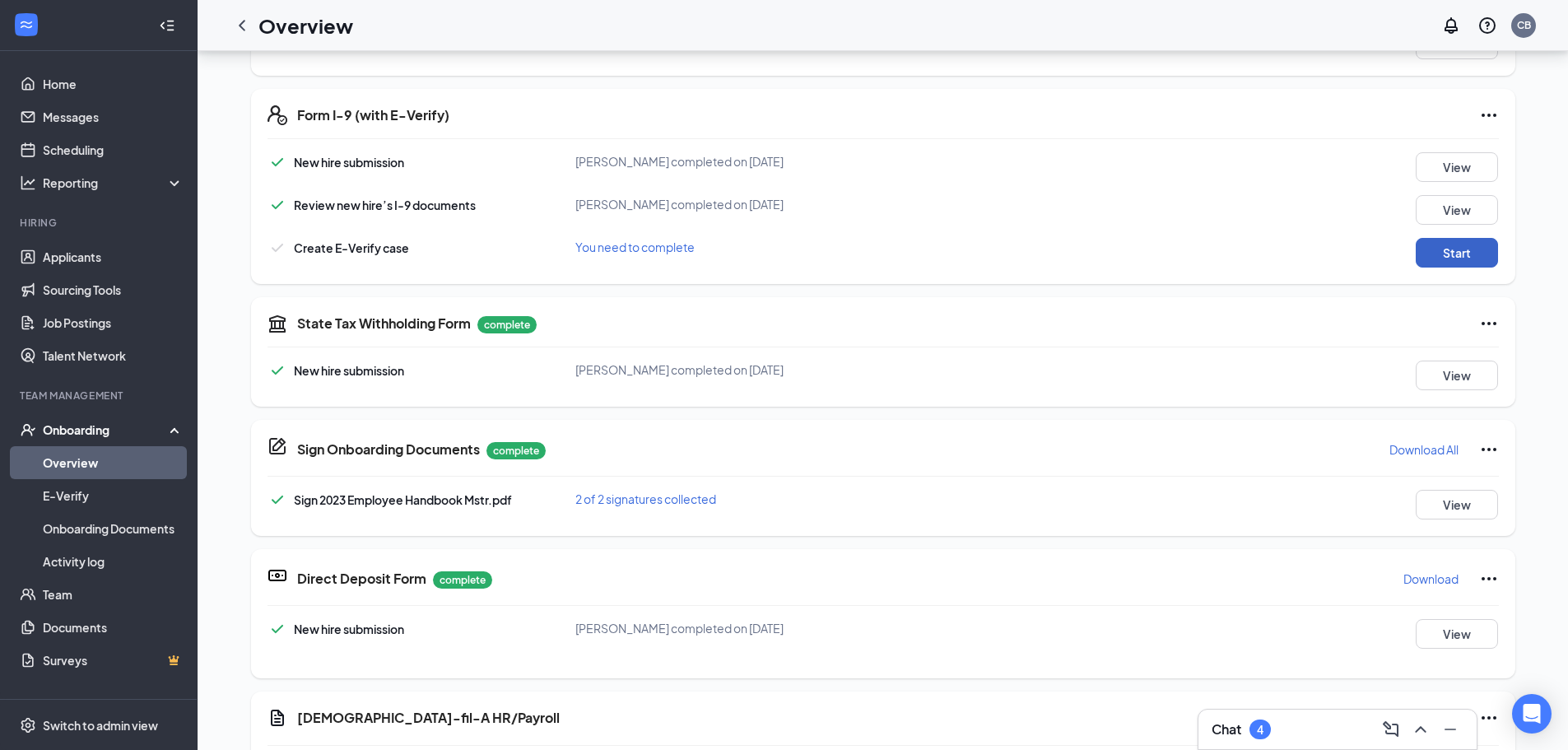
click at [1454, 258] on button "Start" at bounding box center [1456, 253] width 82 height 30
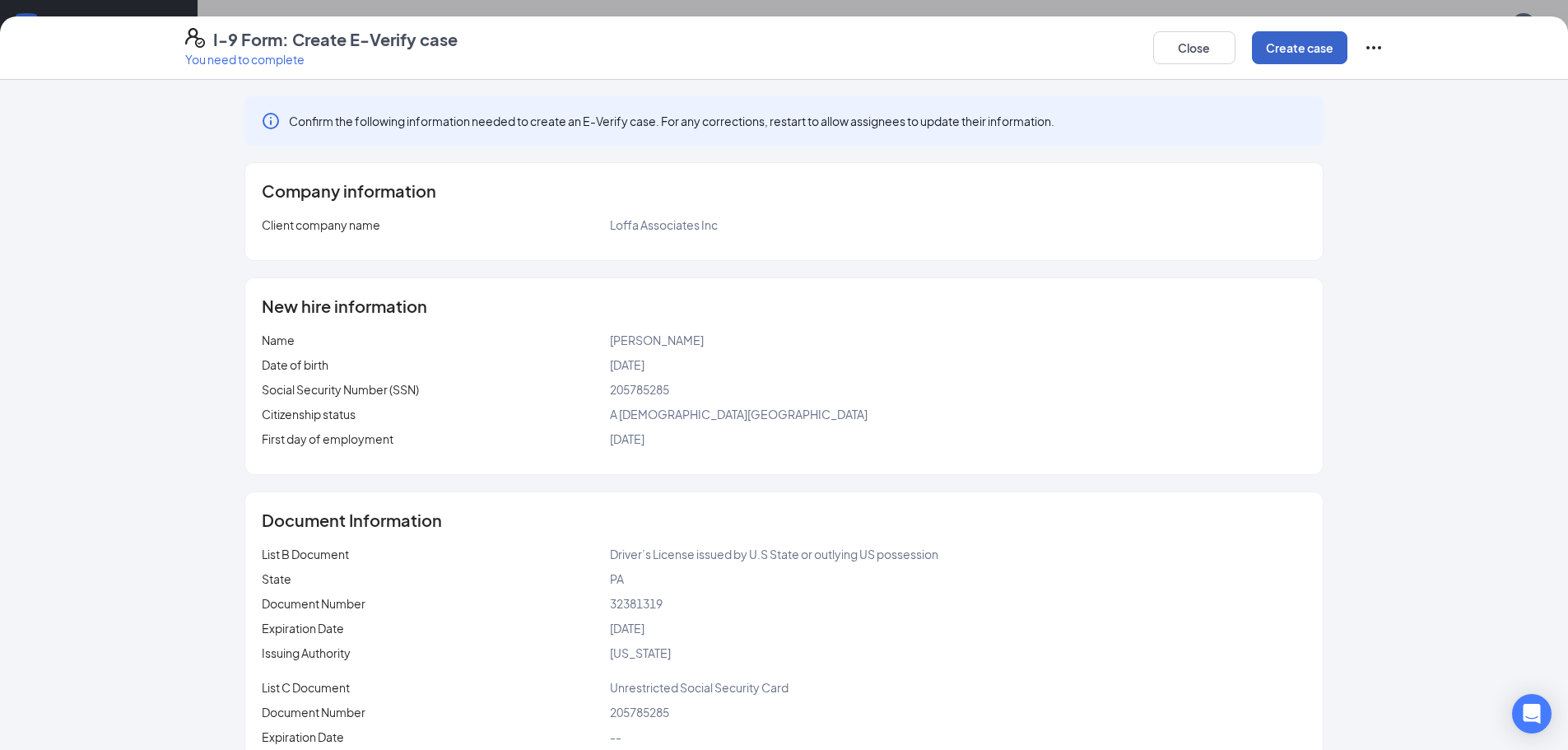
click at [1327, 31] on button "Create case" at bounding box center [1300, 47] width 96 height 33
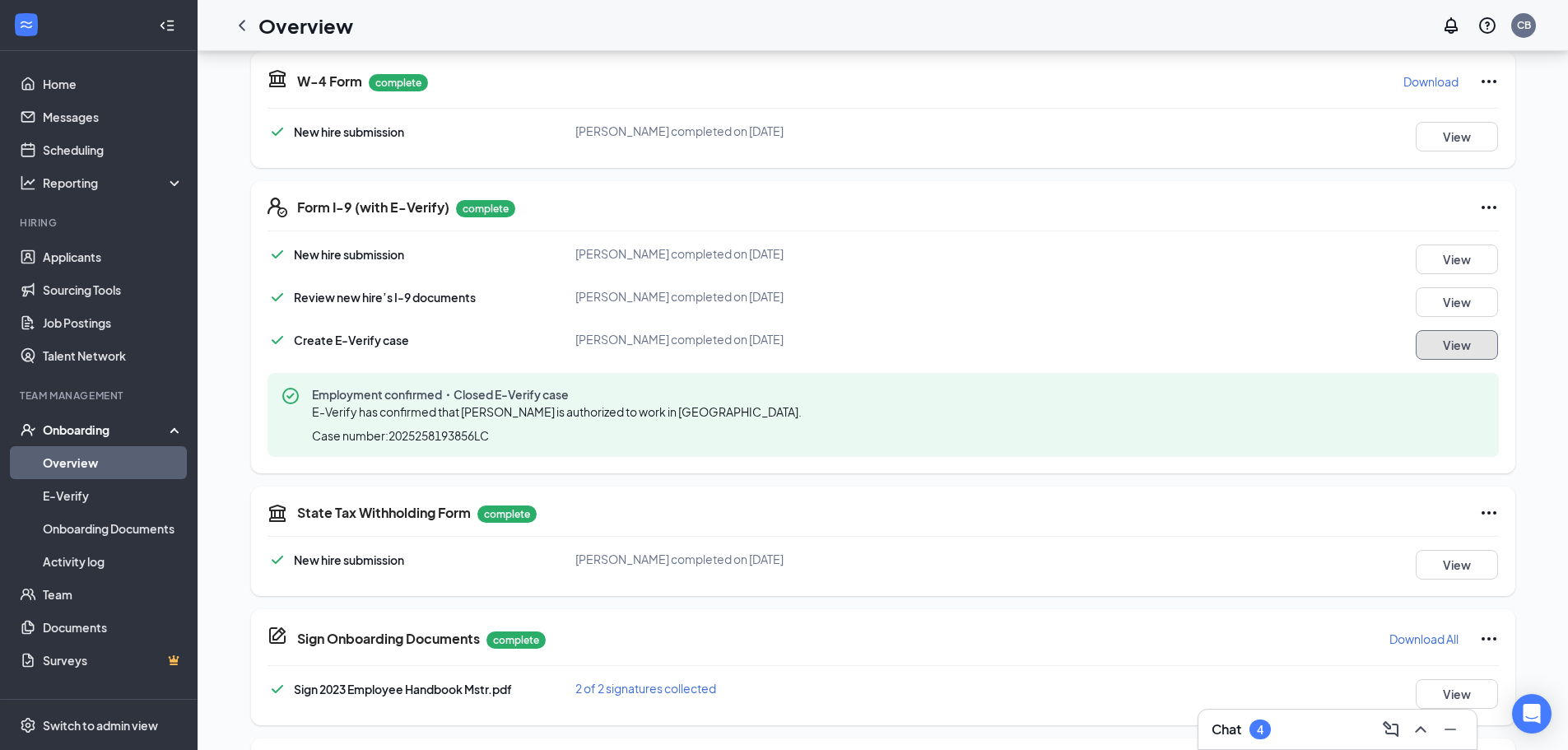
scroll to position [317, 0]
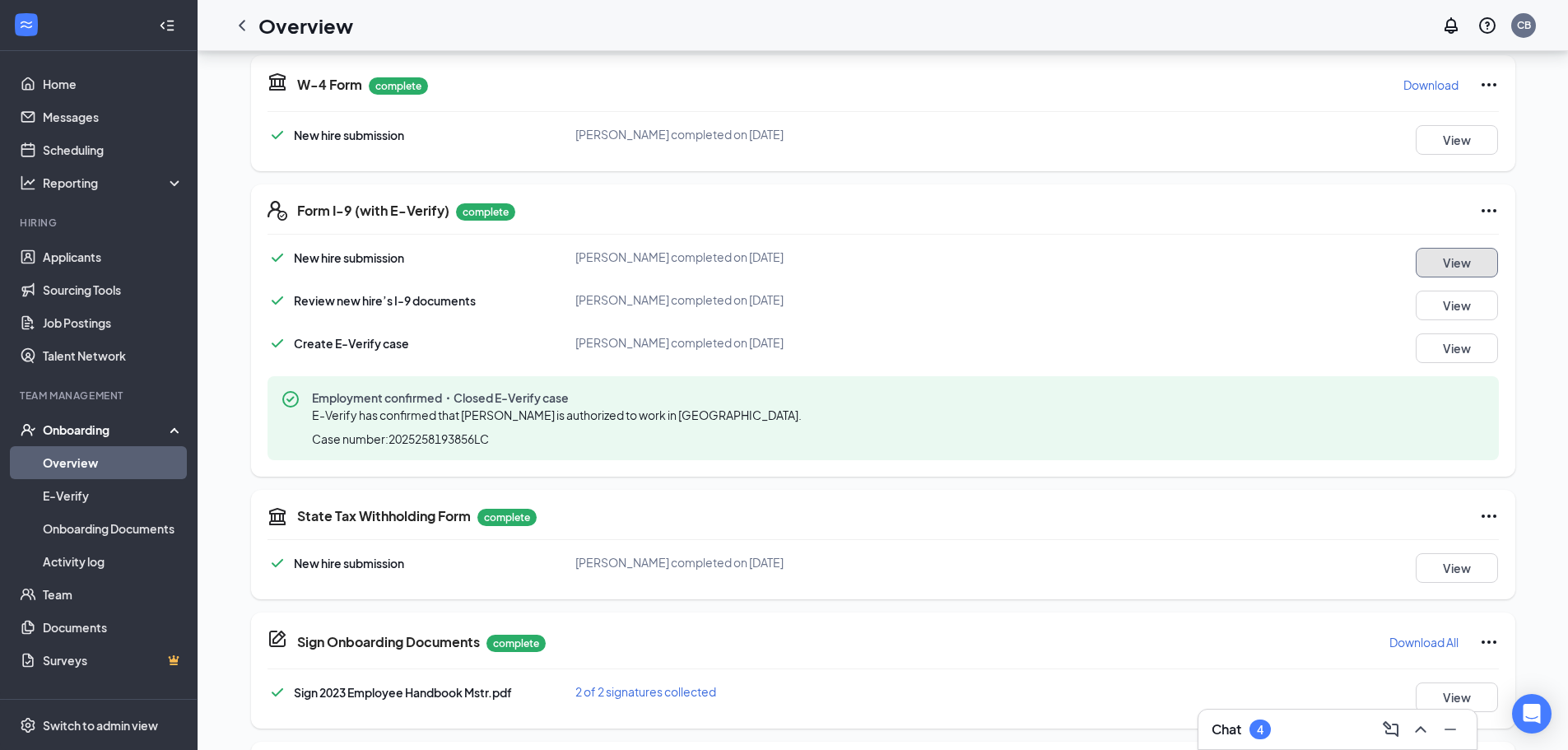
click at [1433, 266] on button "View" at bounding box center [1456, 263] width 82 height 30
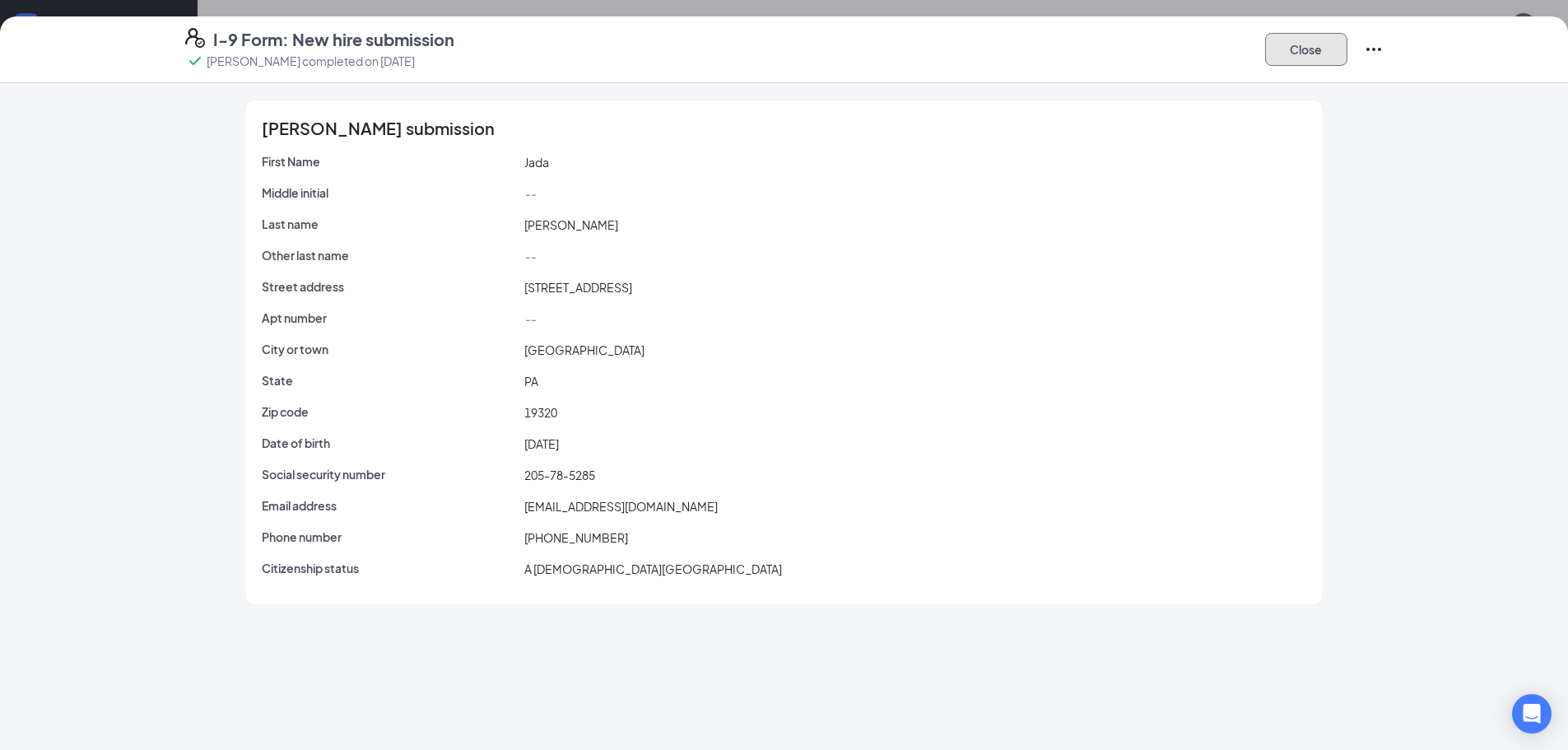
click at [1311, 64] on button "Close" at bounding box center [1306, 49] width 82 height 33
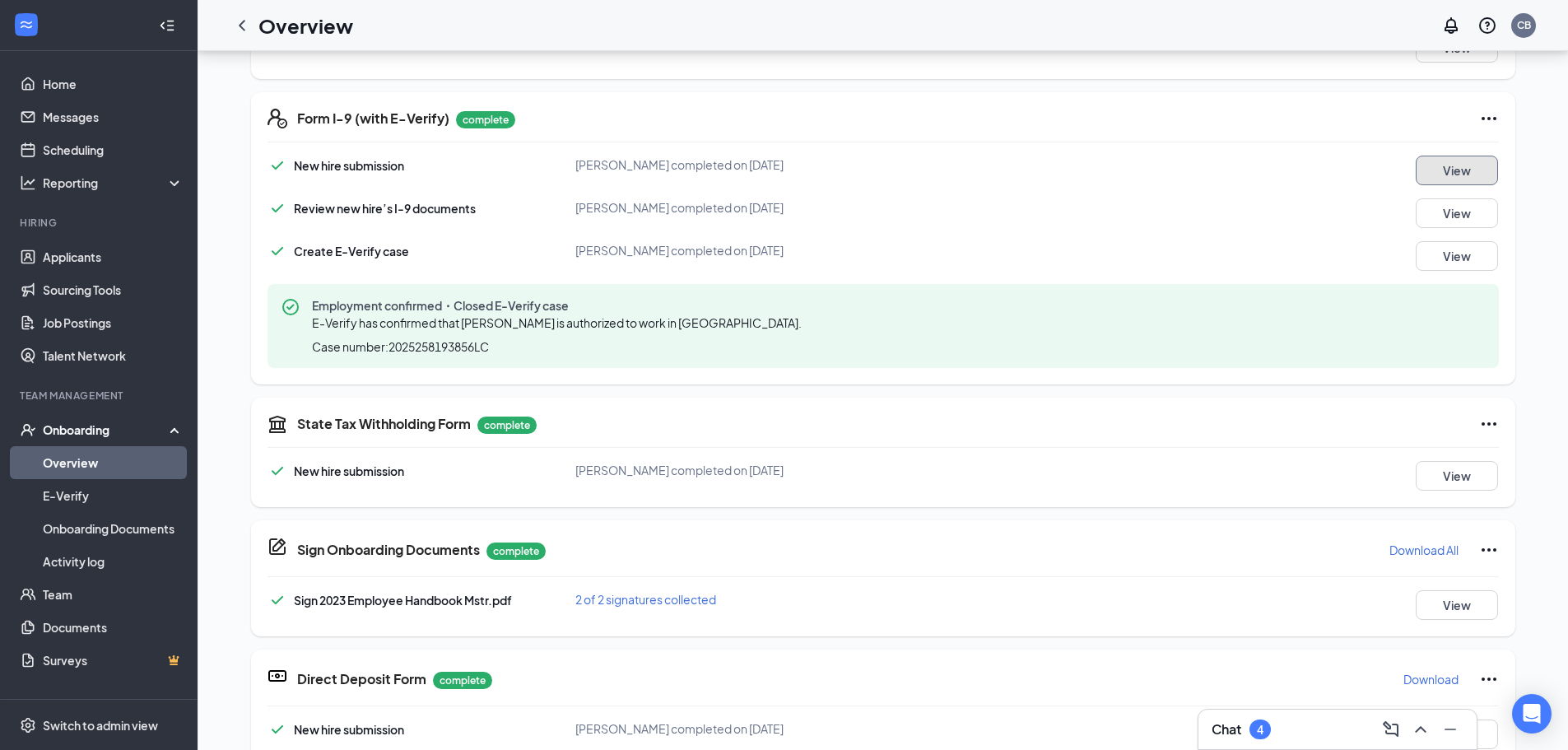
scroll to position [481, 0]
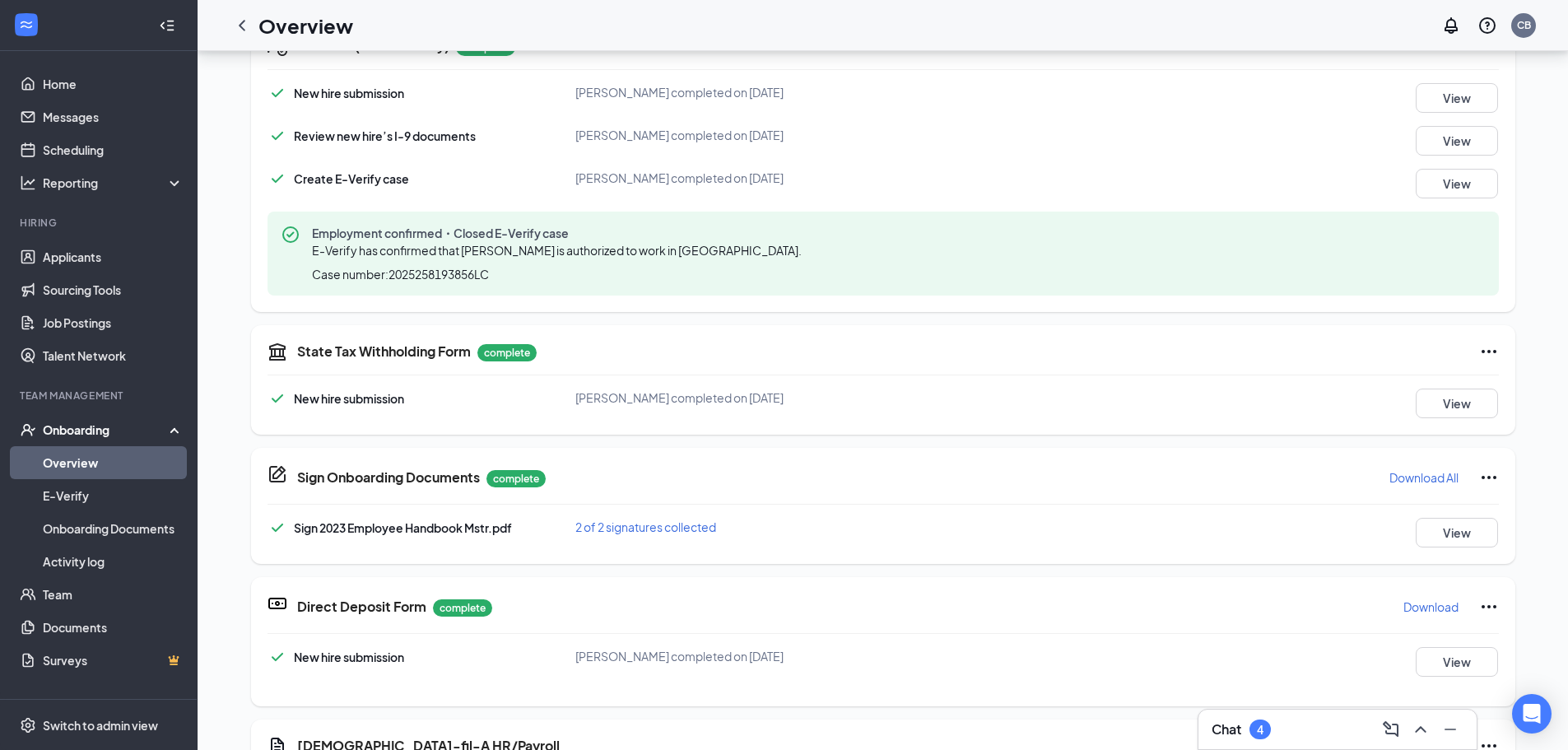
click at [1433, 500] on div "Sign Onboarding Documents complete Download All Sign 2023 Employee Handbook Mst…" at bounding box center [882, 506] width 1265 height 116
click at [1425, 482] on p "Download All" at bounding box center [1423, 477] width 69 height 16
click at [1537, 31] on icon "Cross" at bounding box center [1540, 31] width 20 height 20
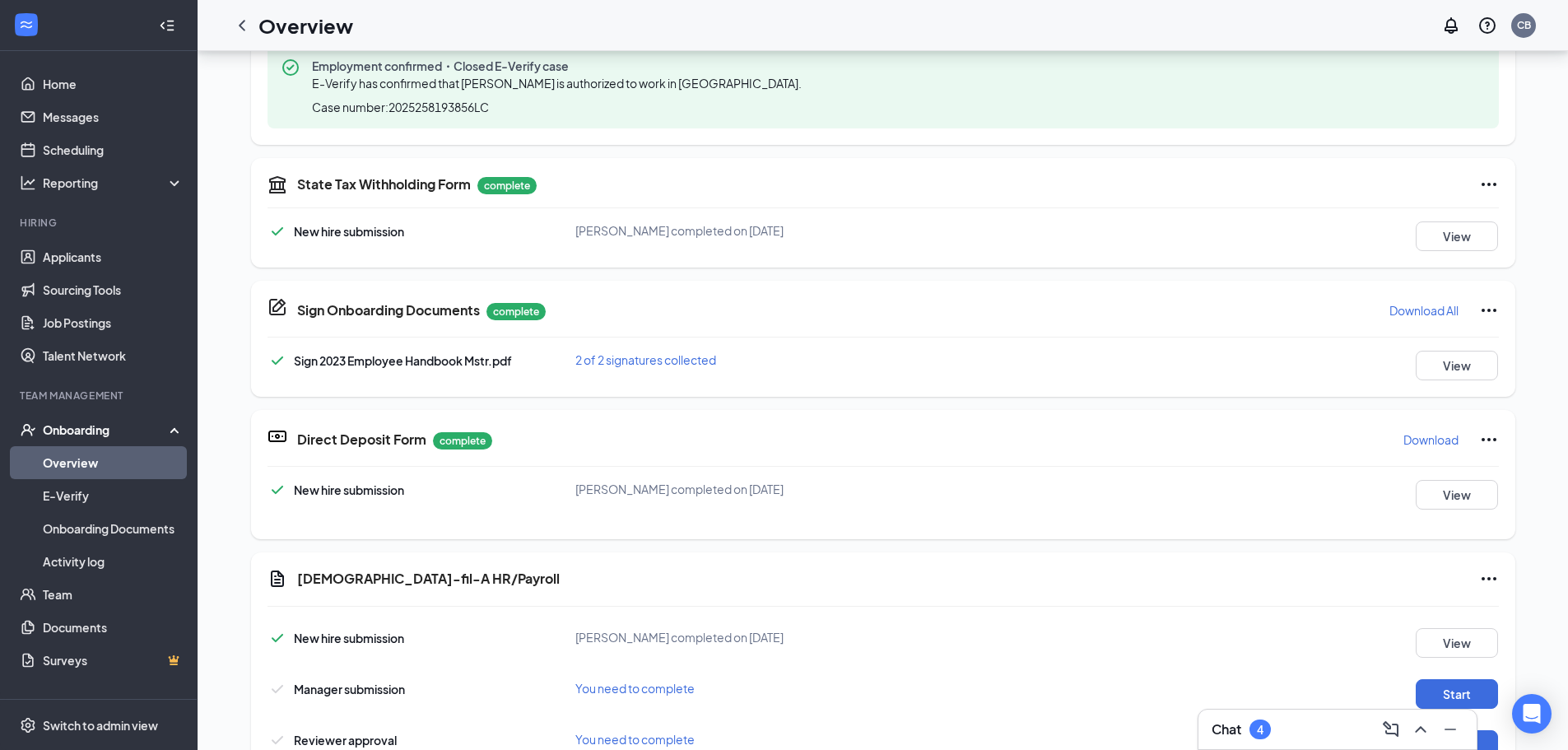
scroll to position [728, 0]
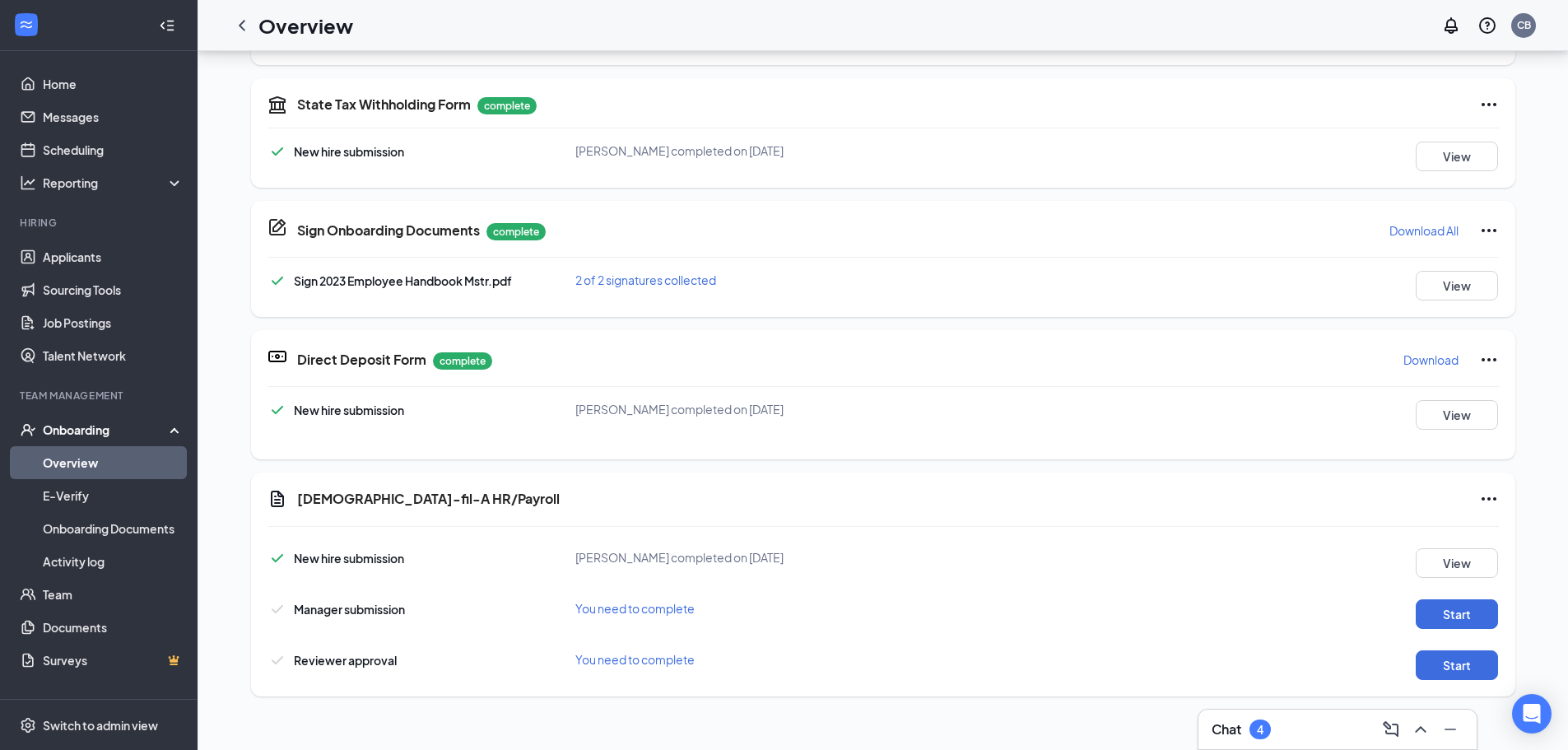
click at [1414, 359] on p "Download" at bounding box center [1430, 360] width 55 height 16
click at [1406, 359] on p "Download" at bounding box center [1430, 360] width 55 height 16
click at [1474, 612] on button "Start" at bounding box center [1456, 614] width 82 height 30
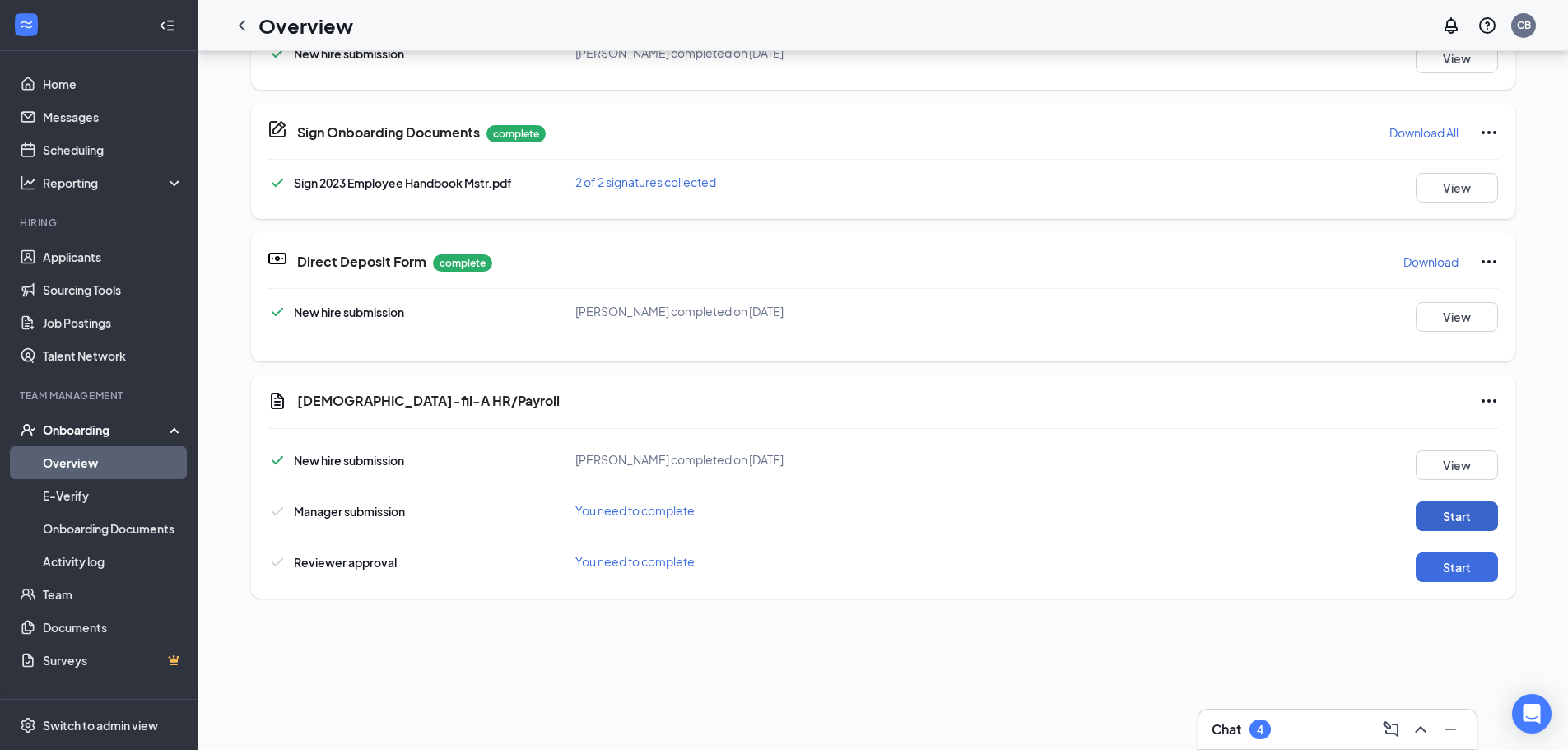
scroll to position [387, 0]
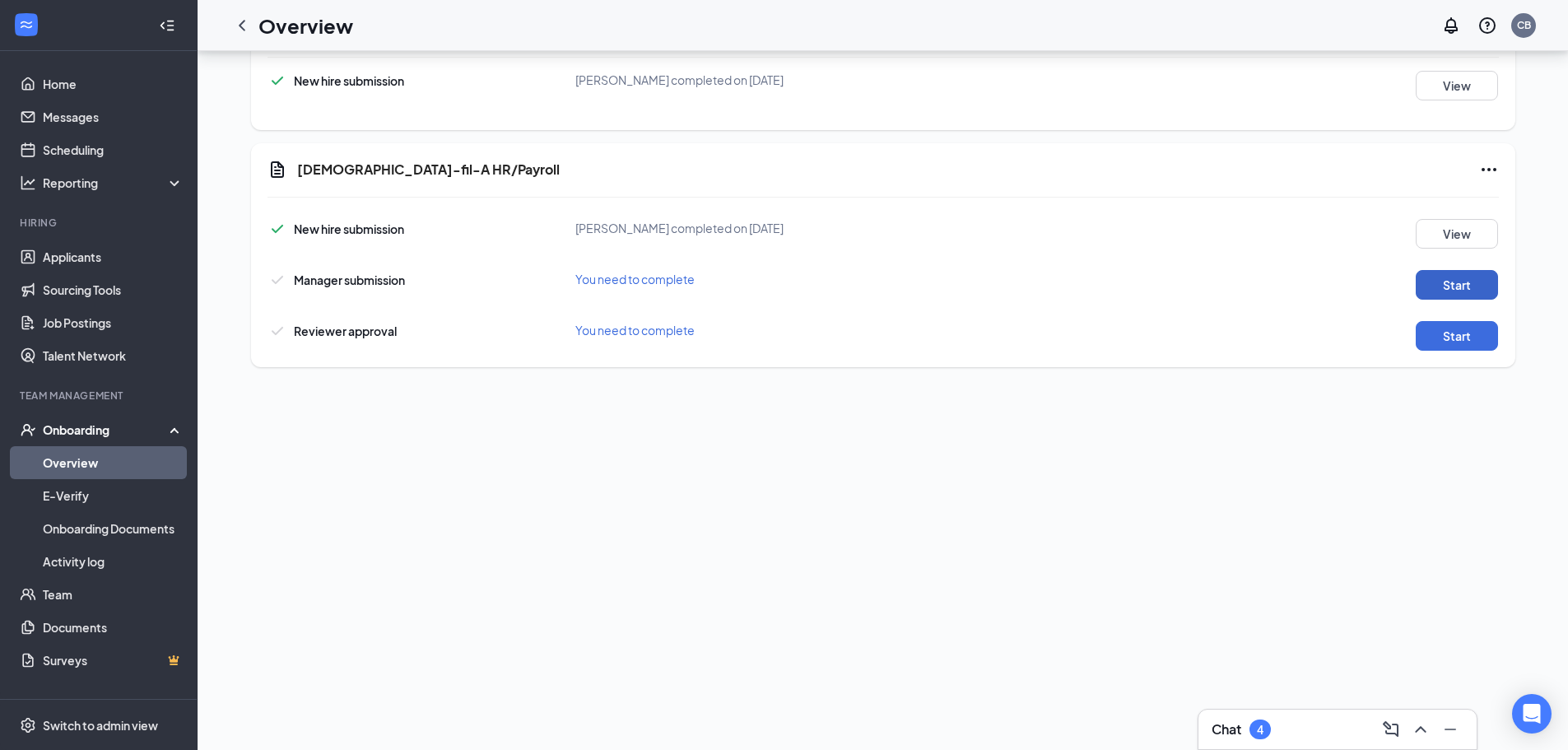
click at [1415, 284] on button "Start" at bounding box center [1456, 285] width 82 height 30
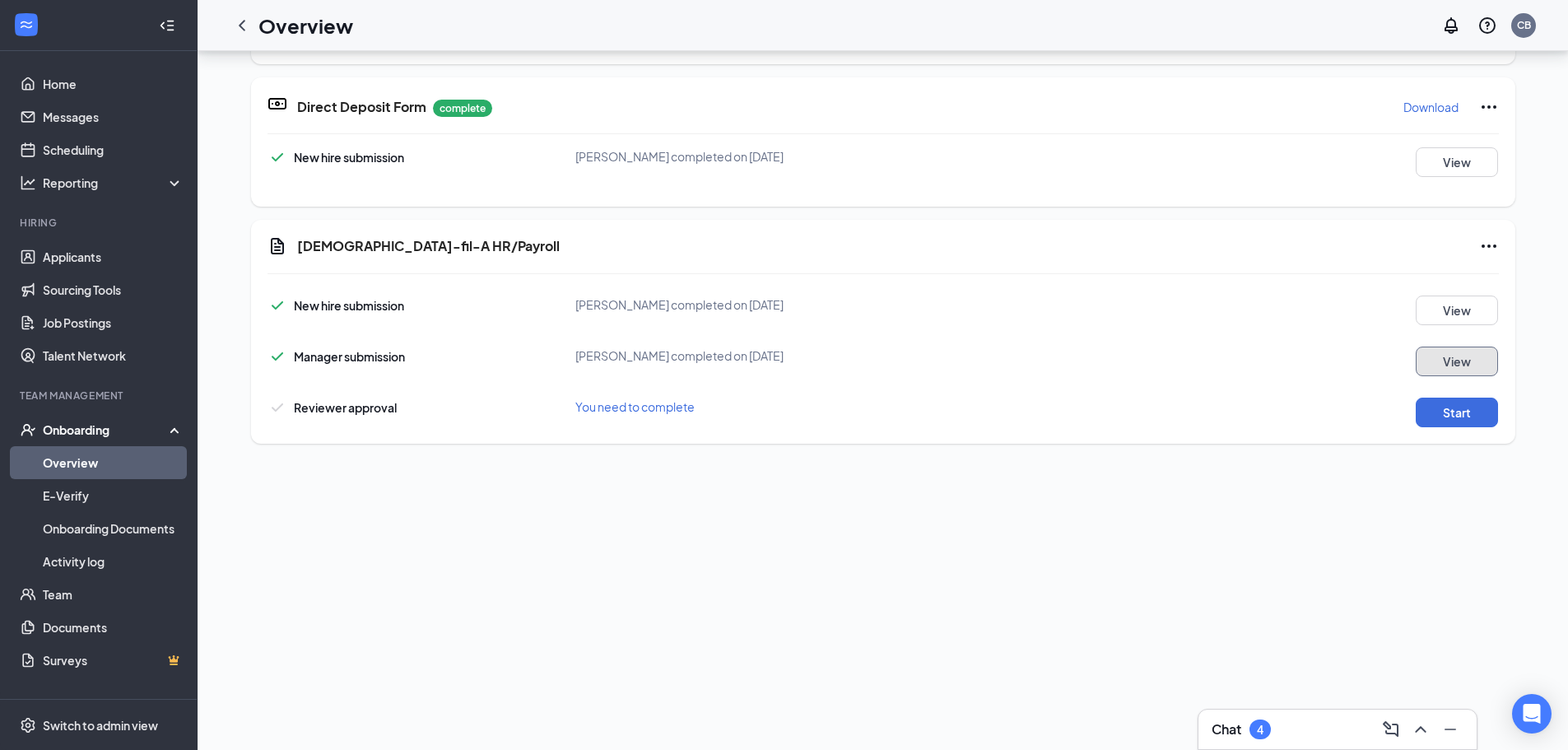
scroll to position [398, 0]
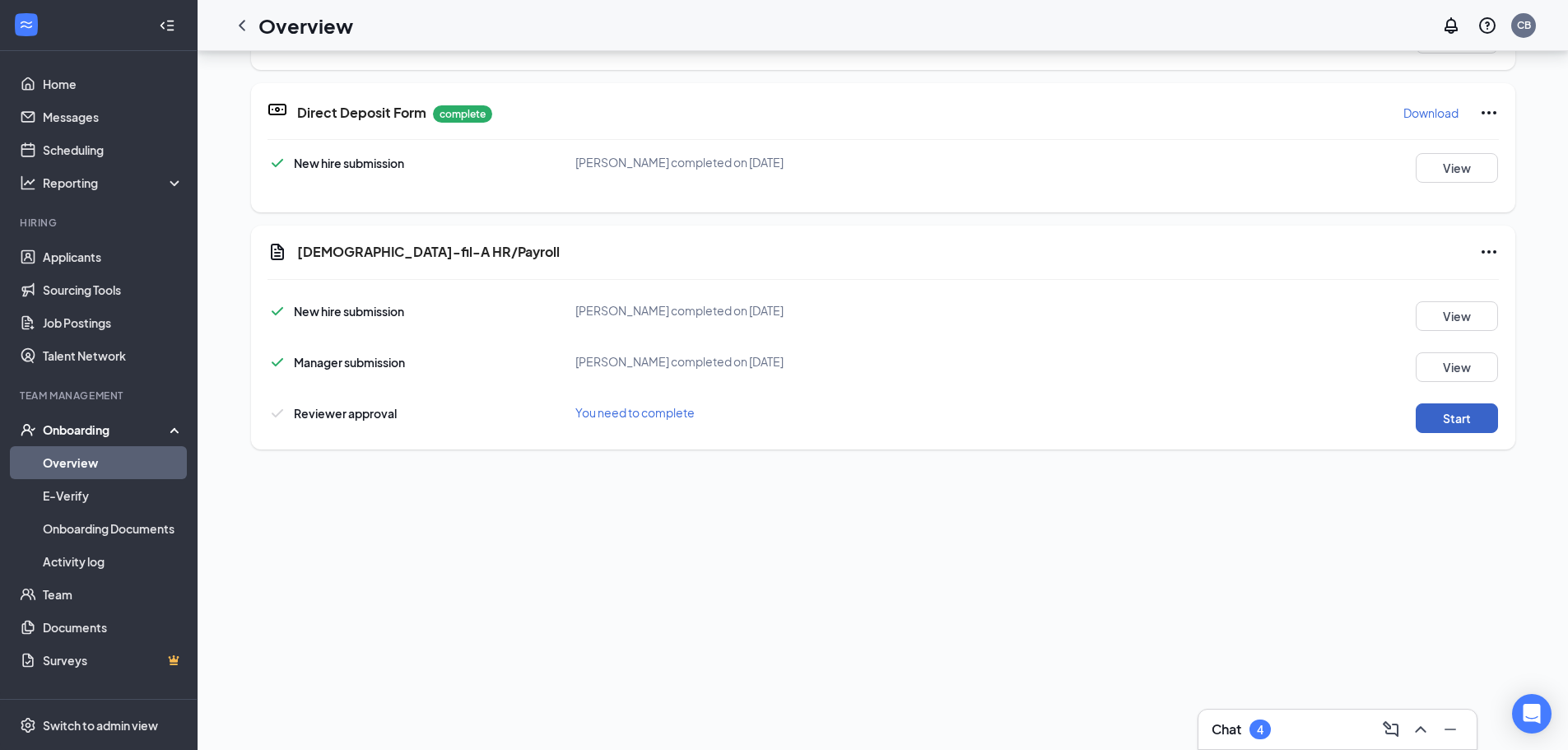
click at [1475, 410] on button "Start" at bounding box center [1456, 418] width 82 height 30
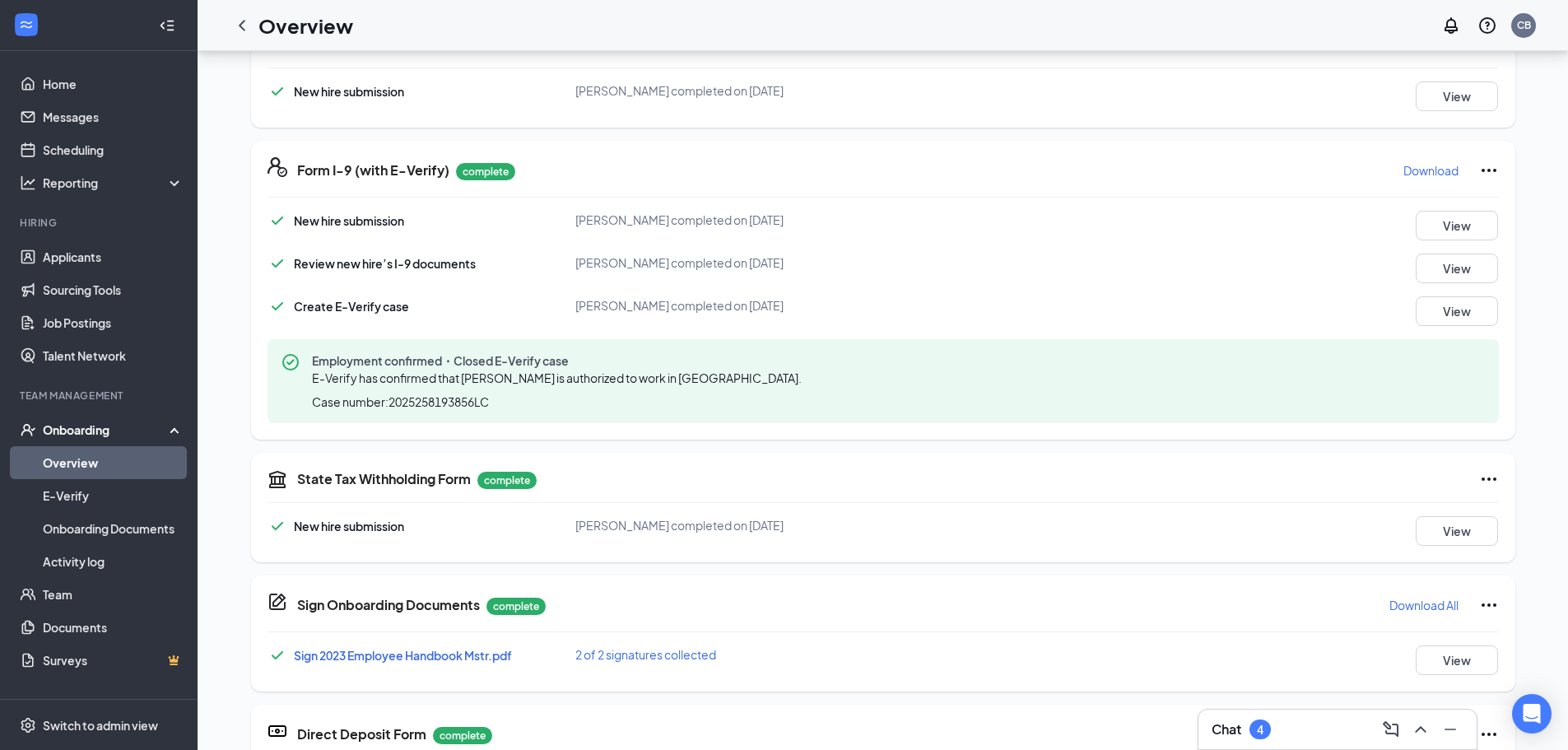
scroll to position [279, 0]
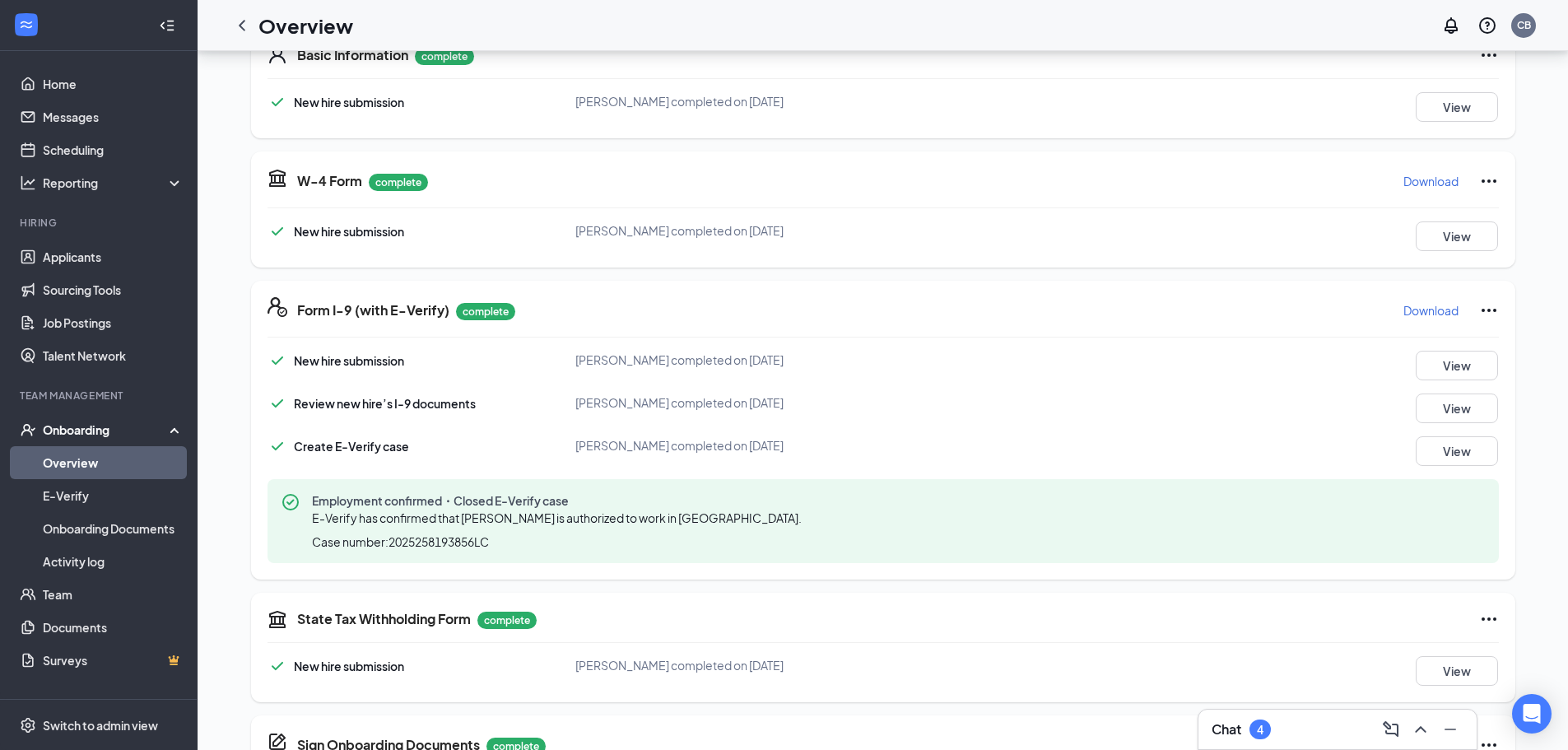
click at [1413, 313] on p "Download" at bounding box center [1430, 311] width 55 height 16
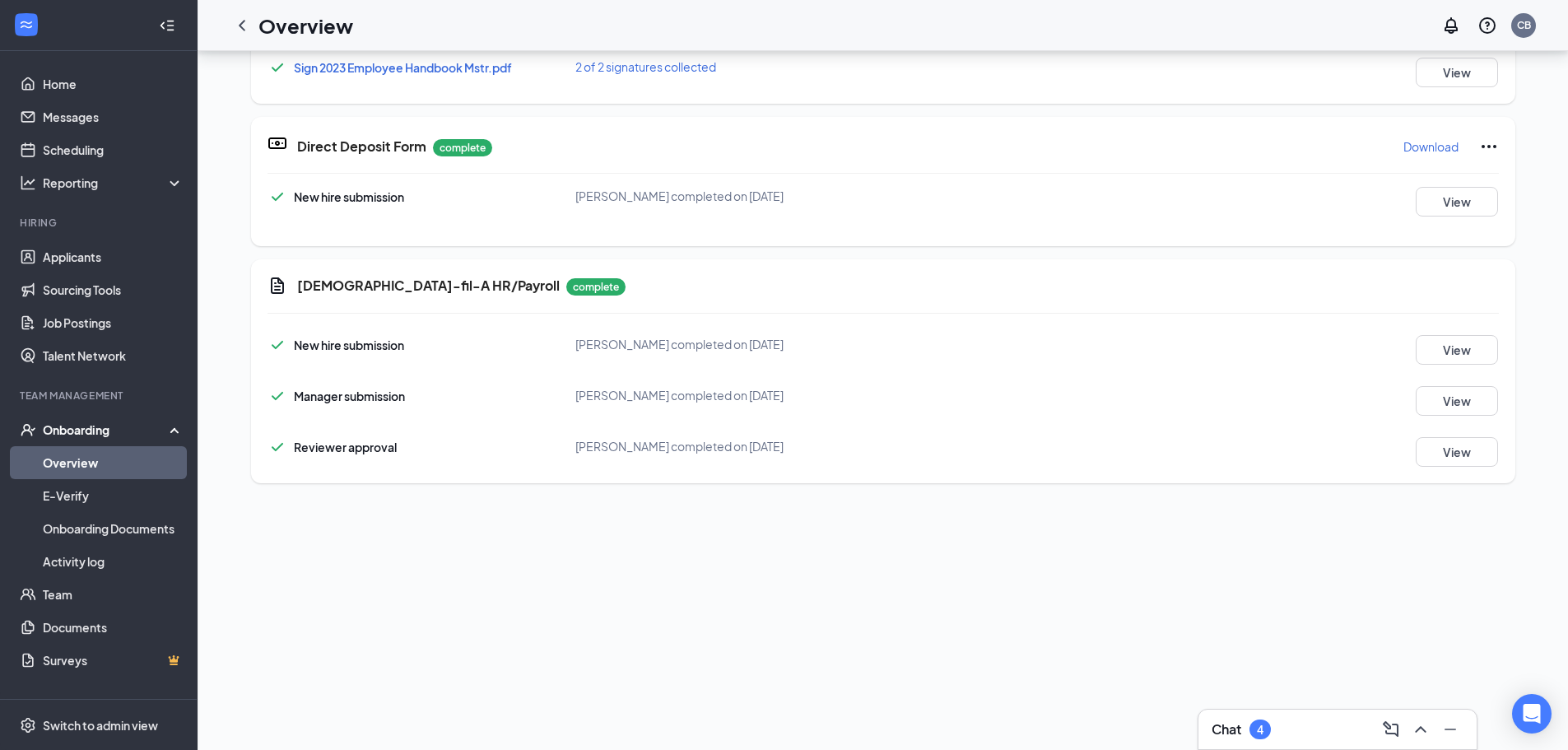
scroll to position [0, 0]
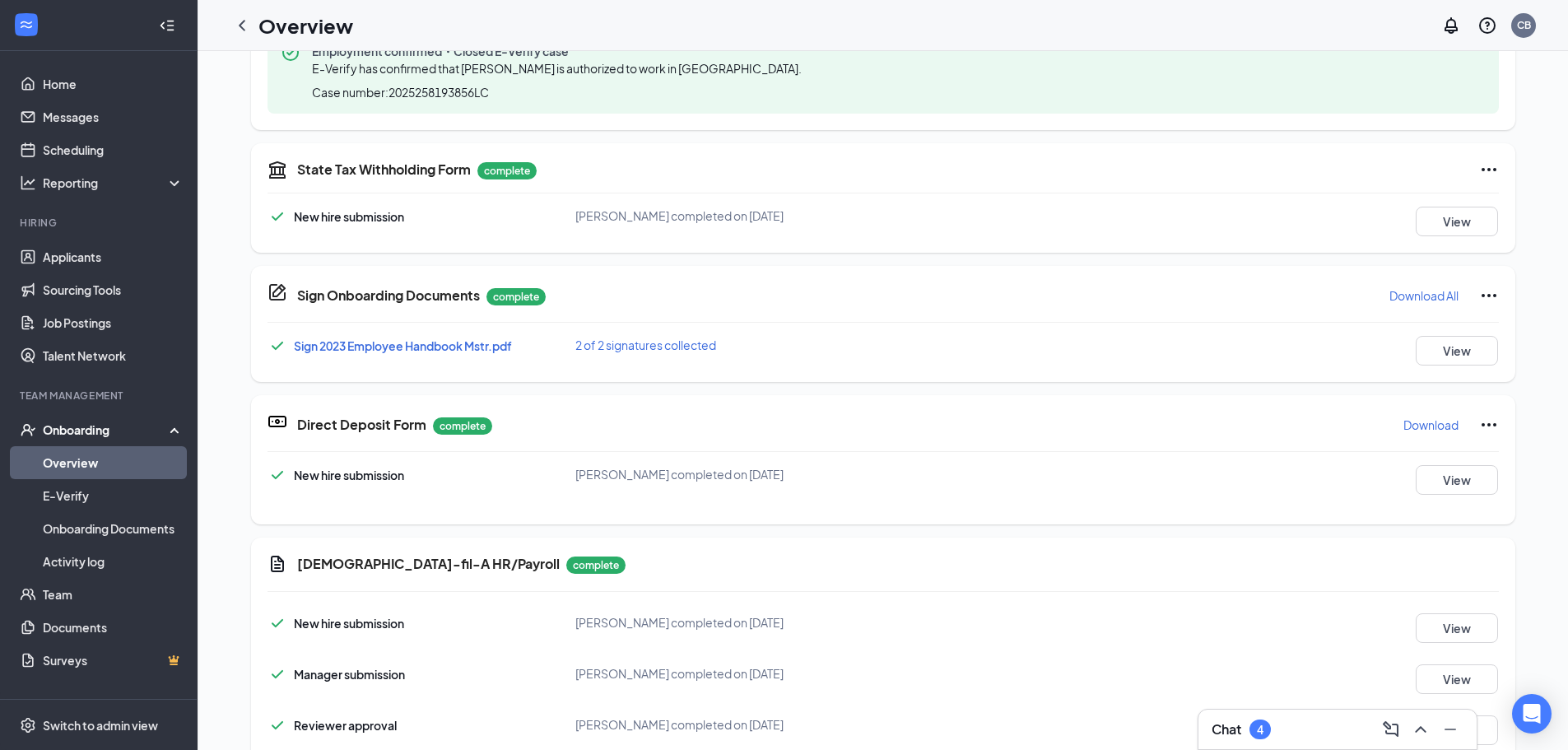
click at [98, 420] on div "Onboarding" at bounding box center [99, 429] width 198 height 33
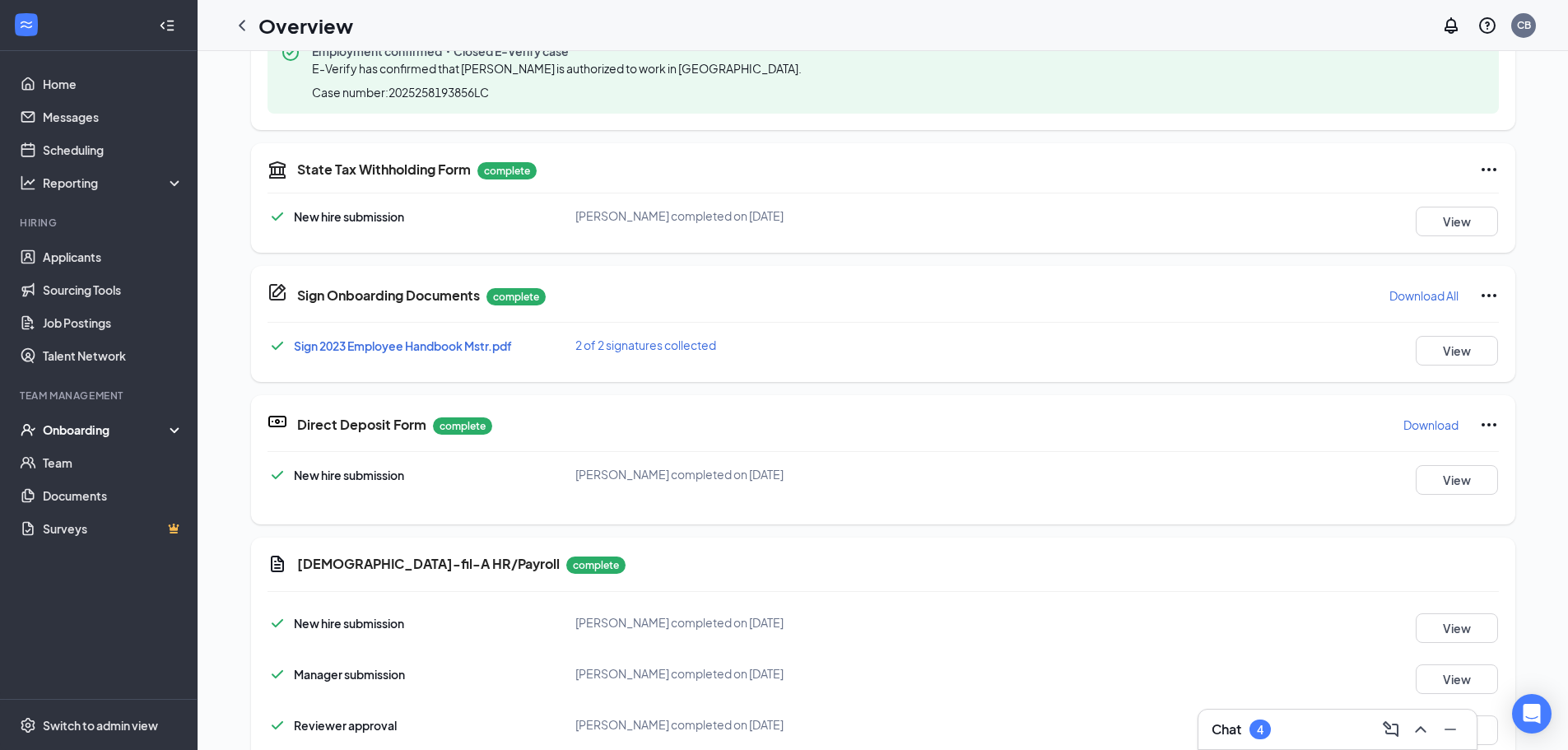
click at [98, 420] on div "Onboarding" at bounding box center [99, 429] width 198 height 33
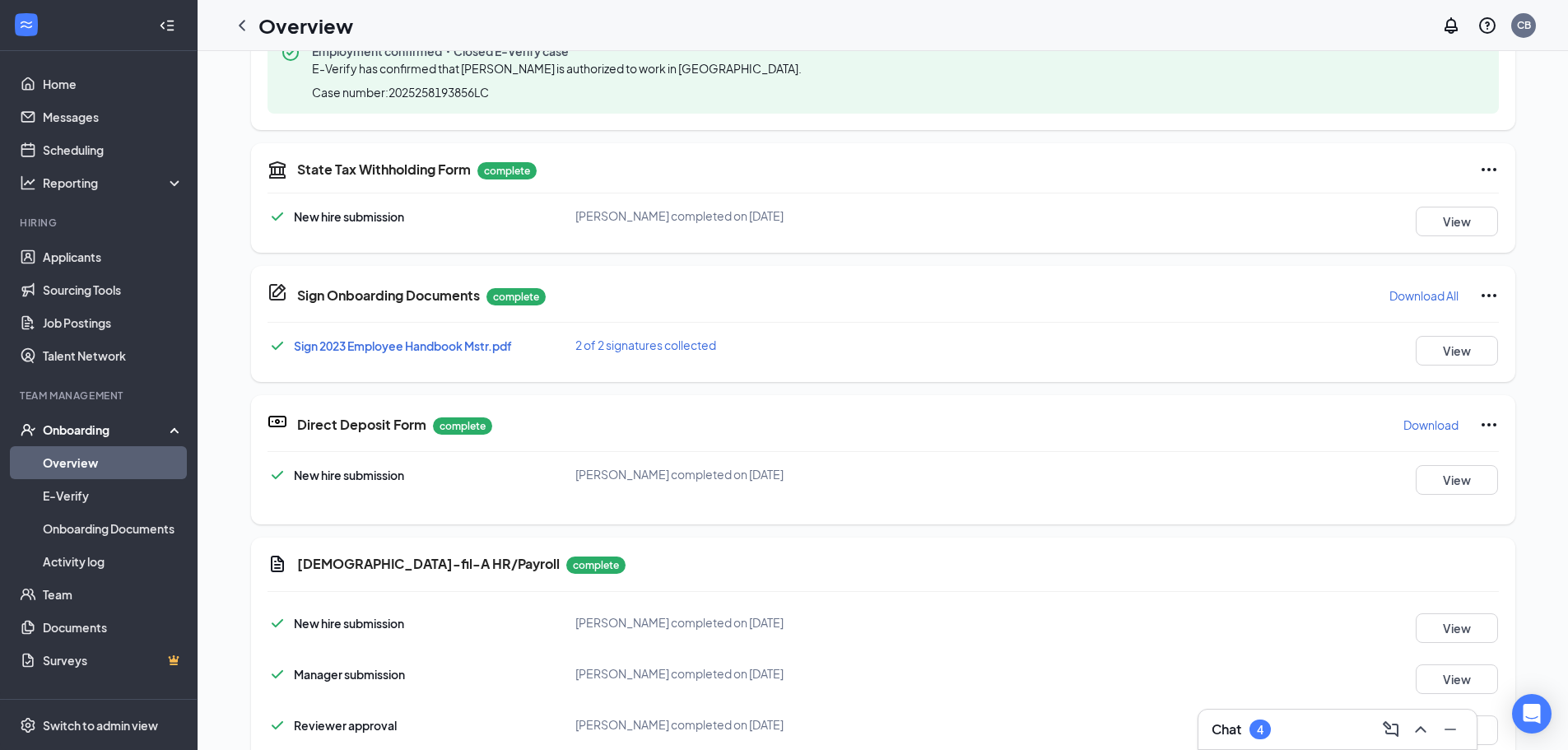
click at [92, 453] on link "Overview" at bounding box center [113, 462] width 141 height 33
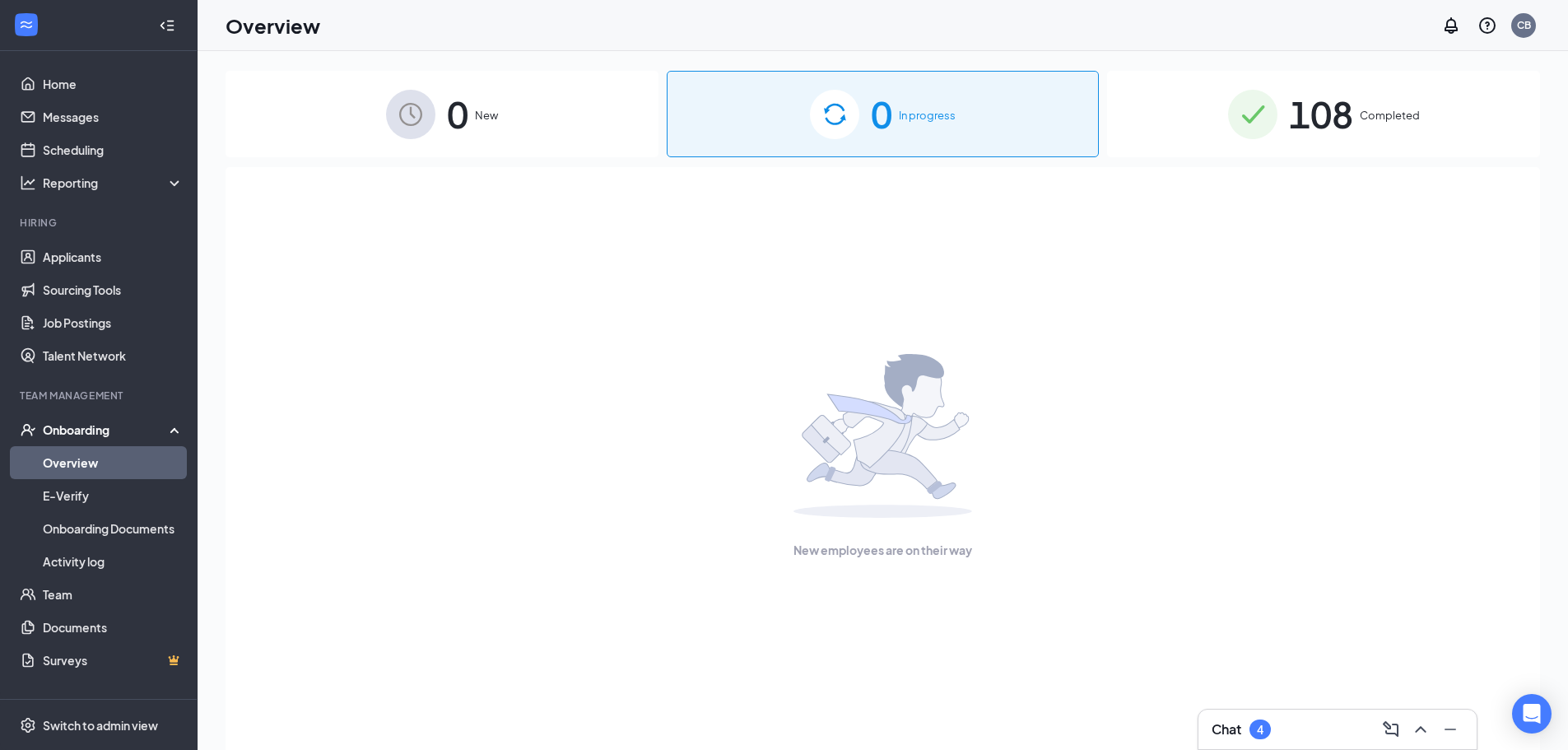
click at [1359, 115] on div "108 Completed" at bounding box center [1323, 114] width 433 height 87
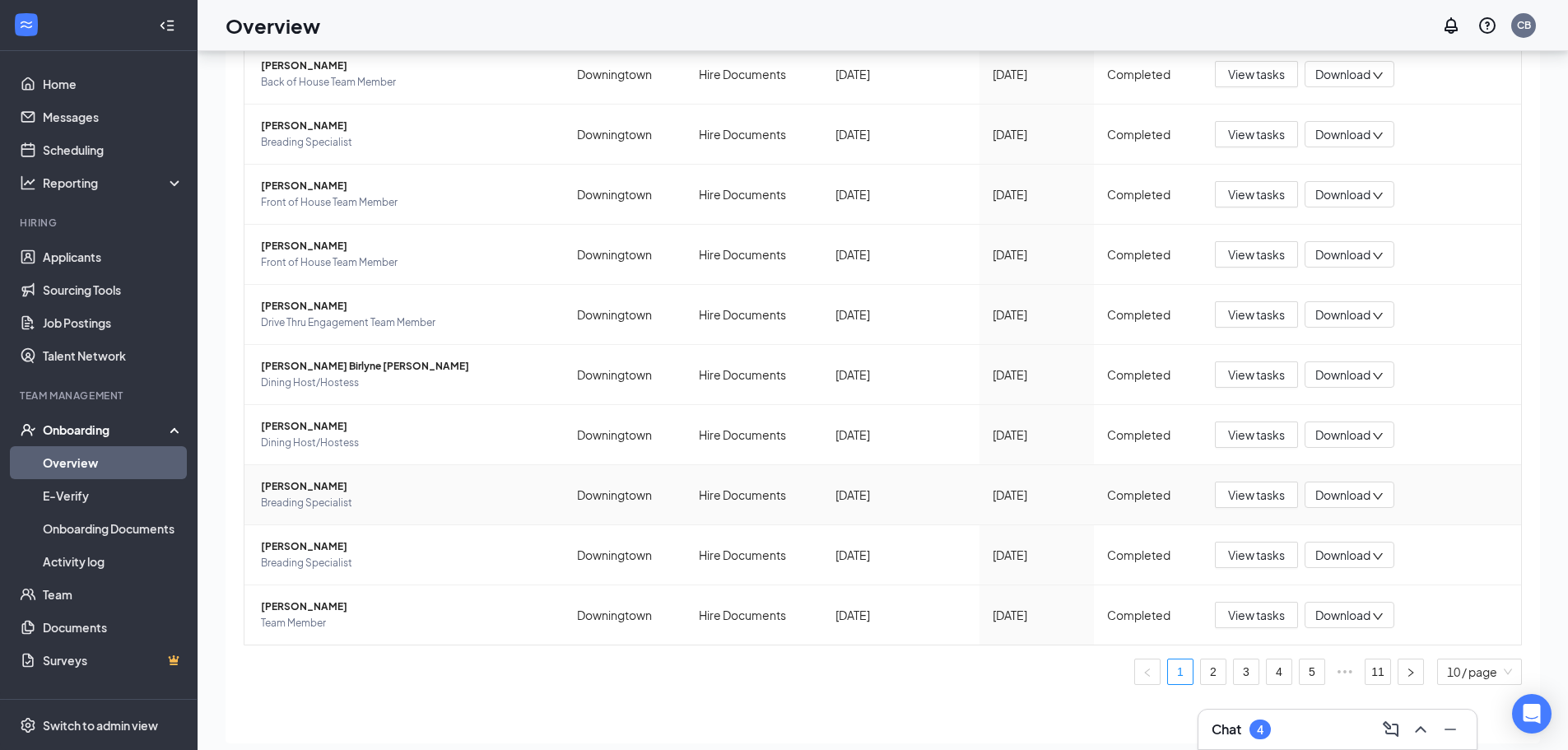
scroll to position [74, 0]
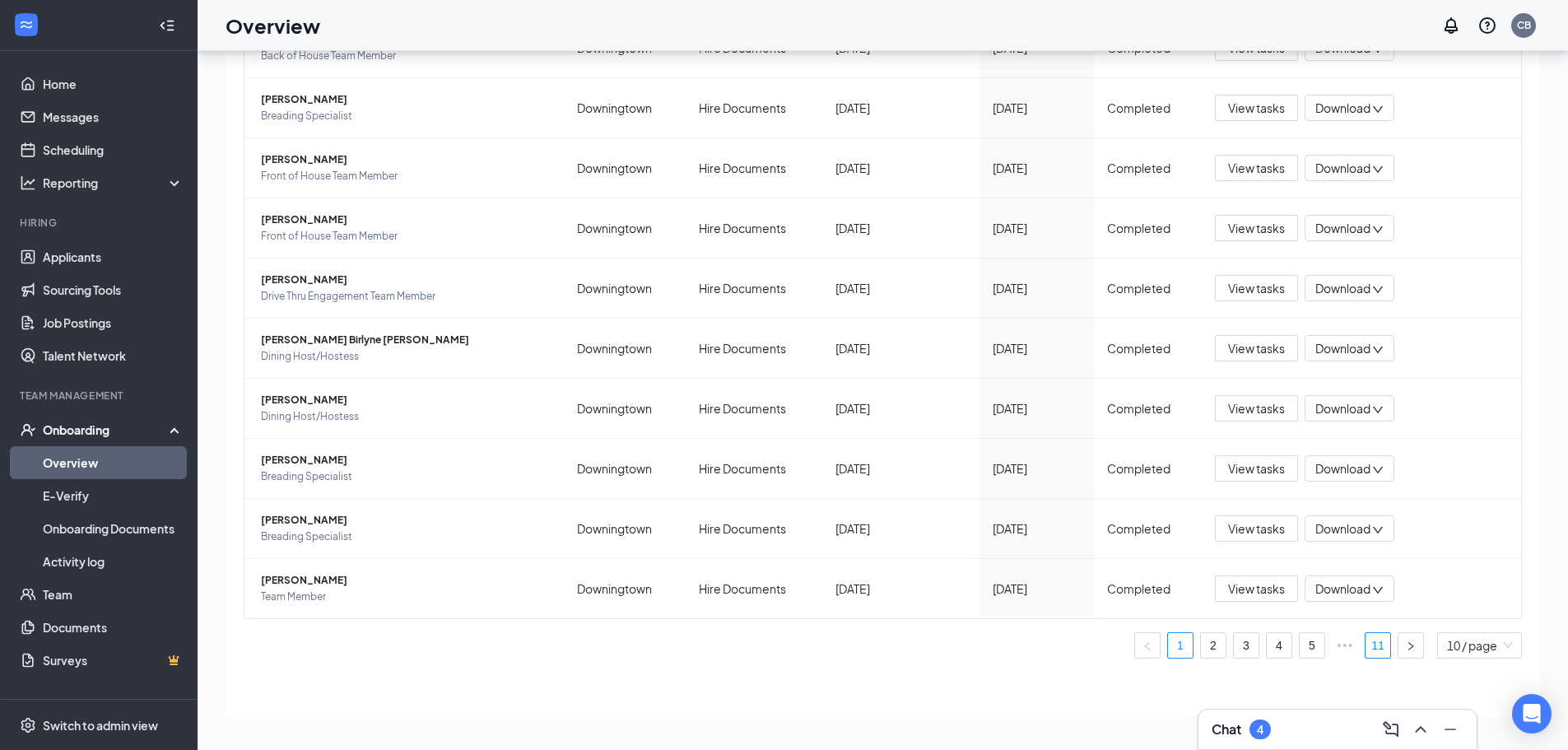
click at [1365, 642] on link "11" at bounding box center [1377, 645] width 25 height 25
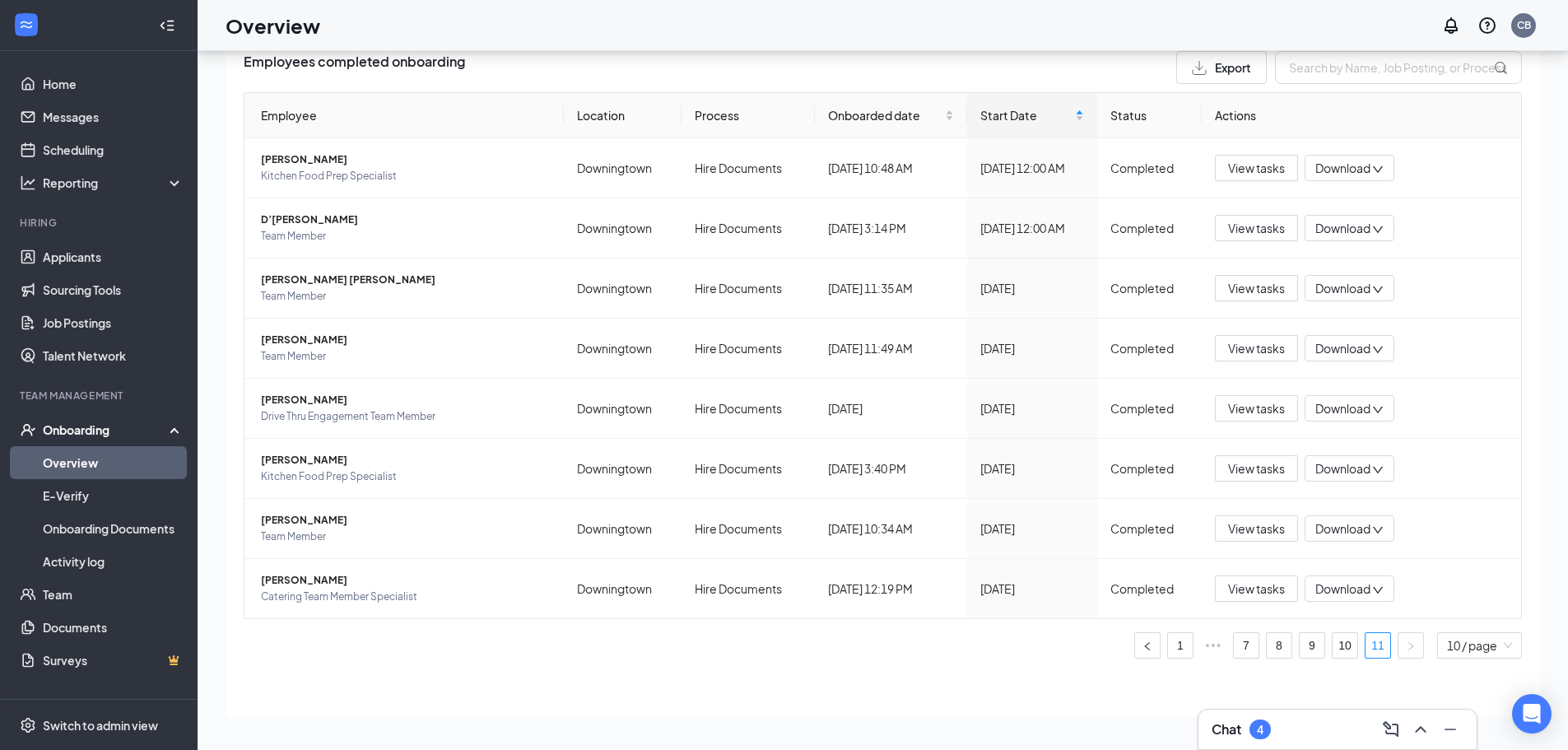
scroll to position [65, 0]
click at [293, 577] on span "[PERSON_NAME]" at bounding box center [405, 580] width 289 height 16
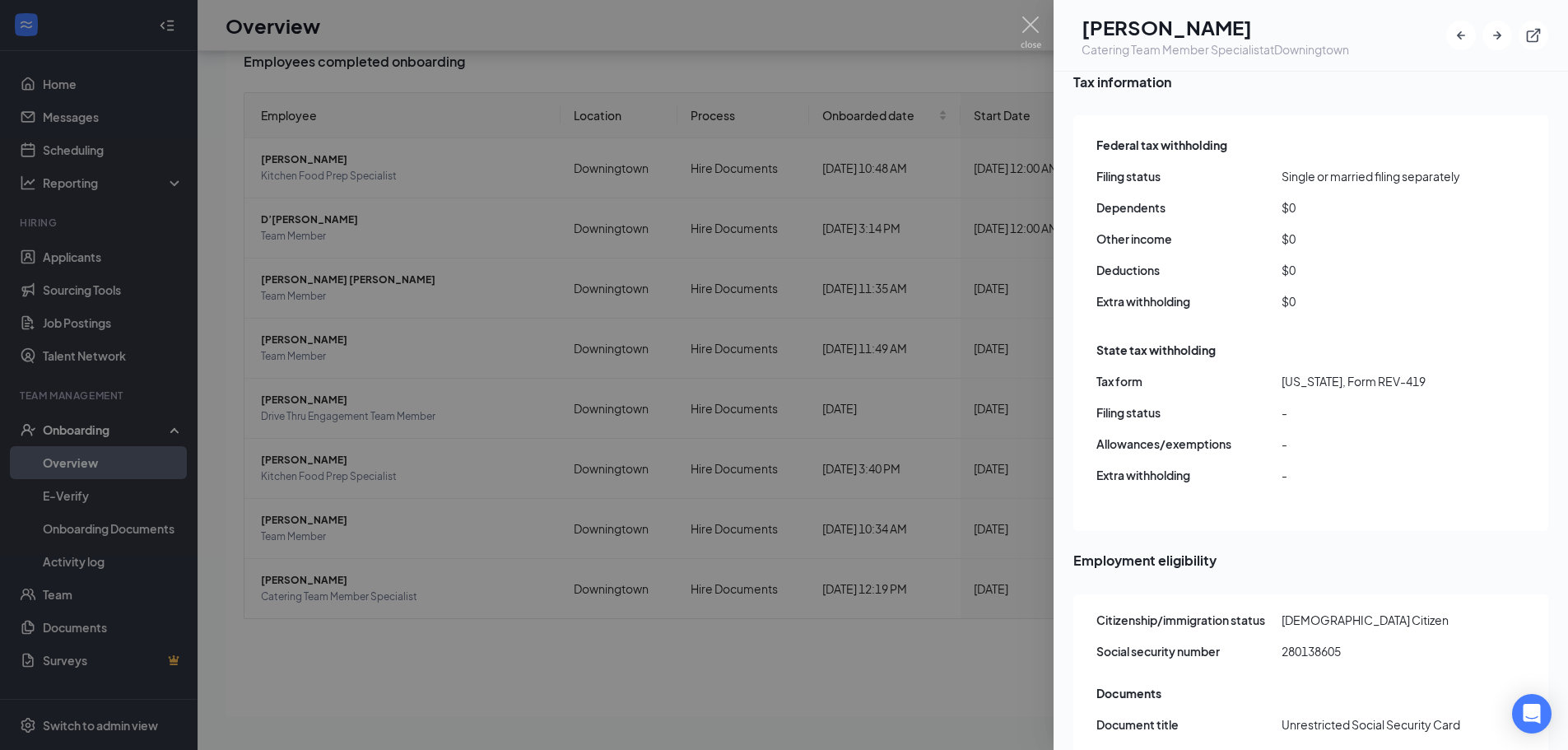
scroll to position [1641, 0]
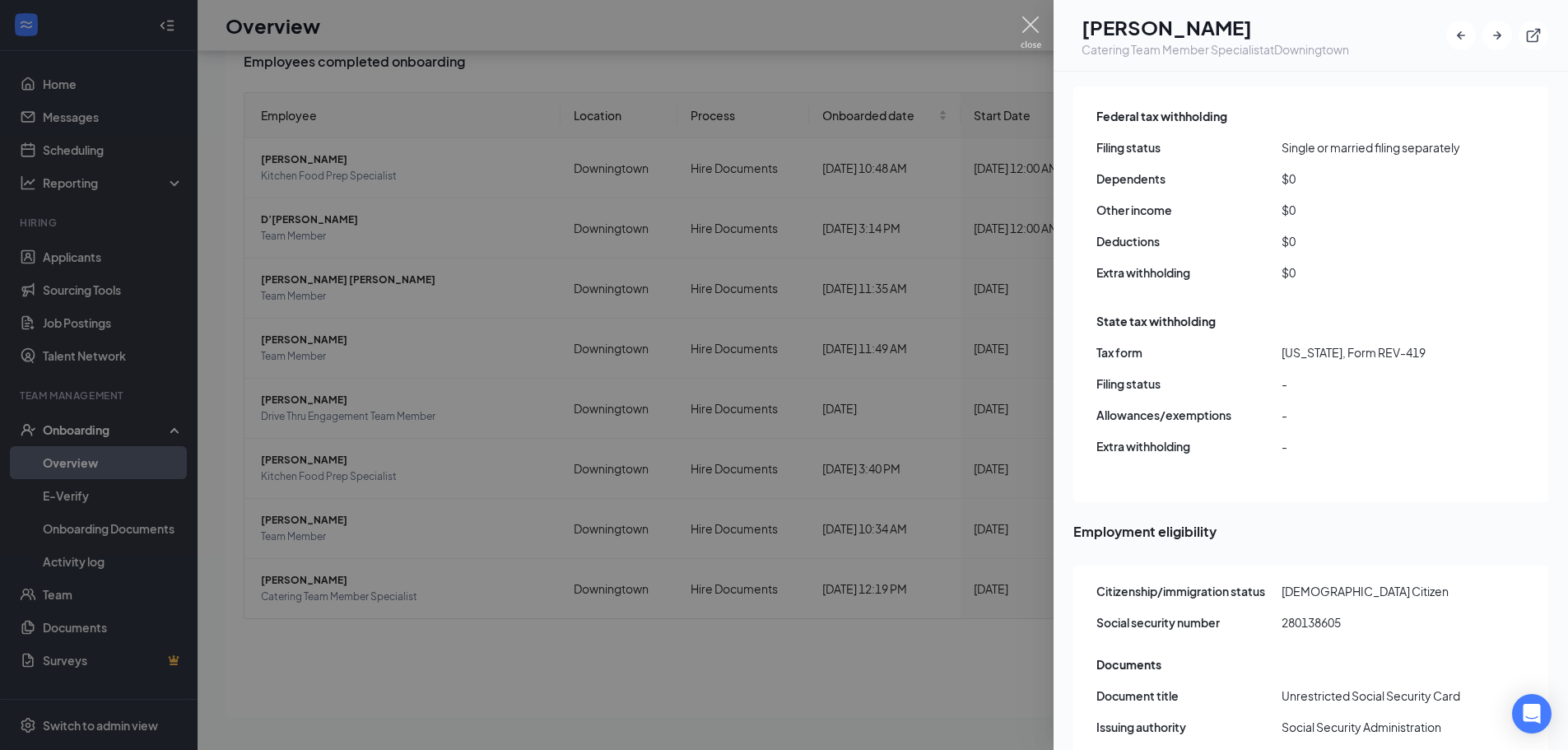
click at [1029, 23] on img at bounding box center [1030, 32] width 21 height 32
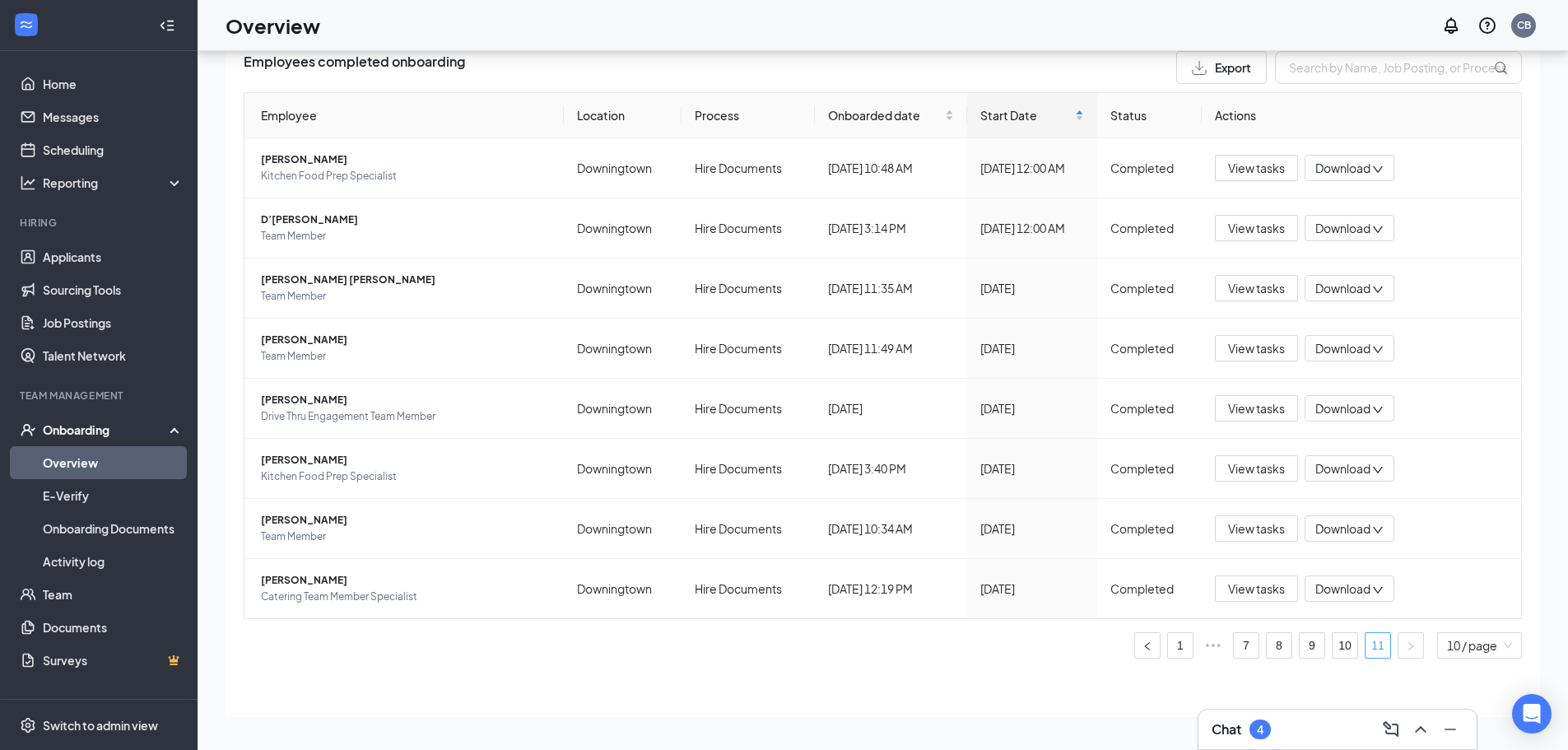
click at [1367, 641] on link "11" at bounding box center [1377, 645] width 25 height 25
click at [316, 577] on span "[PERSON_NAME]" at bounding box center [405, 580] width 289 height 16
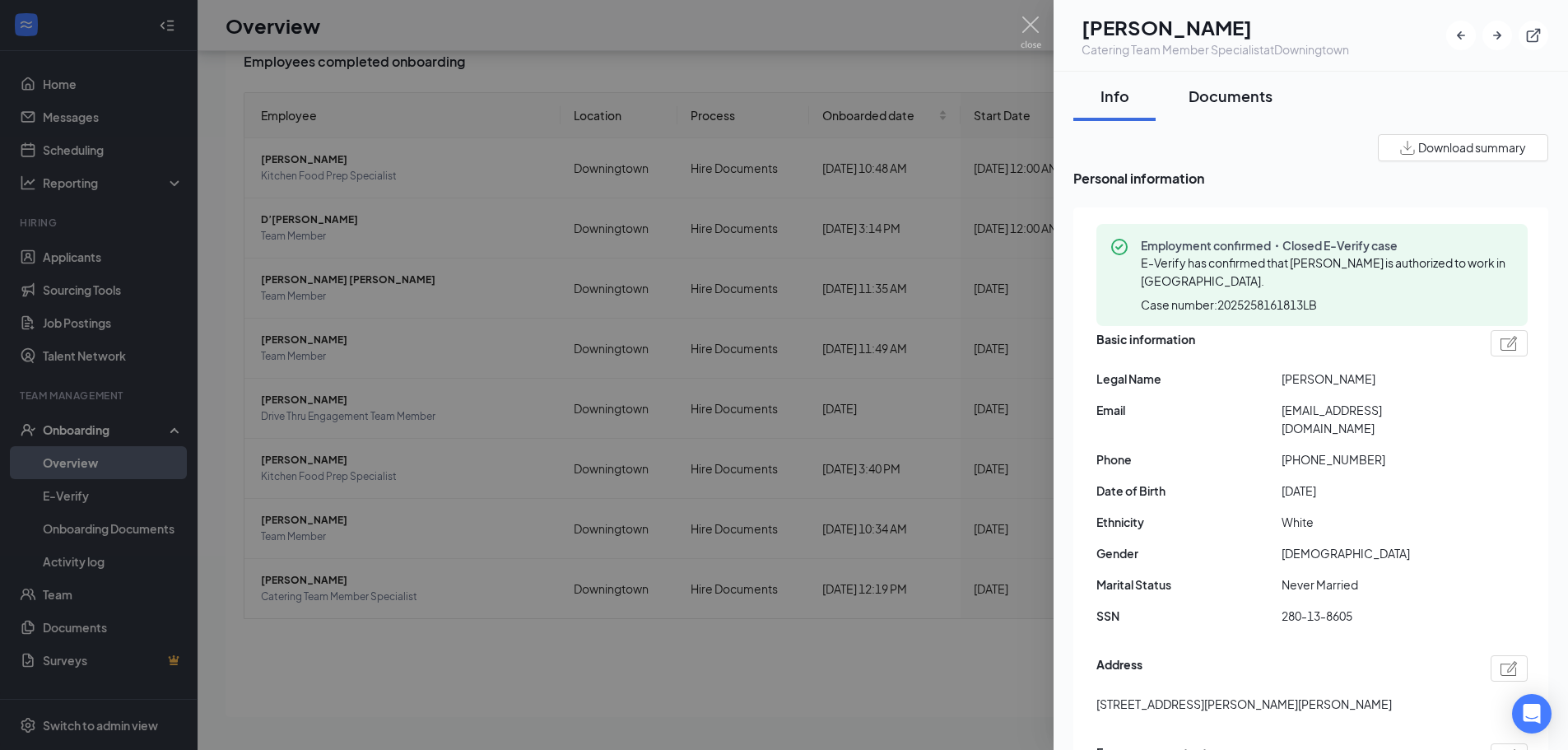
click at [1248, 93] on div "Documents" at bounding box center [1231, 96] width 84 height 21
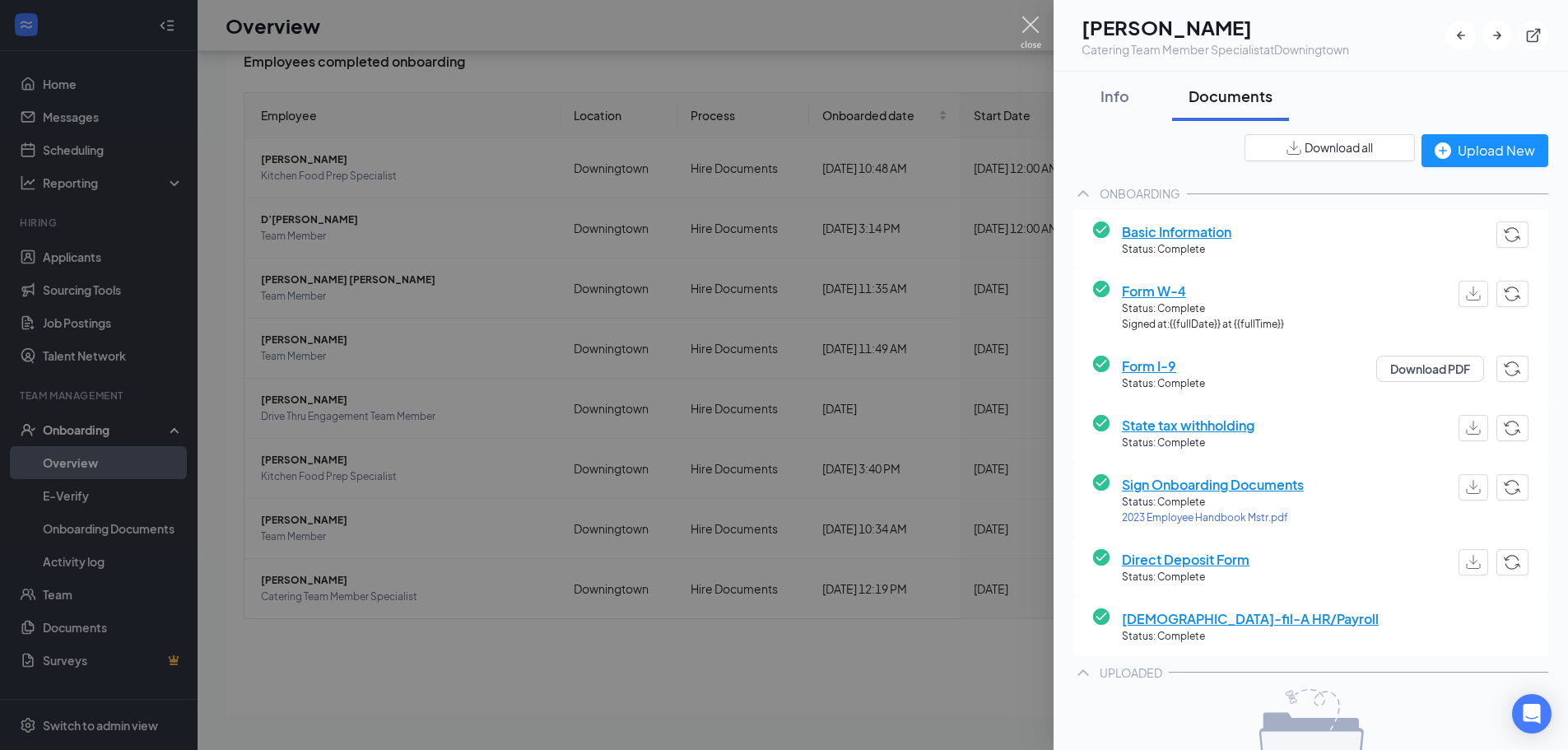
click at [1026, 26] on img at bounding box center [1030, 32] width 21 height 32
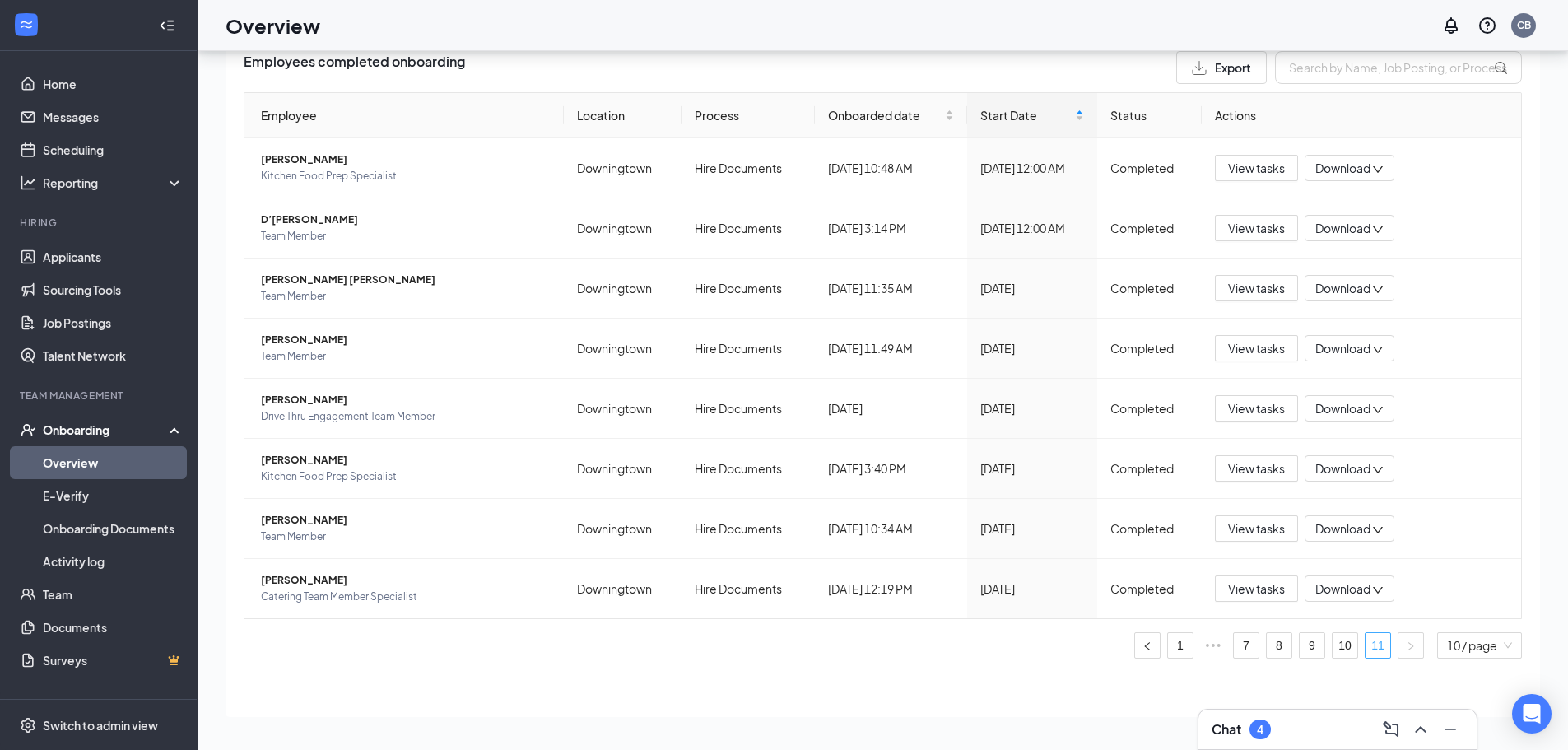
click at [1365, 641] on link "11" at bounding box center [1377, 645] width 25 height 25
click at [330, 283] on span "[PERSON_NAME] [PERSON_NAME]" at bounding box center [405, 280] width 289 height 16
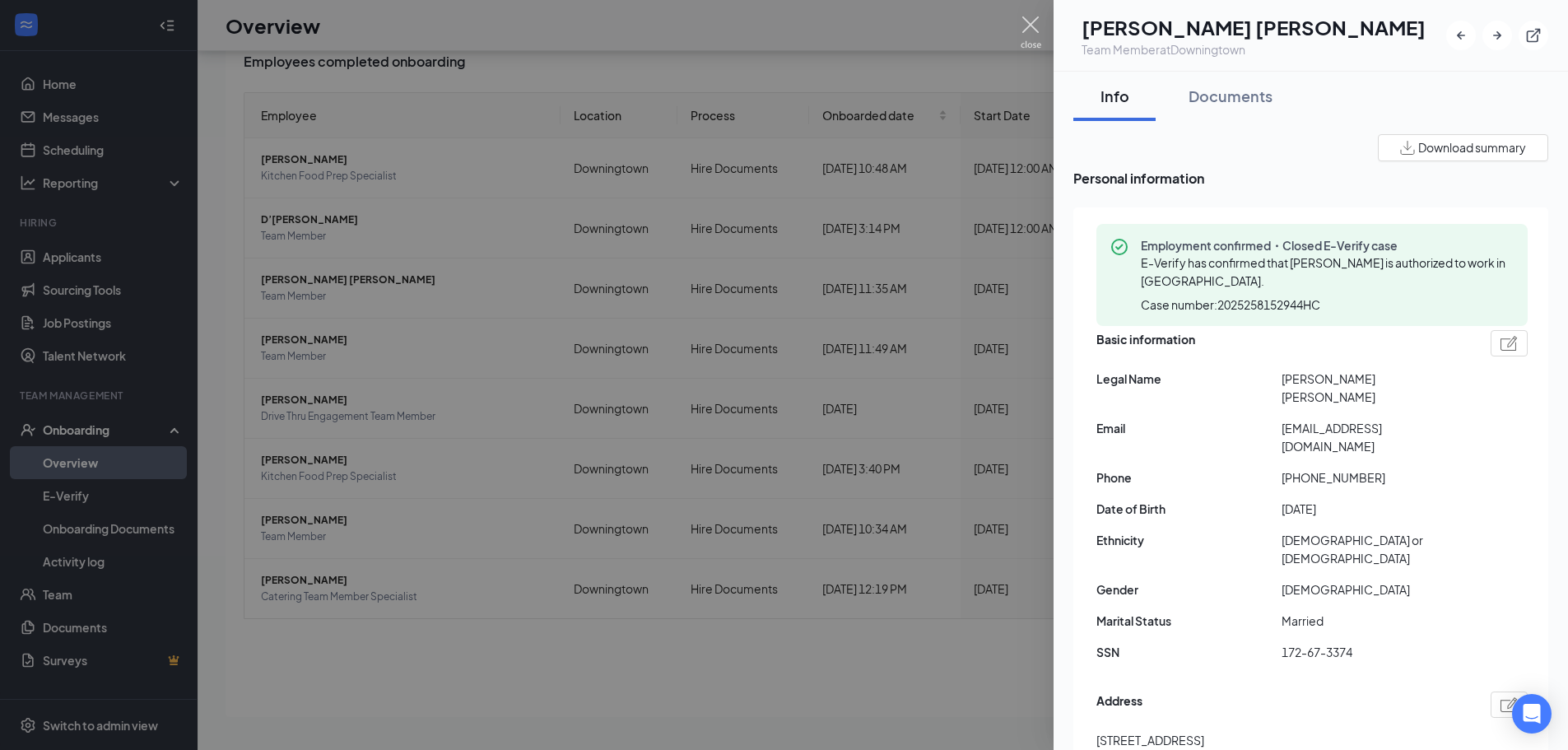
click at [1033, 21] on img at bounding box center [1030, 32] width 21 height 32
